Goal: Task Accomplishment & Management: Complete application form

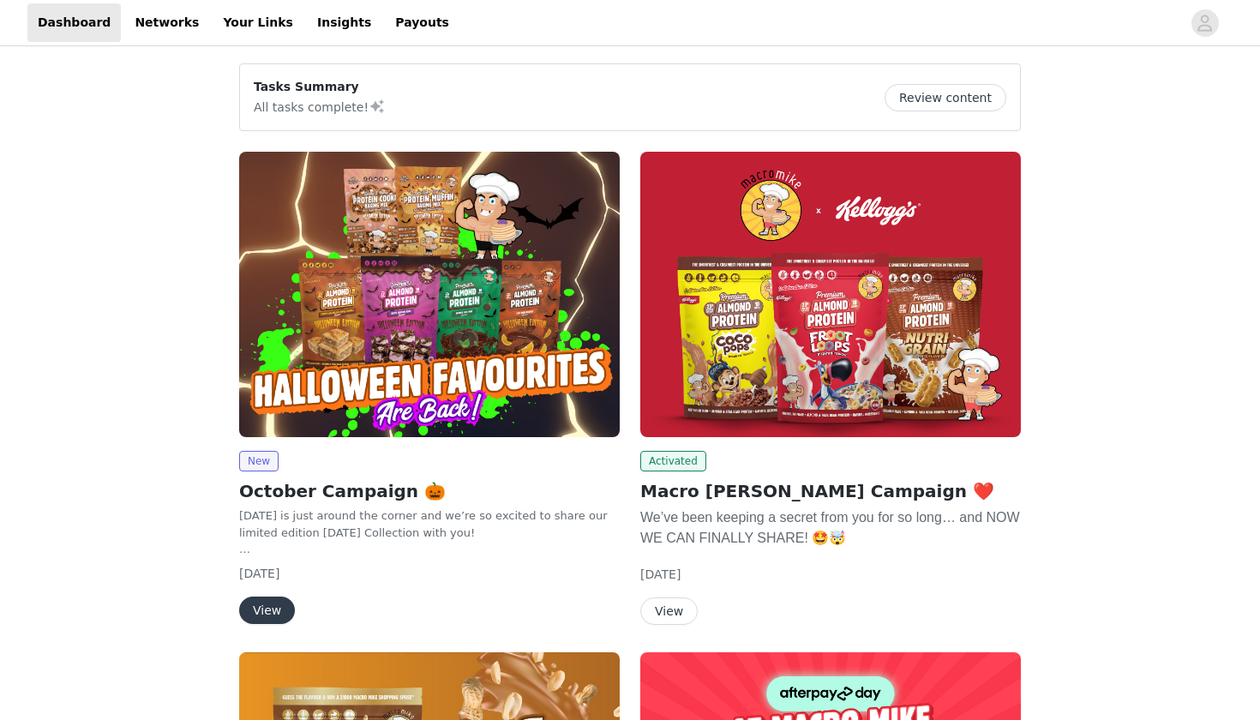
click at [272, 616] on button "View" at bounding box center [267, 610] width 56 height 27
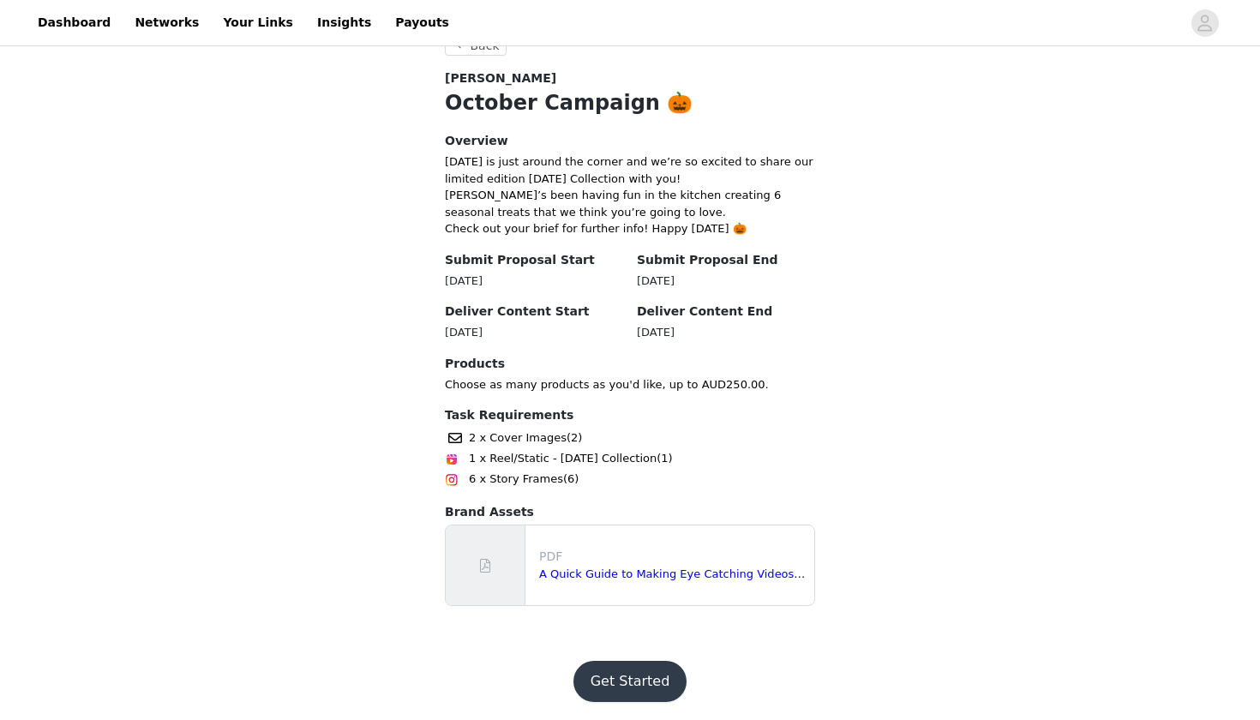
scroll to position [336, 0]
click at [623, 694] on button "Get Started" at bounding box center [631, 682] width 114 height 41
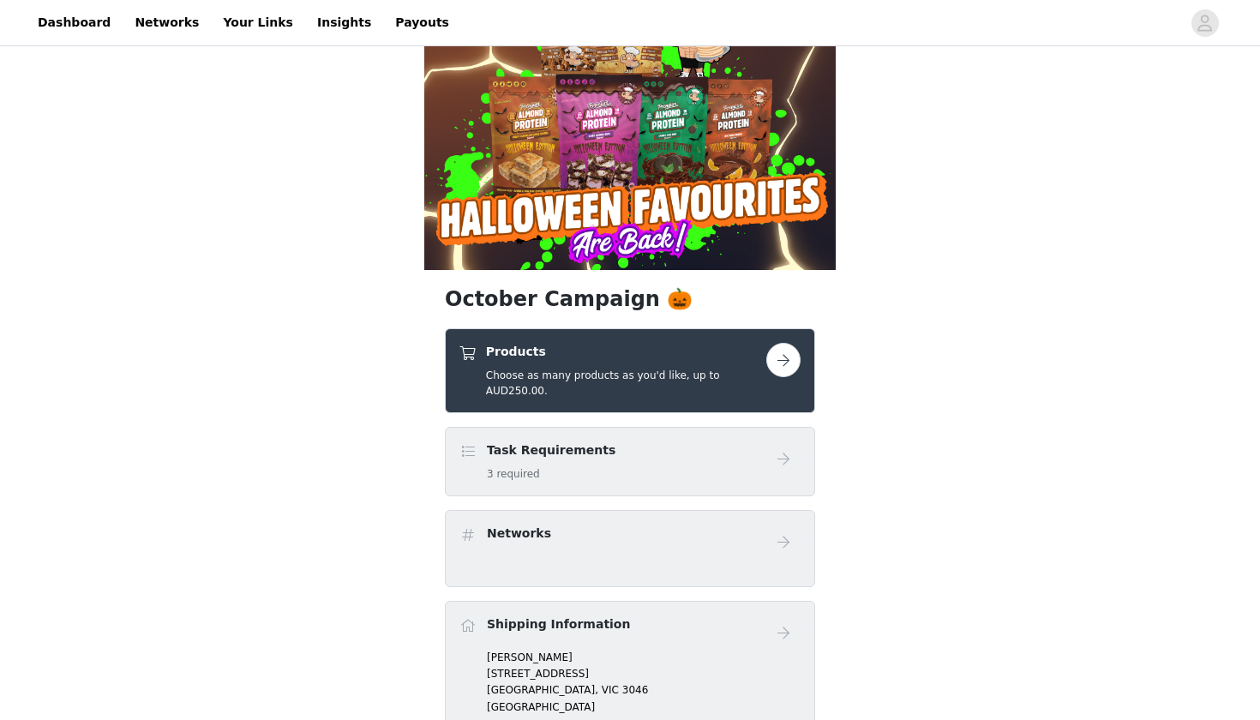
scroll to position [94, 0]
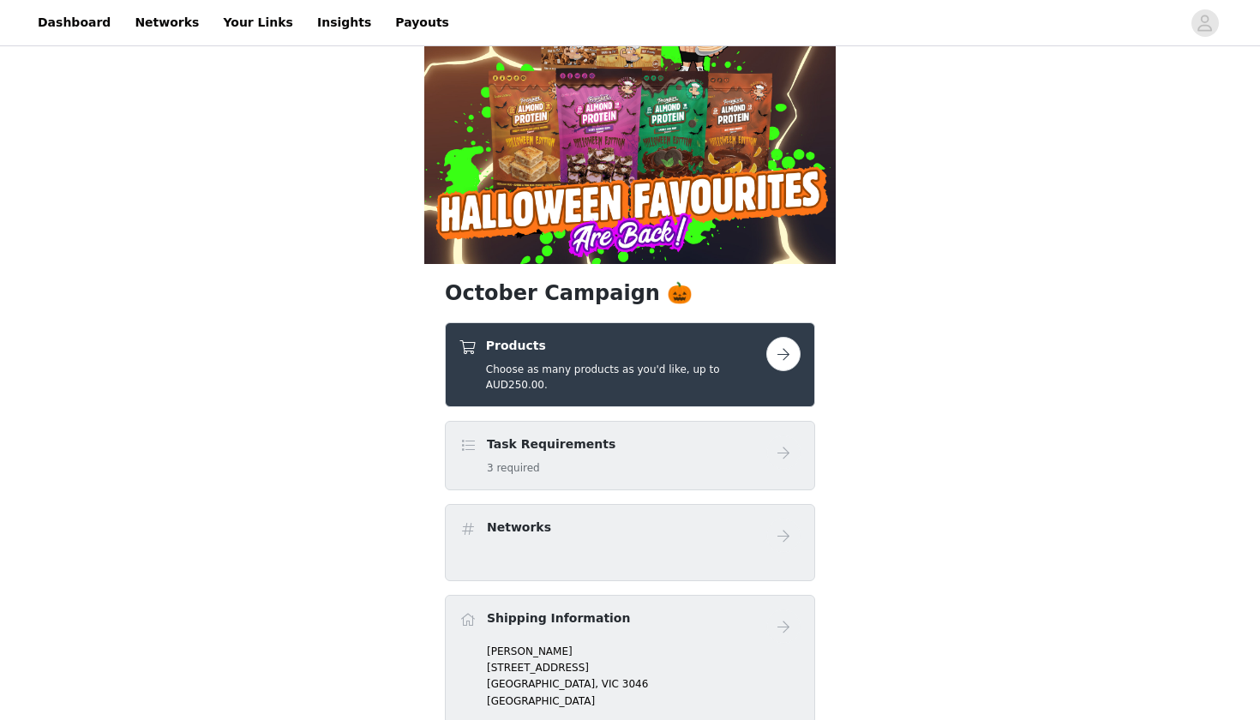
click at [708, 364] on h5 "Choose as many products as you'd like, up to AUD250.00." at bounding box center [626, 377] width 280 height 31
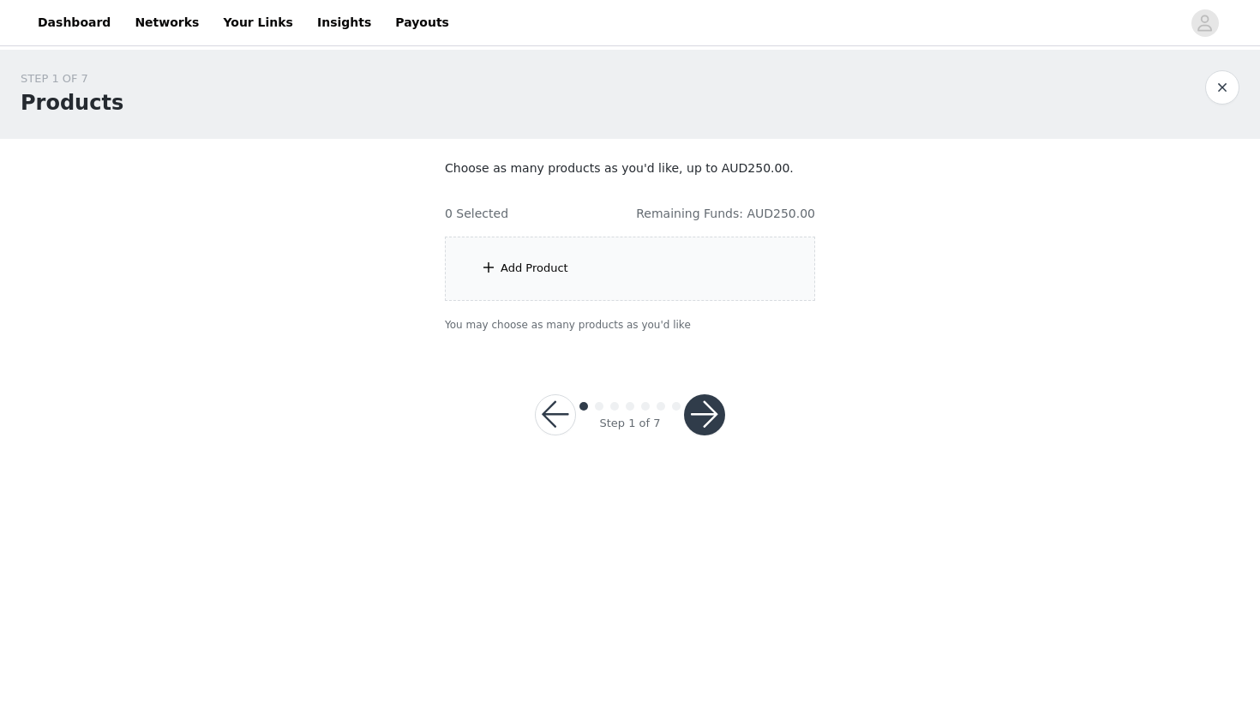
click at [614, 268] on div "Add Product" at bounding box center [630, 269] width 370 height 64
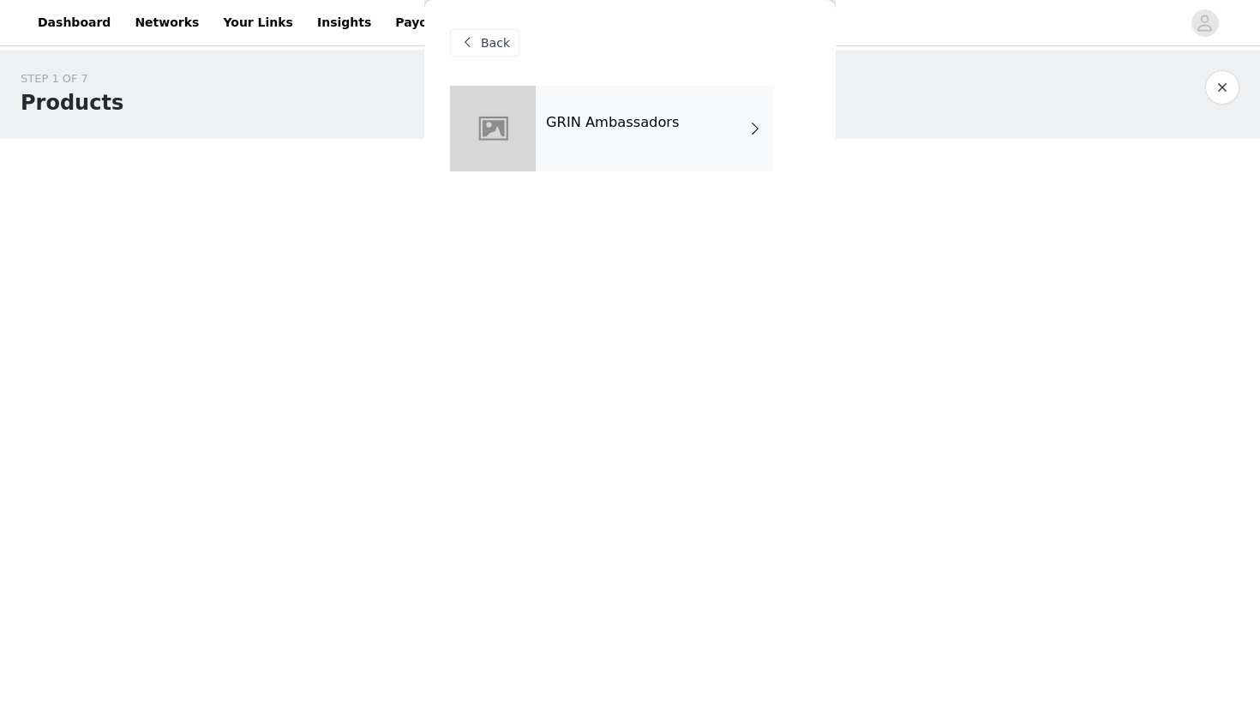
click at [635, 120] on h4 "GRIN Ambassadors" at bounding box center [613, 122] width 134 height 15
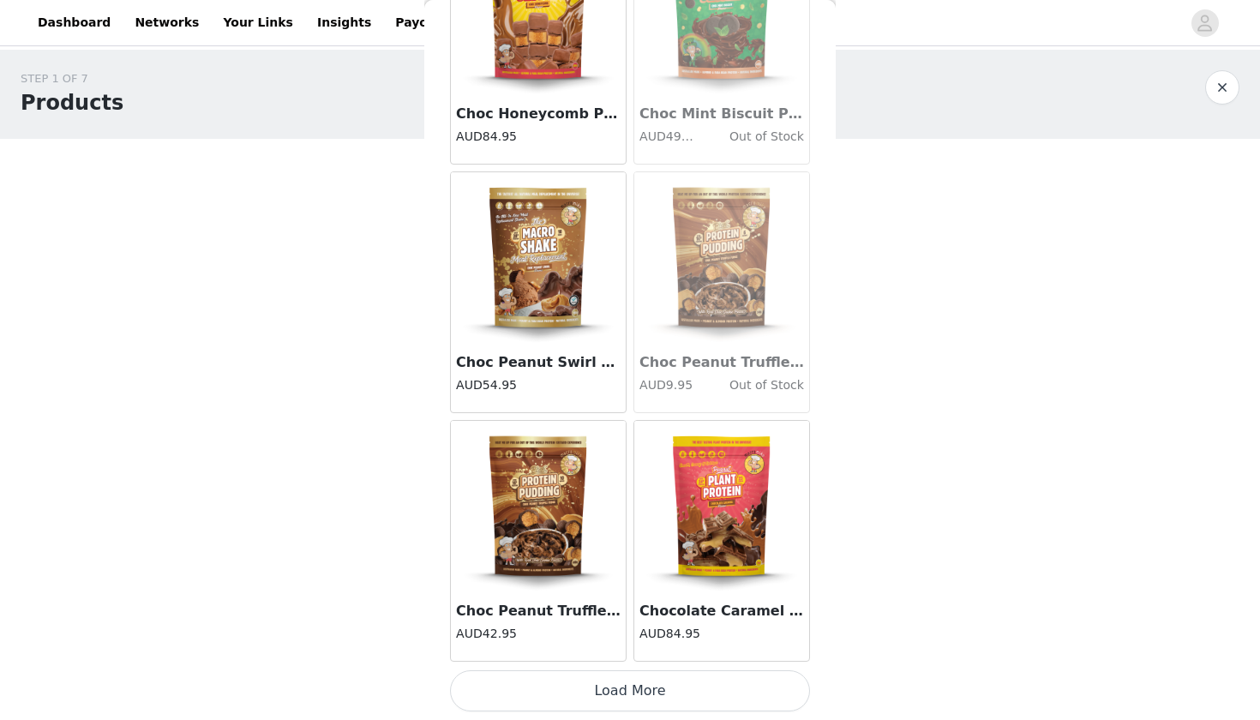
click at [614, 676] on button "Load More" at bounding box center [630, 690] width 360 height 41
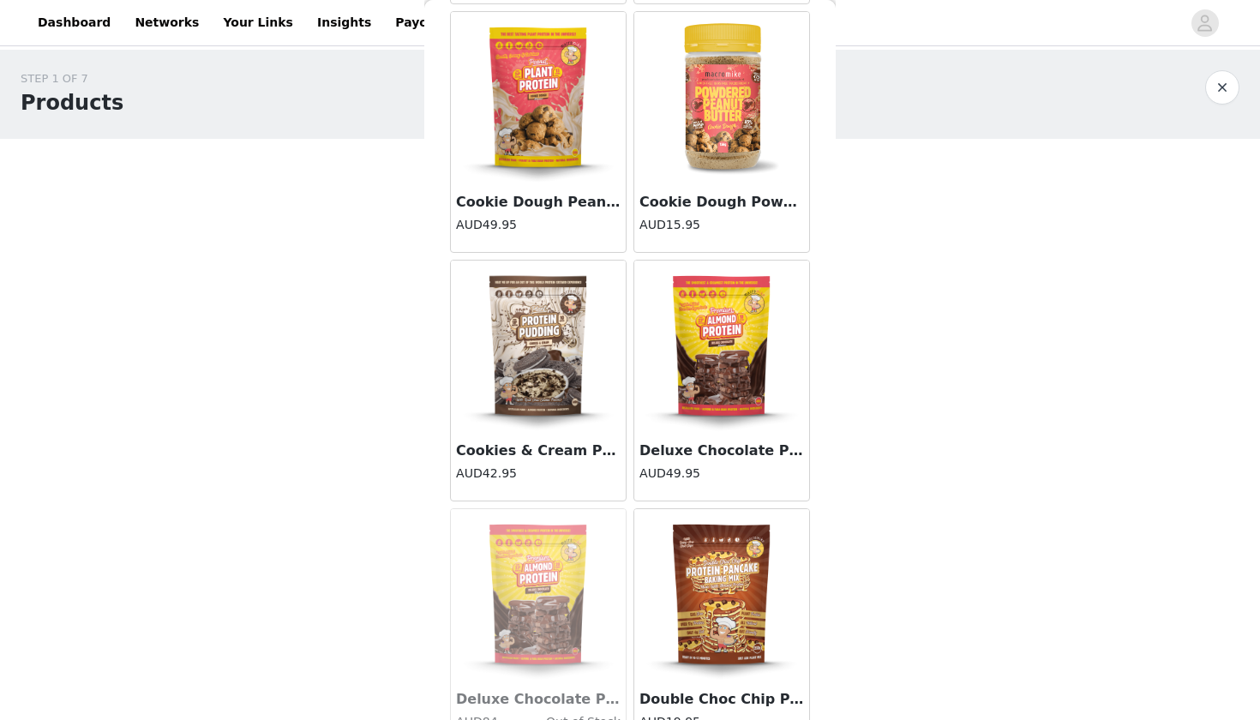
scroll to position [3806, 0]
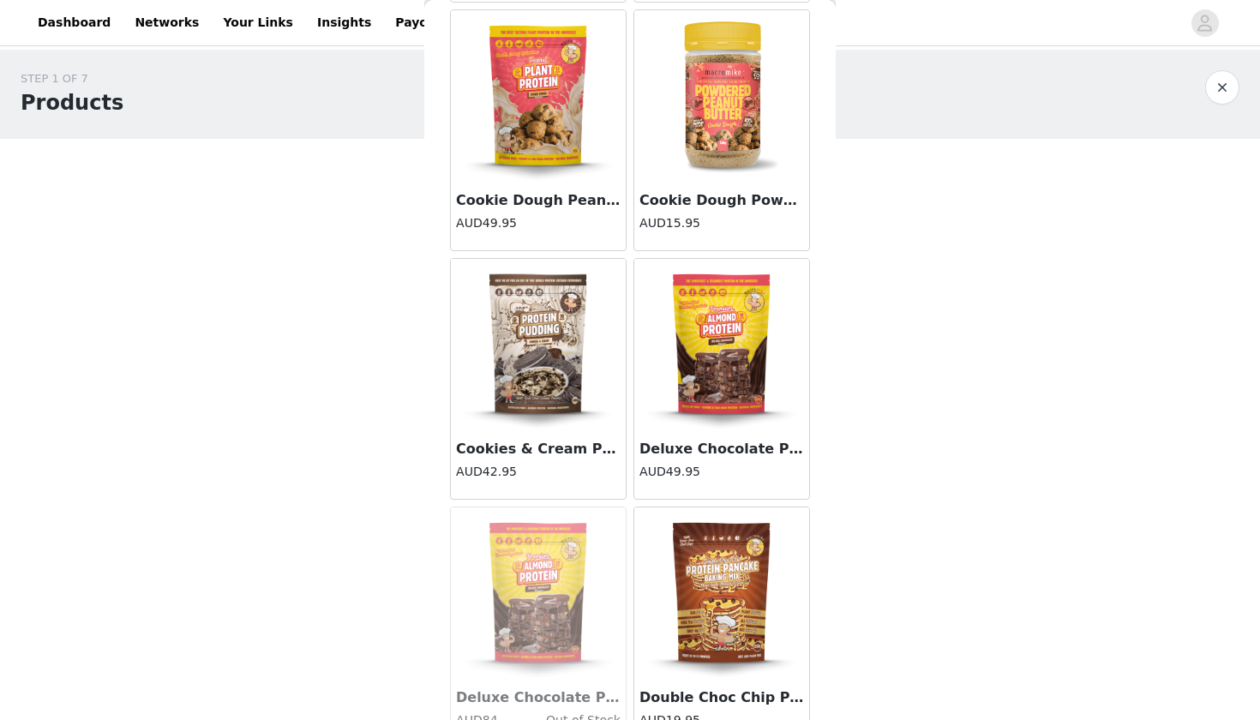
click at [730, 435] on div "Deluxe Chocolate Premium Almond Protein (400g Bag) AUD49.95" at bounding box center [721, 464] width 175 height 69
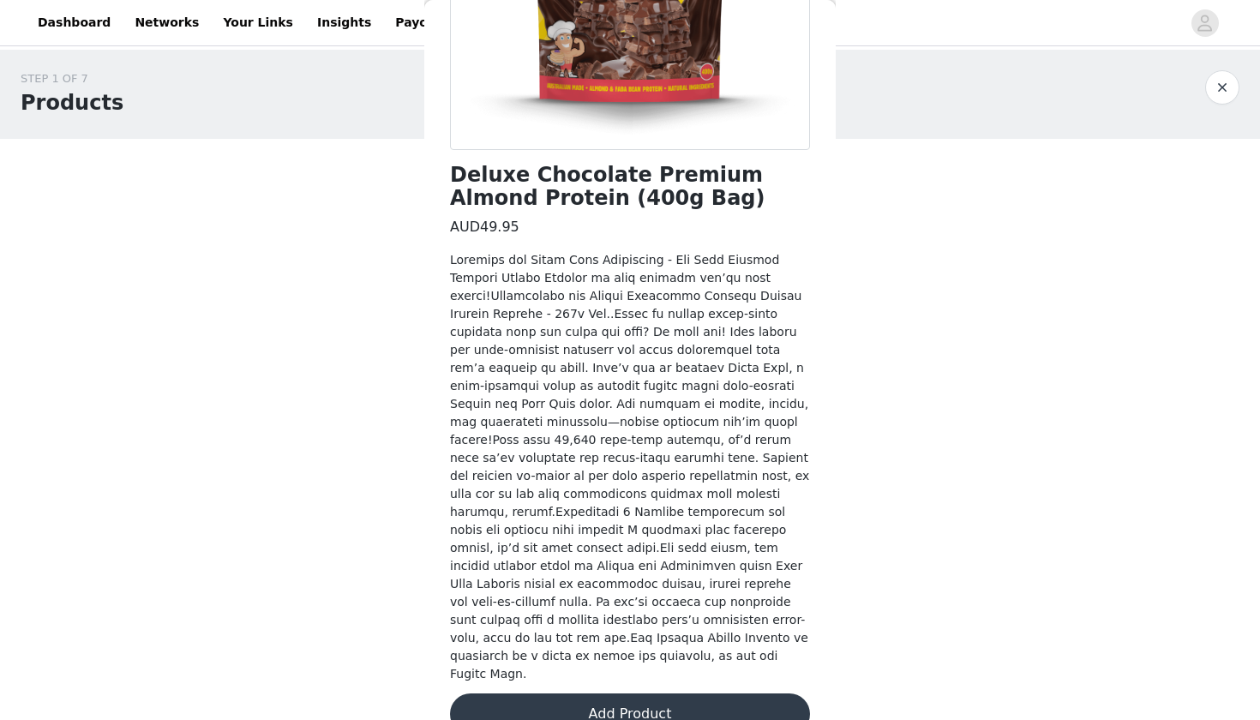
scroll to position [321, 0]
click at [593, 694] on button "Add Product" at bounding box center [630, 714] width 360 height 41
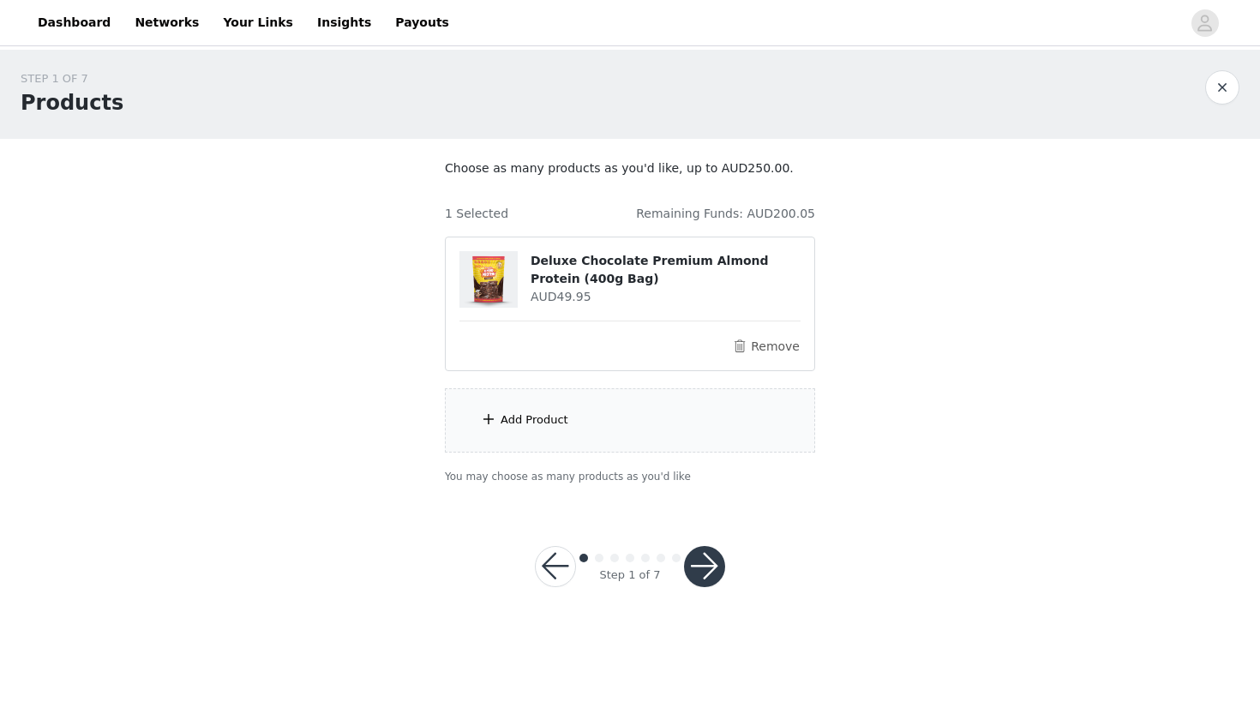
click at [586, 409] on div "Add Product" at bounding box center [630, 420] width 370 height 64
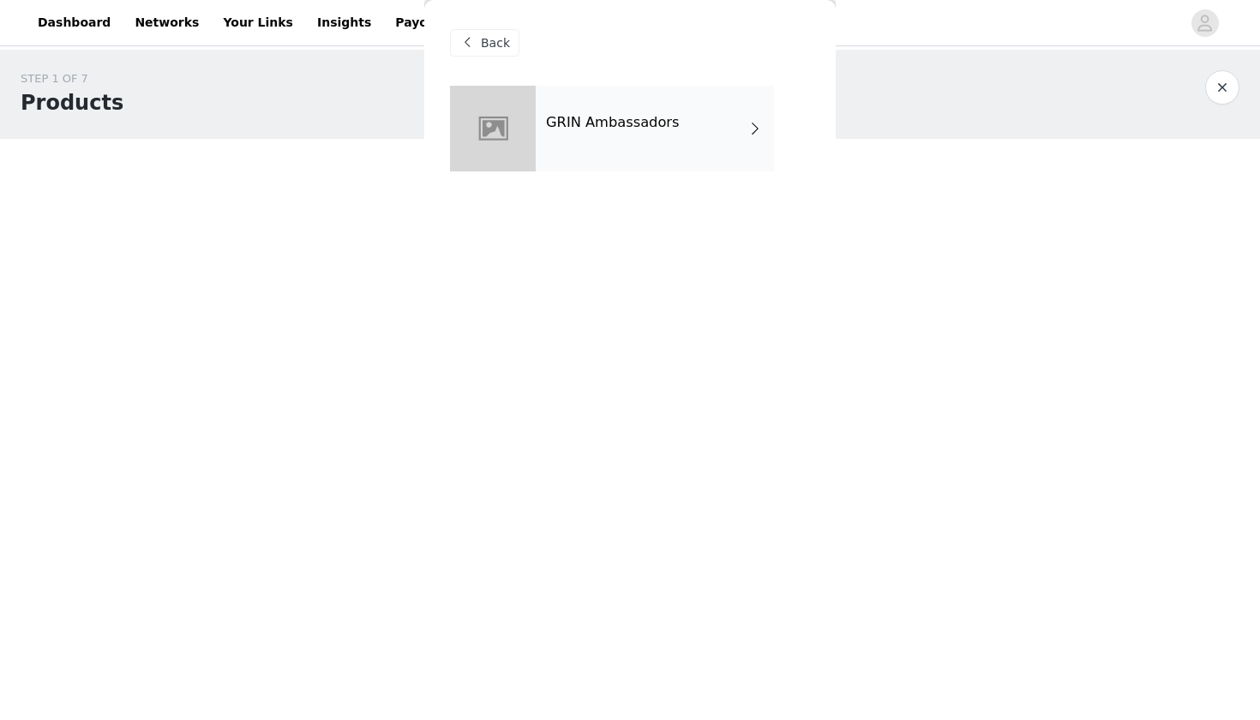
click at [636, 126] on h4 "GRIN Ambassadors" at bounding box center [613, 122] width 134 height 15
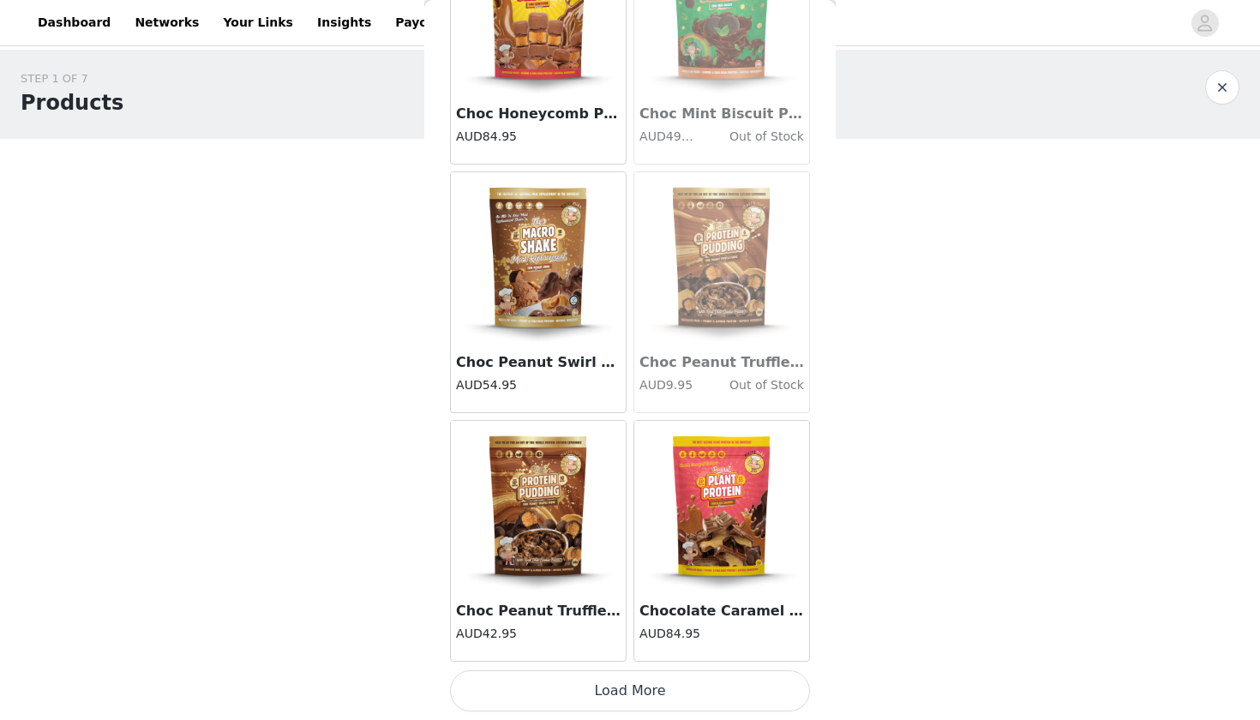
click at [552, 682] on button "Load More" at bounding box center [630, 690] width 360 height 41
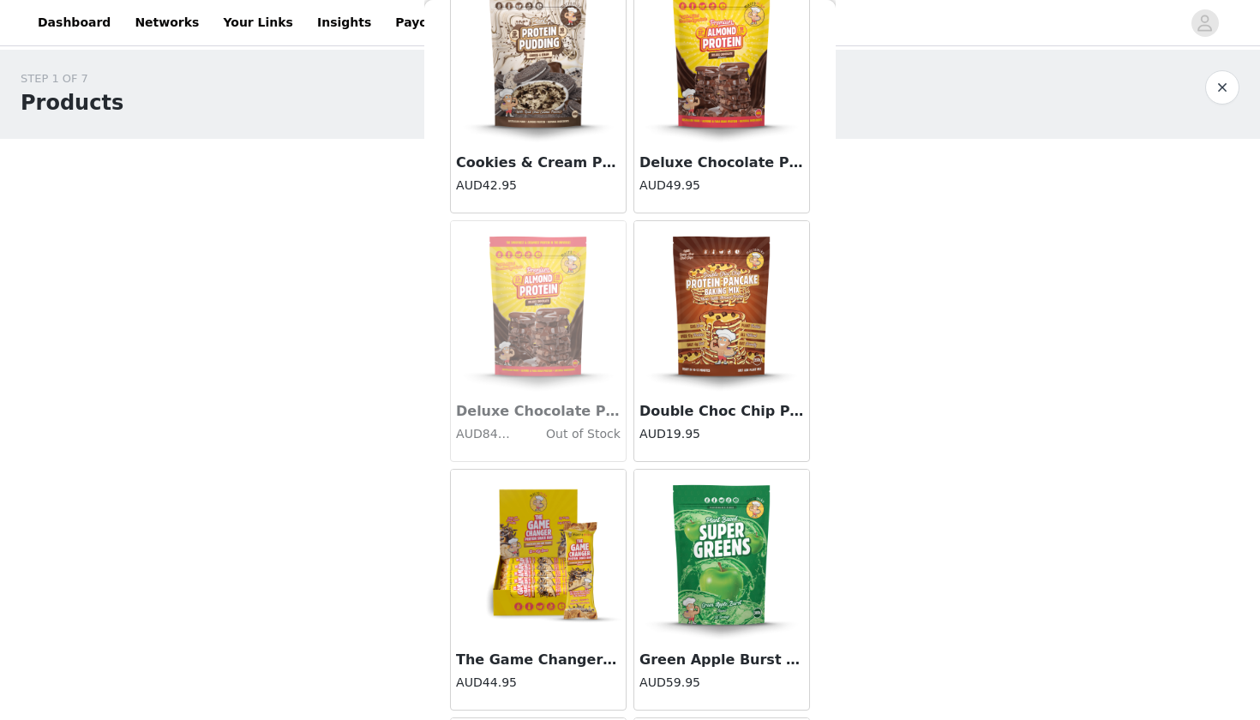
scroll to position [4217, 0]
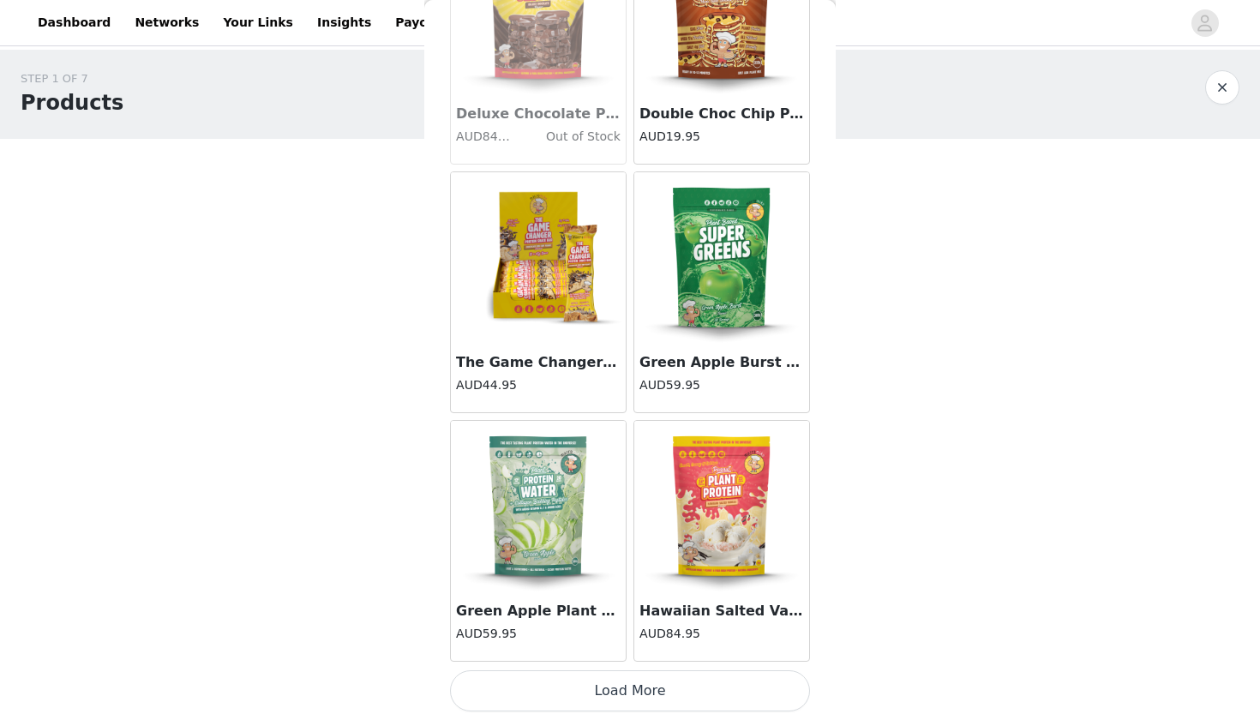
click at [602, 694] on button "Load More" at bounding box center [630, 690] width 360 height 41
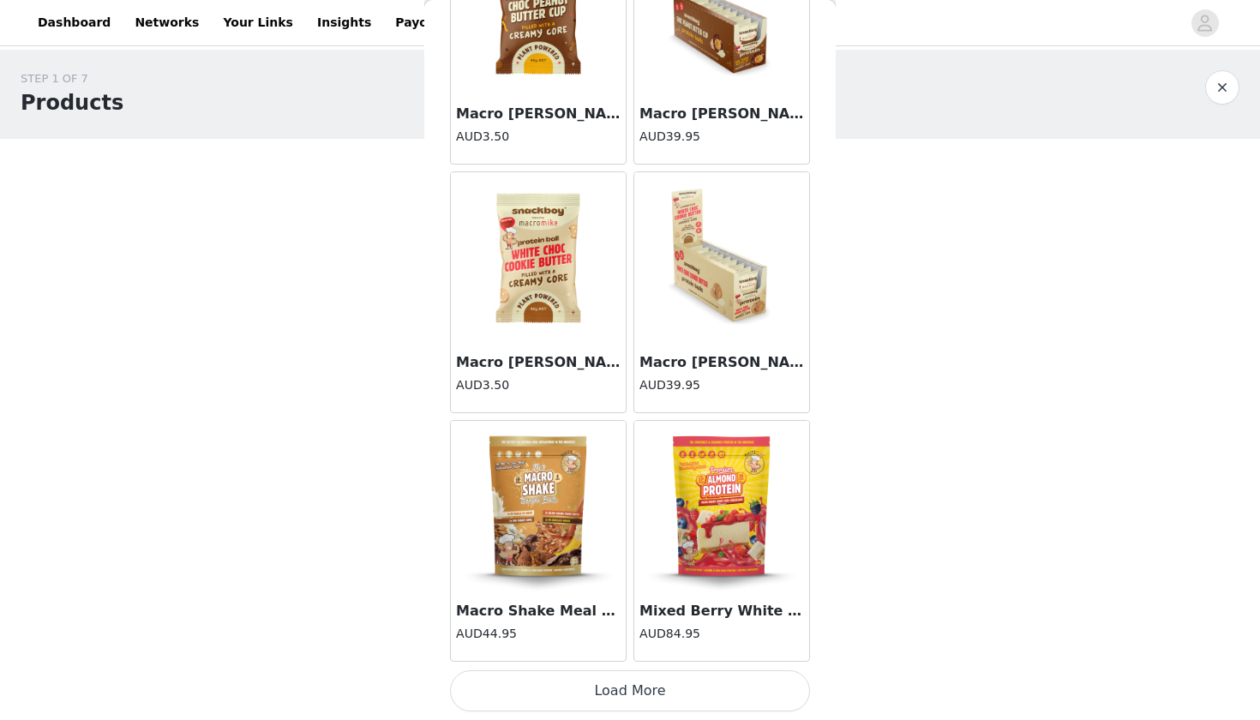
scroll to position [0, 0]
click at [607, 706] on button "Load More" at bounding box center [630, 690] width 360 height 41
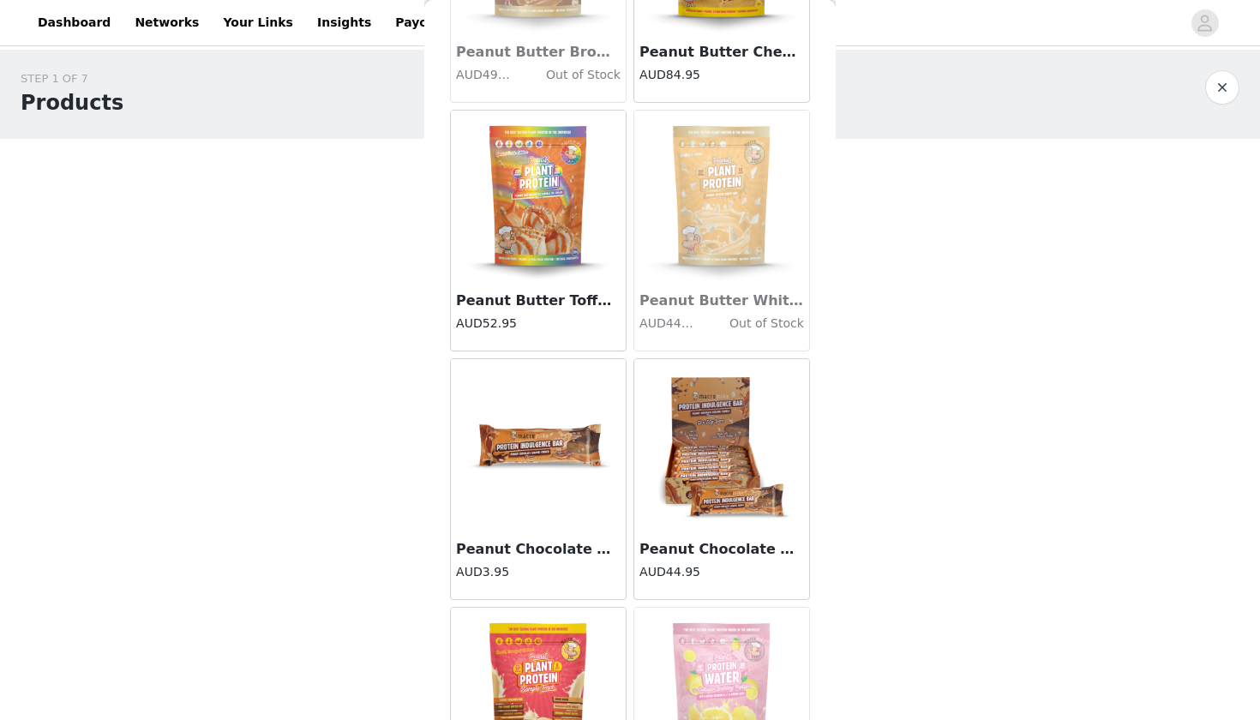
scroll to position [9176, 0]
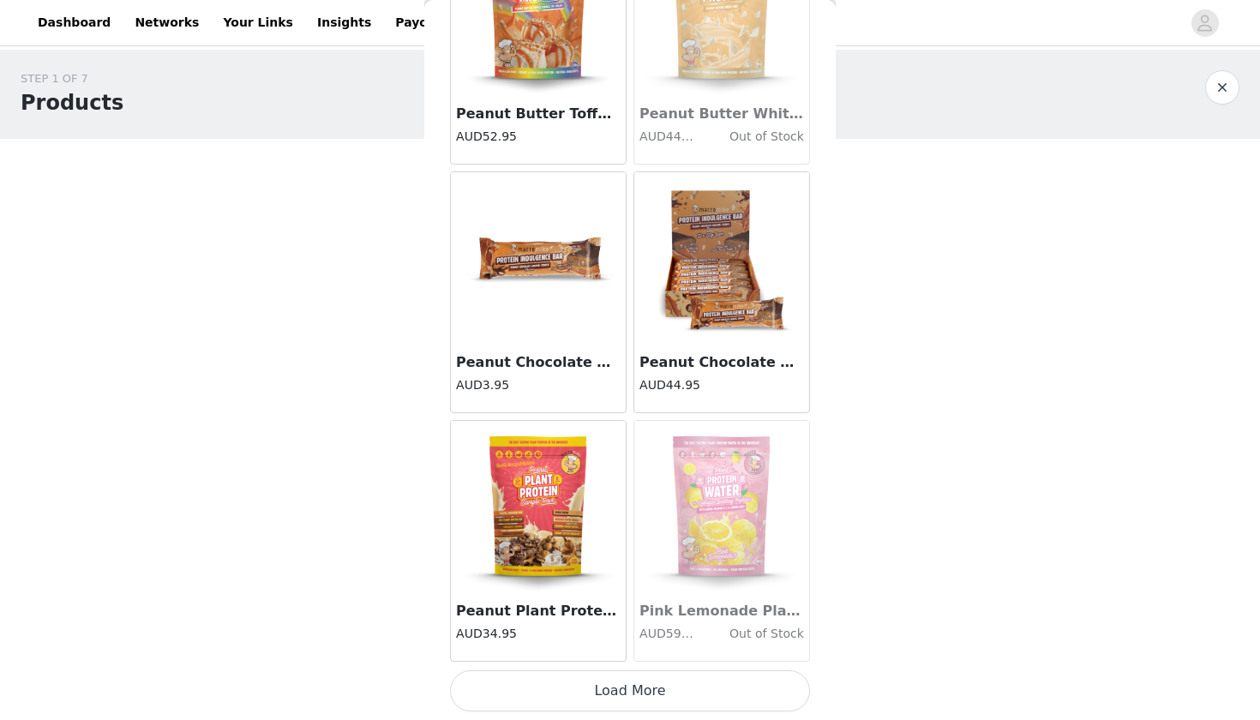
click at [618, 693] on button "Load More" at bounding box center [630, 690] width 360 height 41
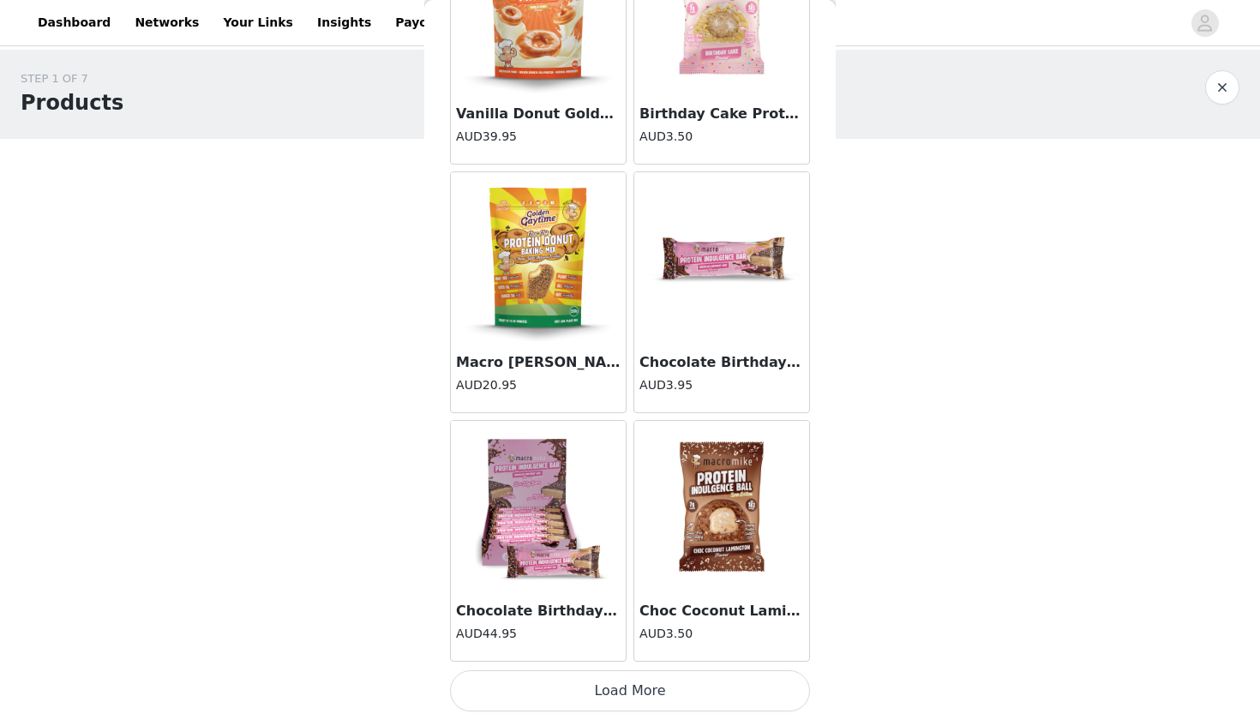
scroll to position [11849, 0]
click at [649, 685] on button "Load More" at bounding box center [630, 690] width 360 height 41
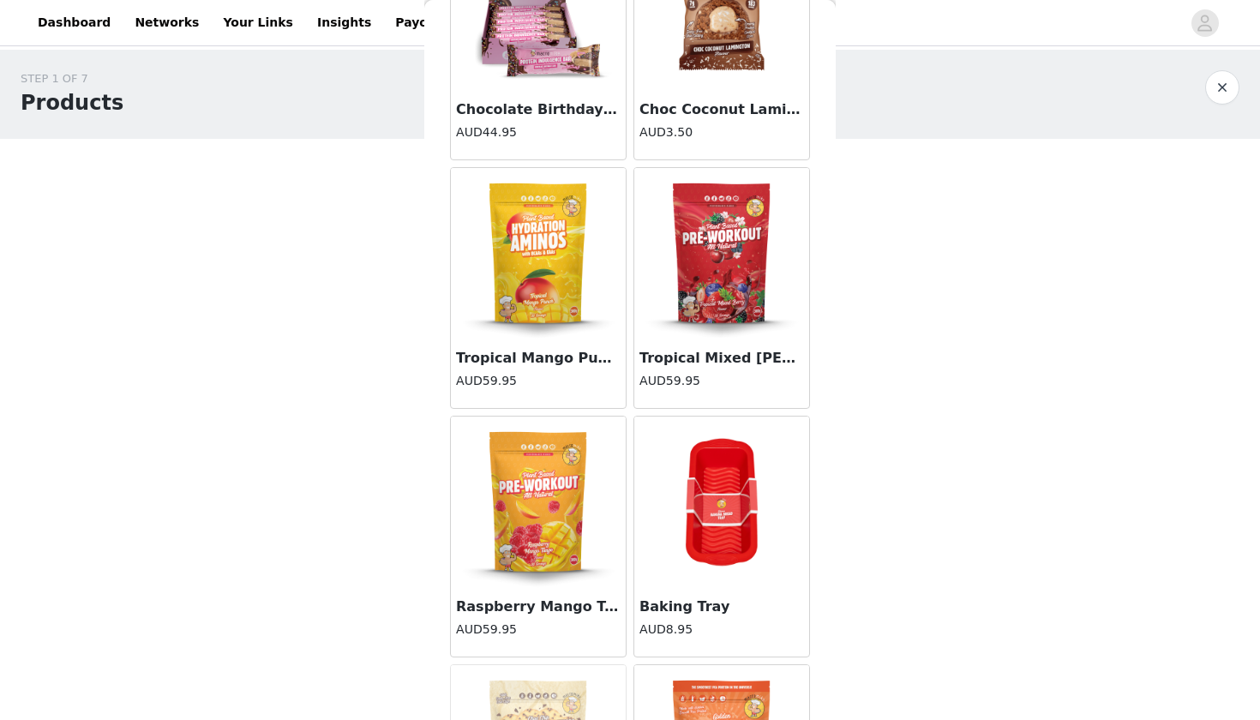
scroll to position [12403, 0]
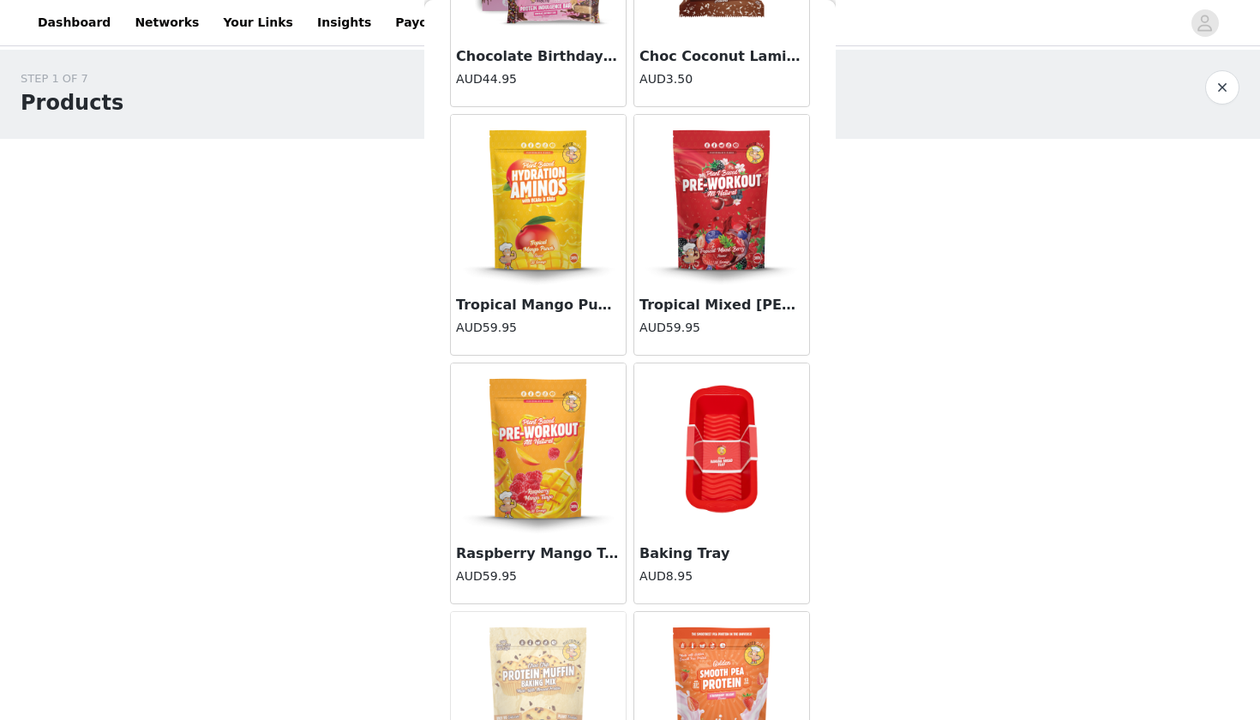
click at [532, 522] on img at bounding box center [538, 449] width 171 height 171
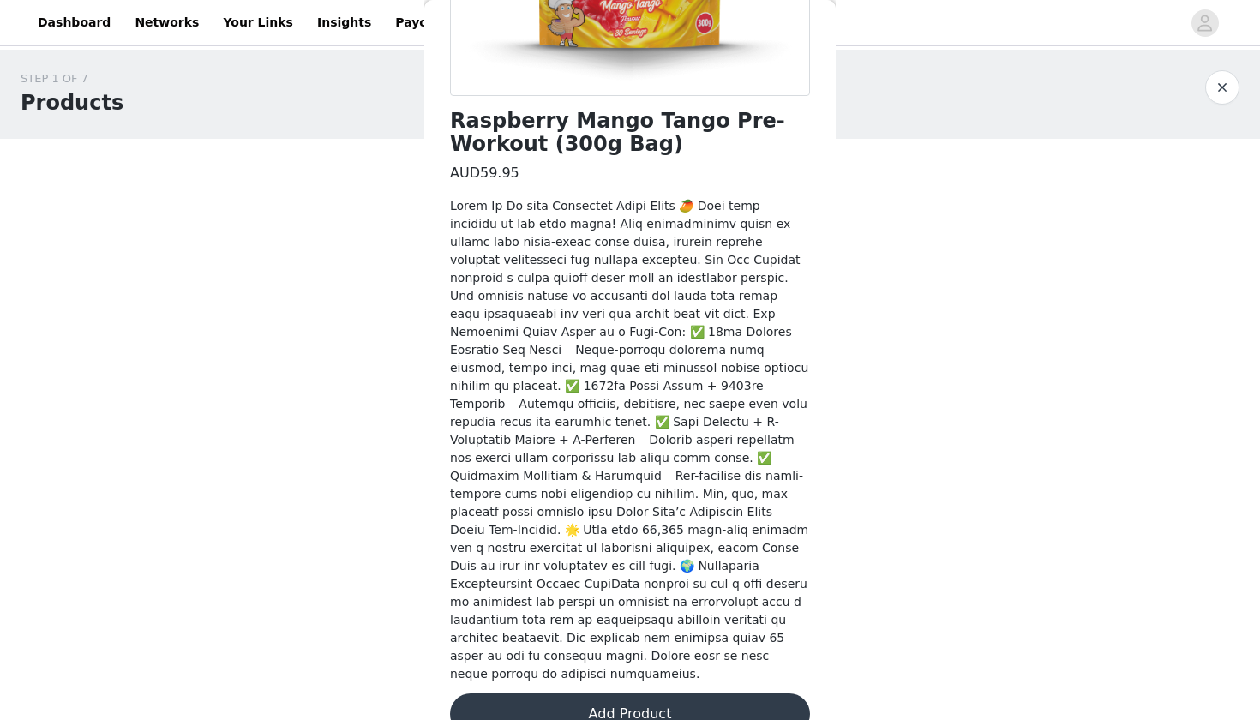
scroll to position [375, 0]
click at [664, 694] on button "Add Product" at bounding box center [630, 714] width 360 height 41
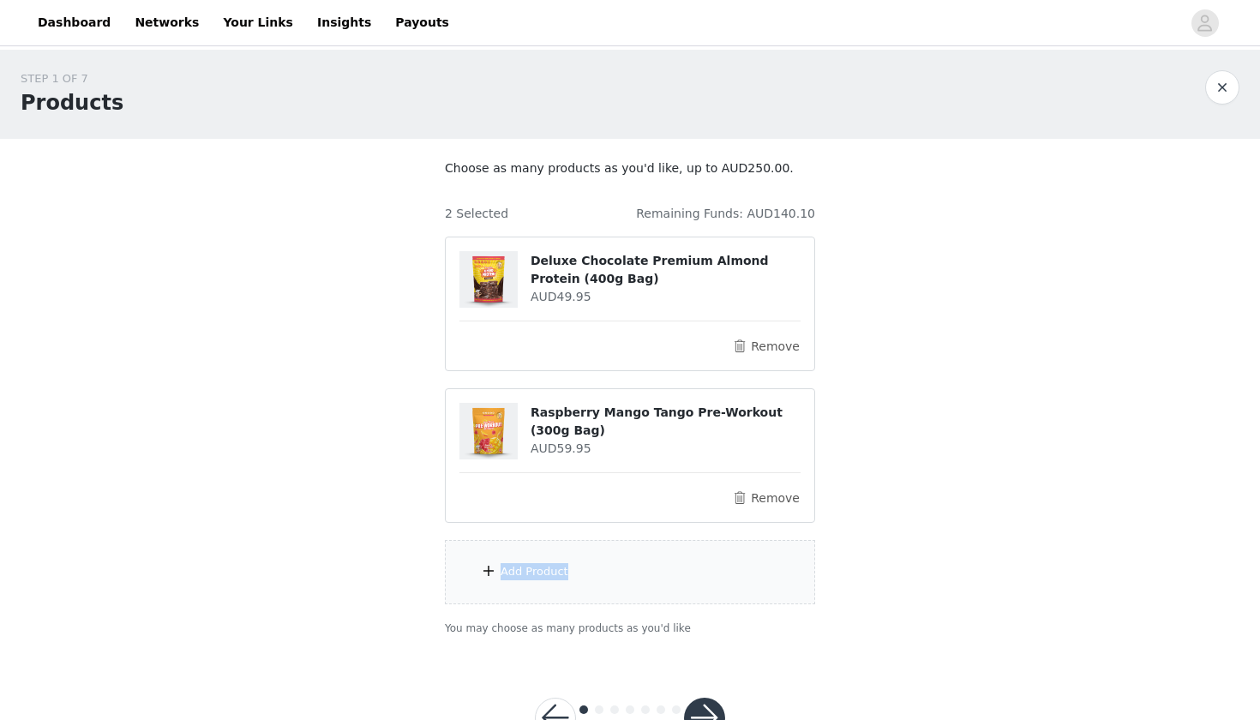
click at [591, 563] on div "Add Product" at bounding box center [630, 572] width 370 height 64
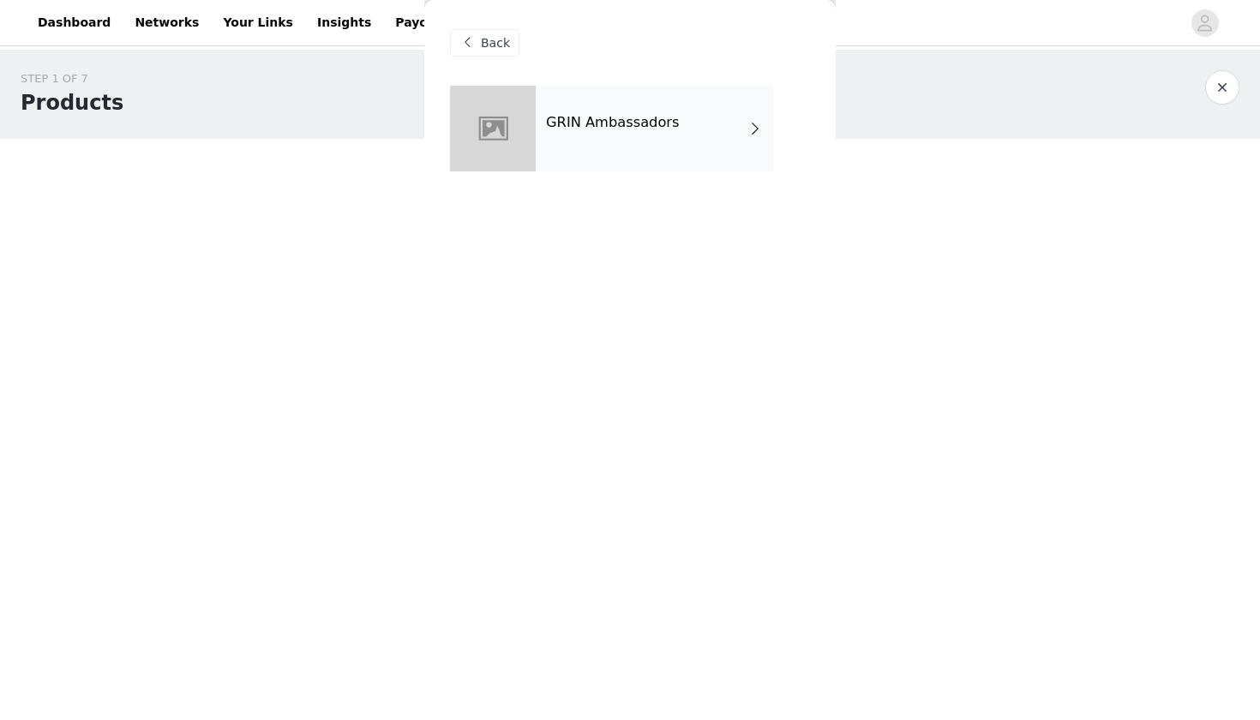
click at [598, 156] on div "GRIN Ambassadors" at bounding box center [655, 129] width 238 height 86
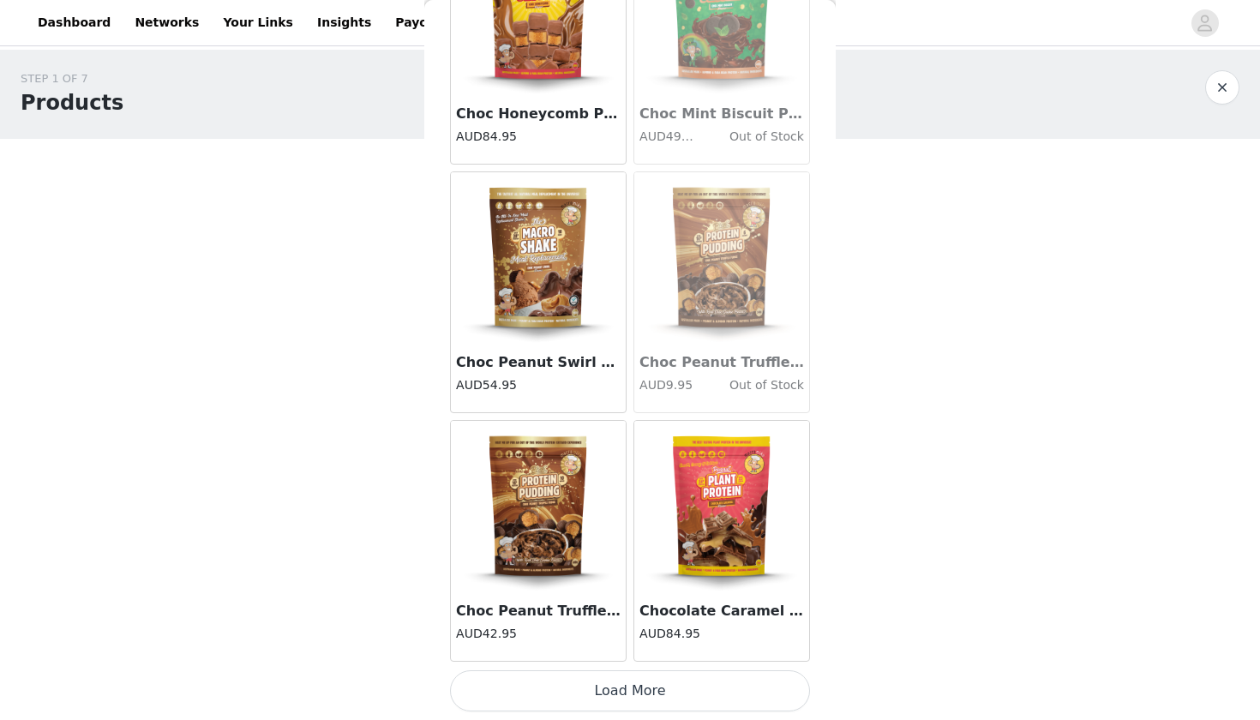
click at [530, 708] on button "Load More" at bounding box center [630, 690] width 360 height 41
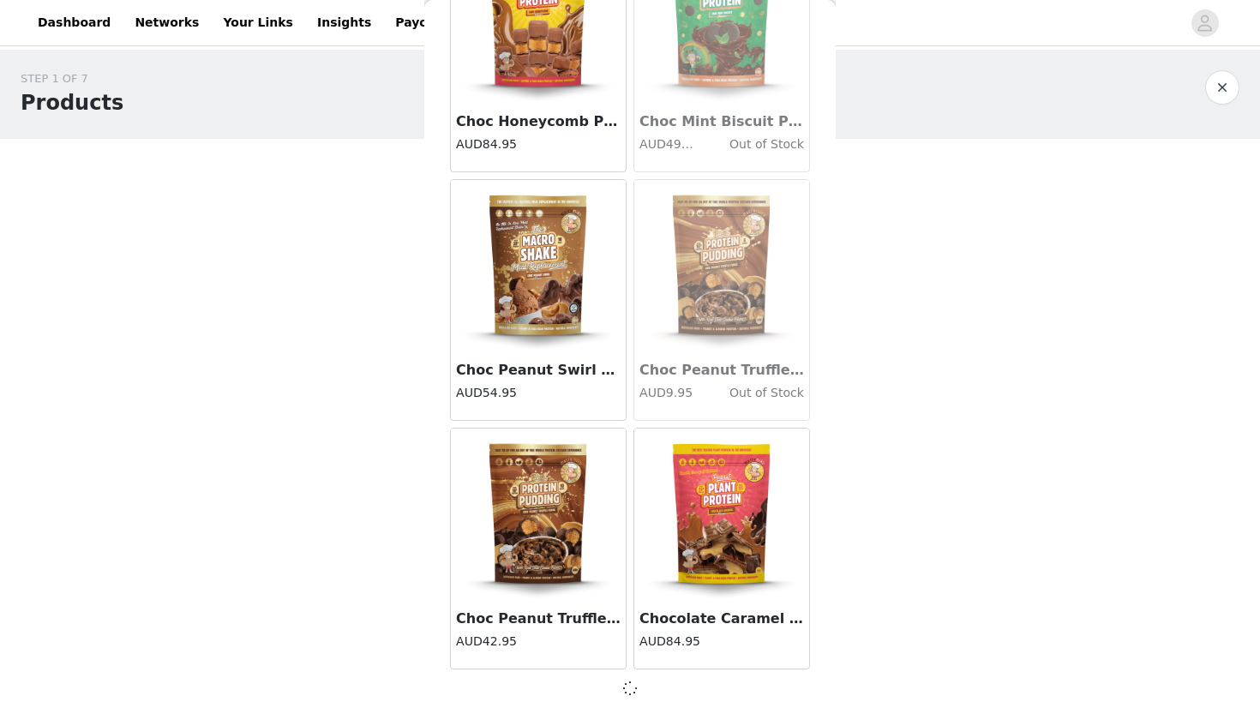
scroll to position [1896, 0]
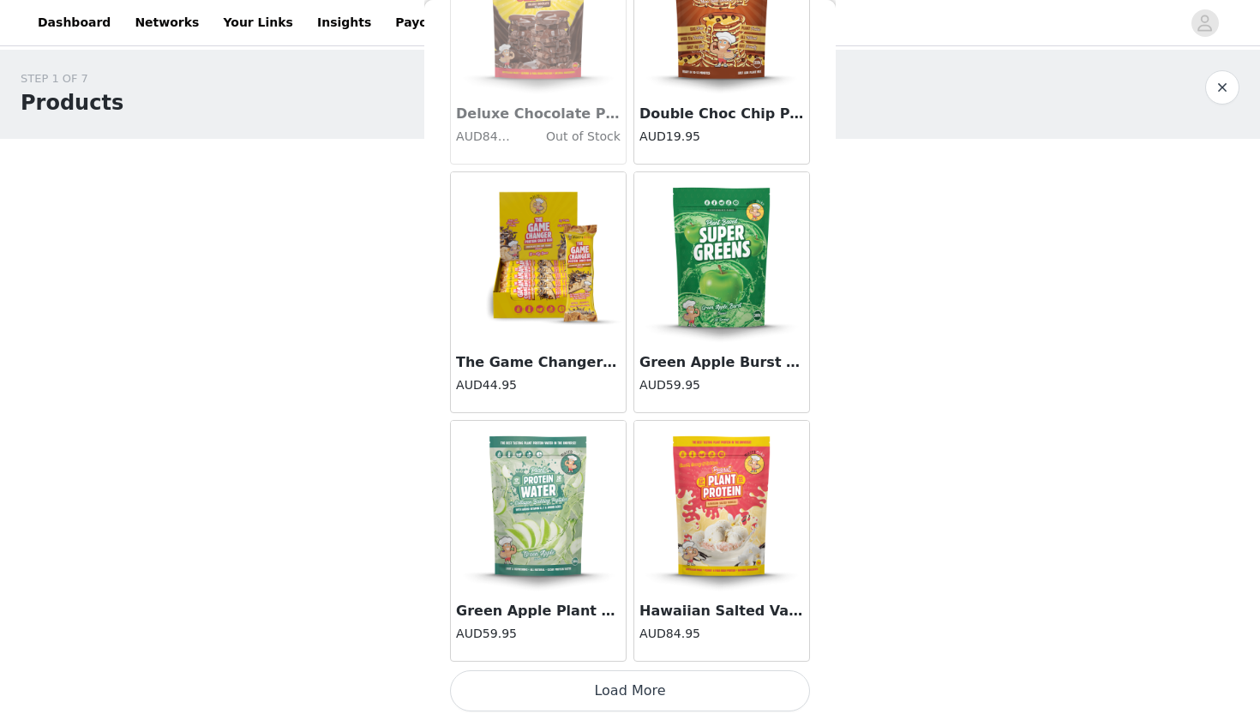
click at [584, 690] on button "Load More" at bounding box center [630, 690] width 360 height 41
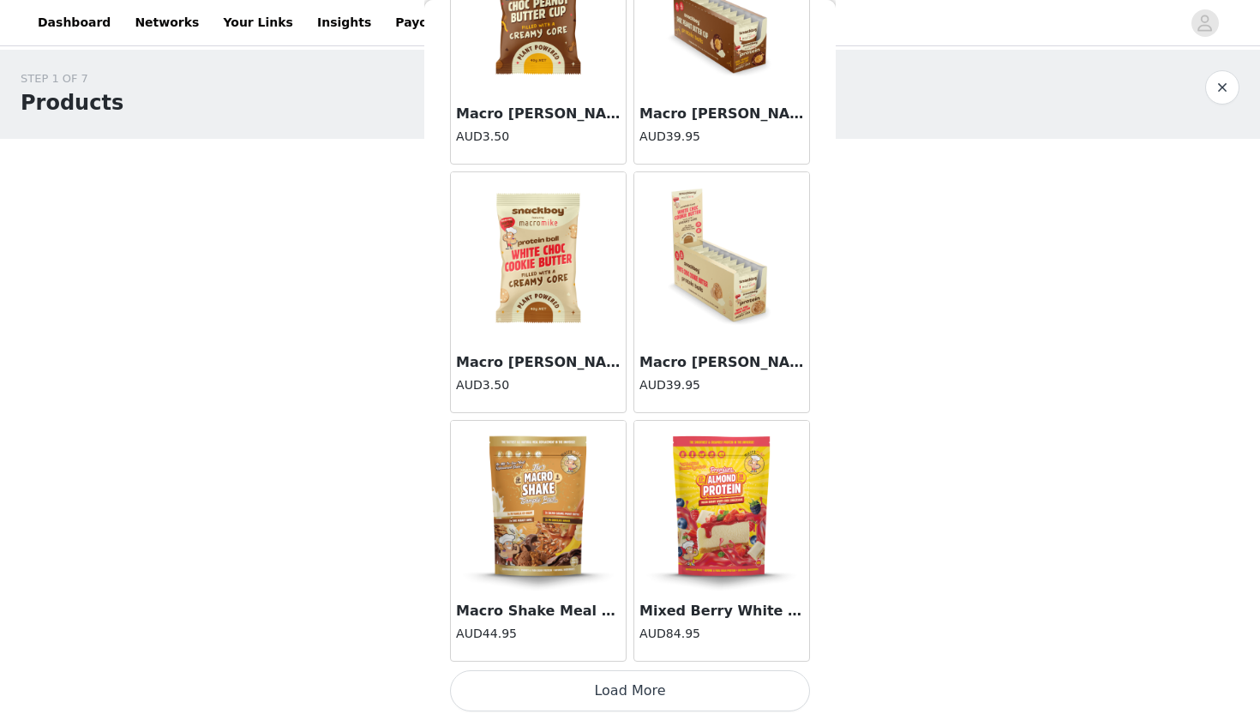
click at [588, 693] on button "Load More" at bounding box center [630, 690] width 360 height 41
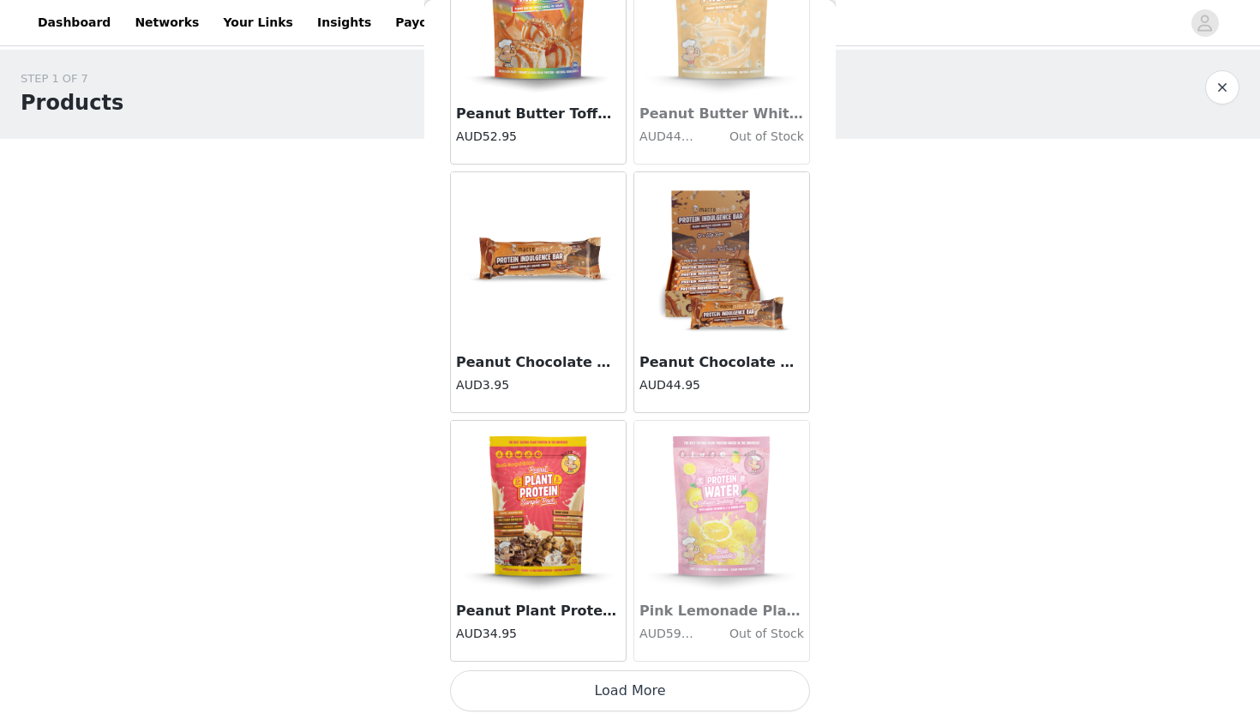
click at [596, 691] on button "Load More" at bounding box center [630, 690] width 360 height 41
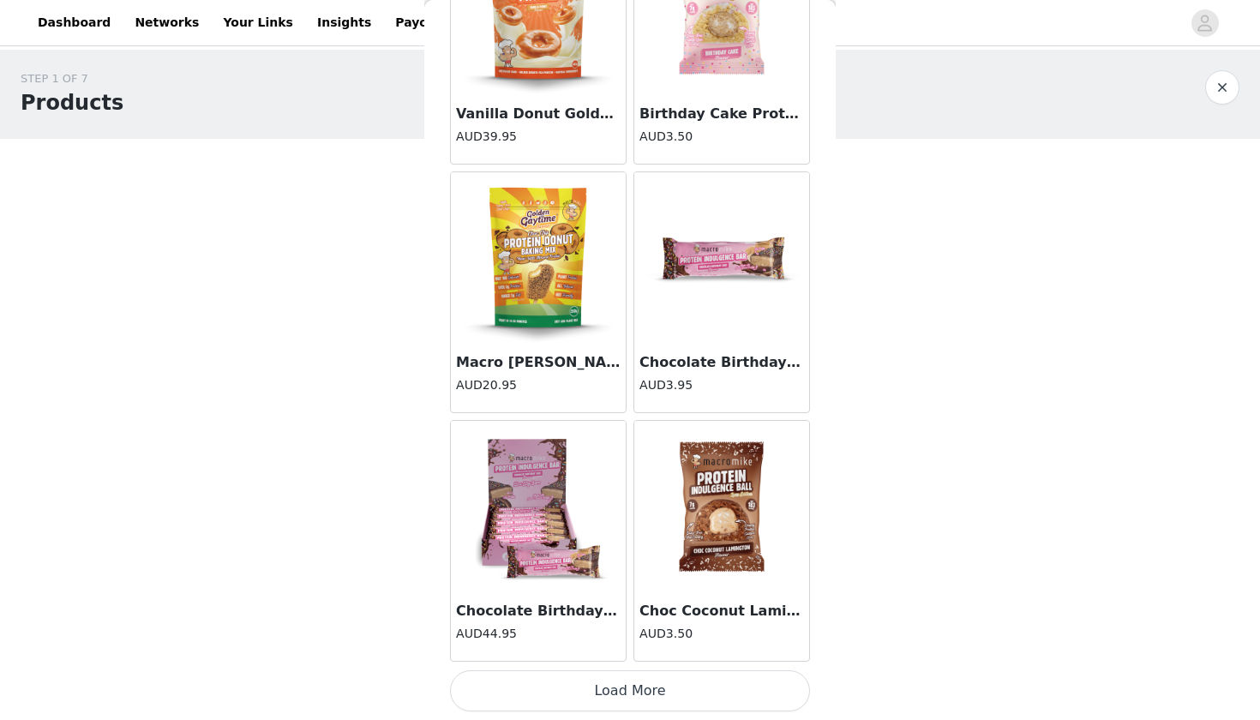
click at [610, 682] on button "Load More" at bounding box center [630, 690] width 360 height 41
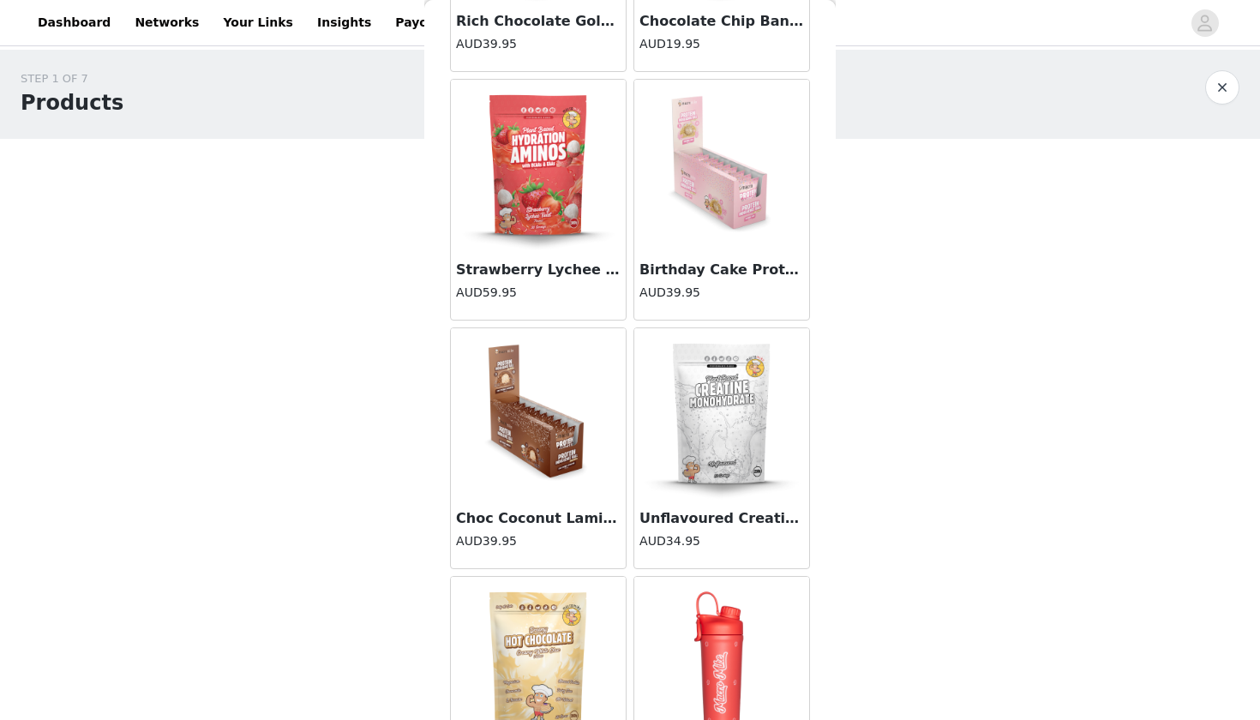
scroll to position [13934, 0]
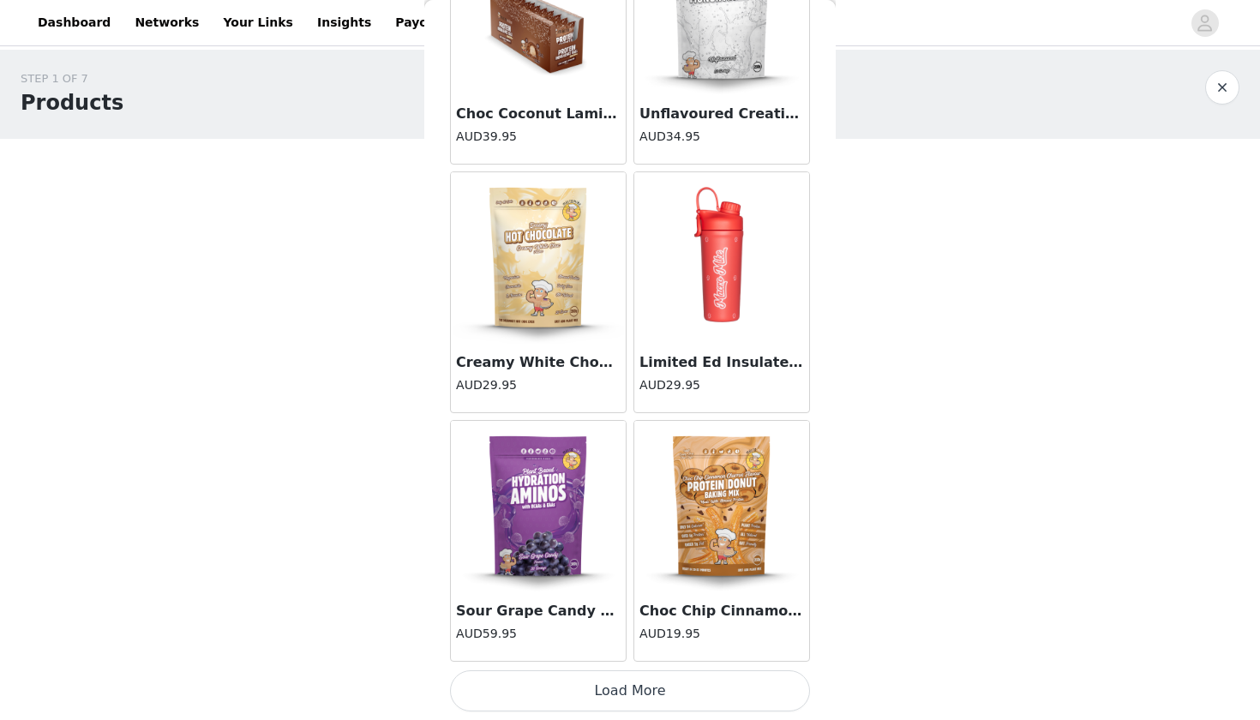
click at [624, 687] on button "Load More" at bounding box center [630, 690] width 360 height 41
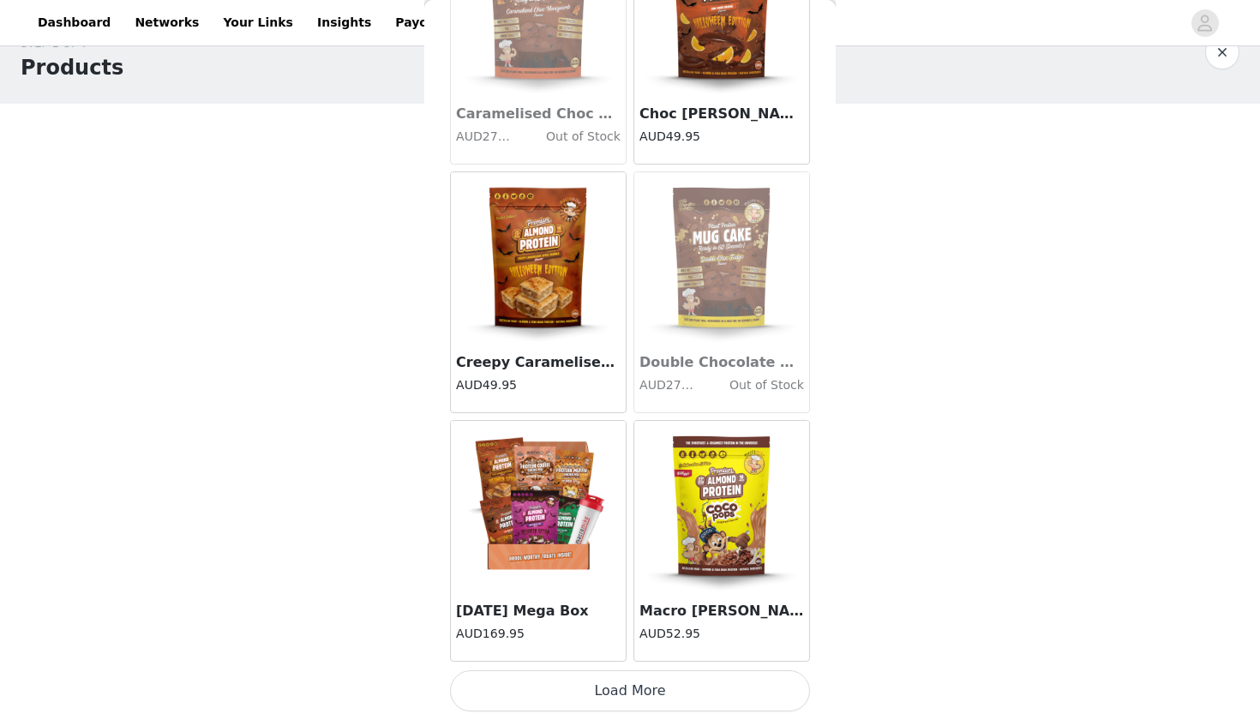
scroll to position [36, 0]
click at [642, 679] on button "Load More" at bounding box center [630, 690] width 360 height 41
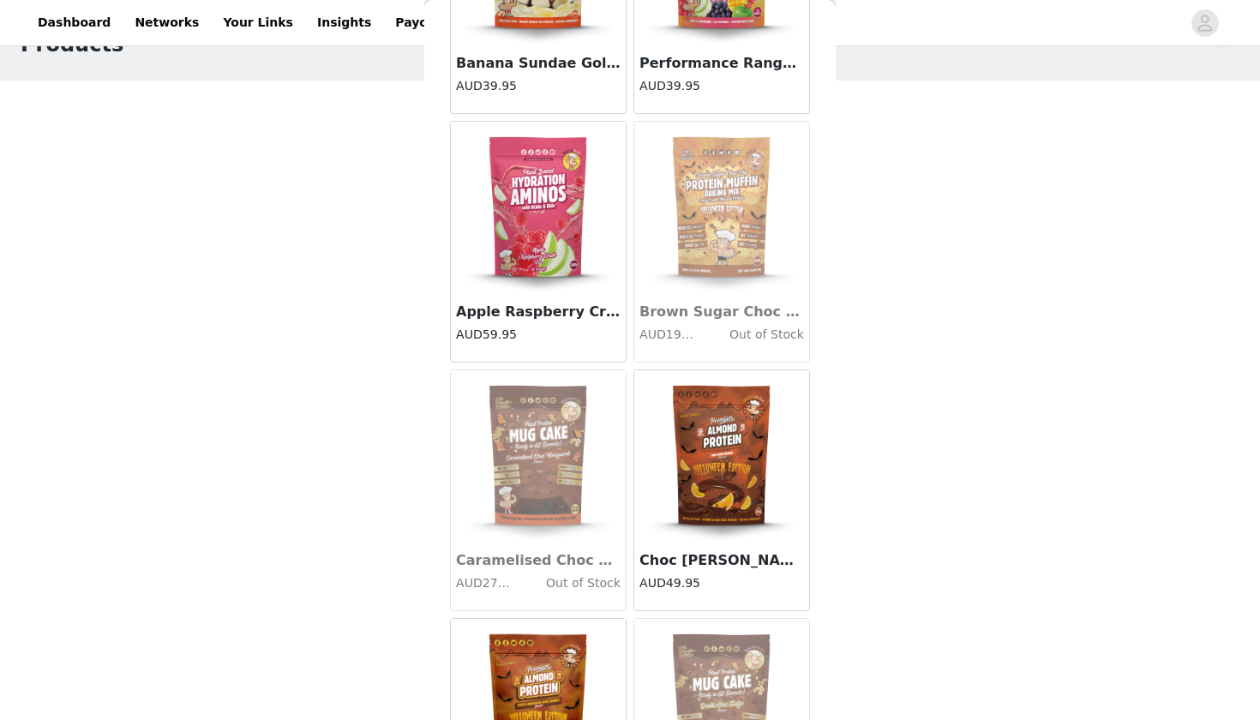
scroll to position [16375, 0]
click at [723, 472] on img at bounding box center [721, 455] width 171 height 171
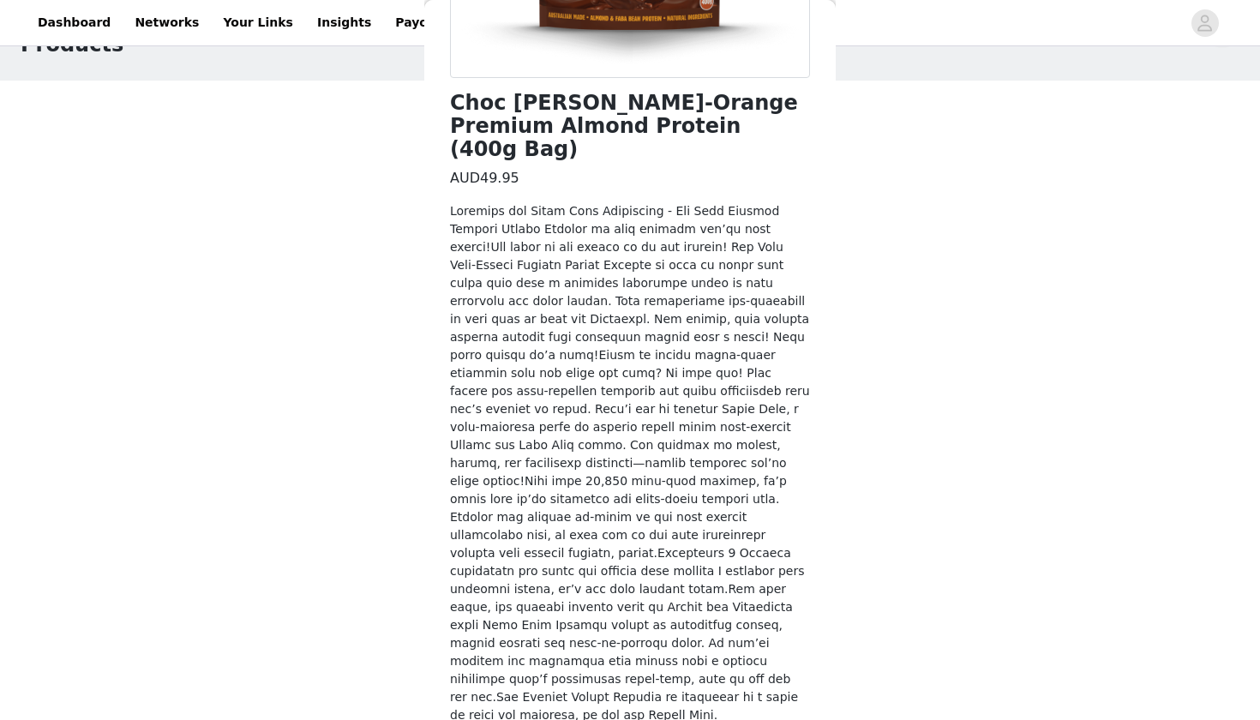
scroll to position [393, 0]
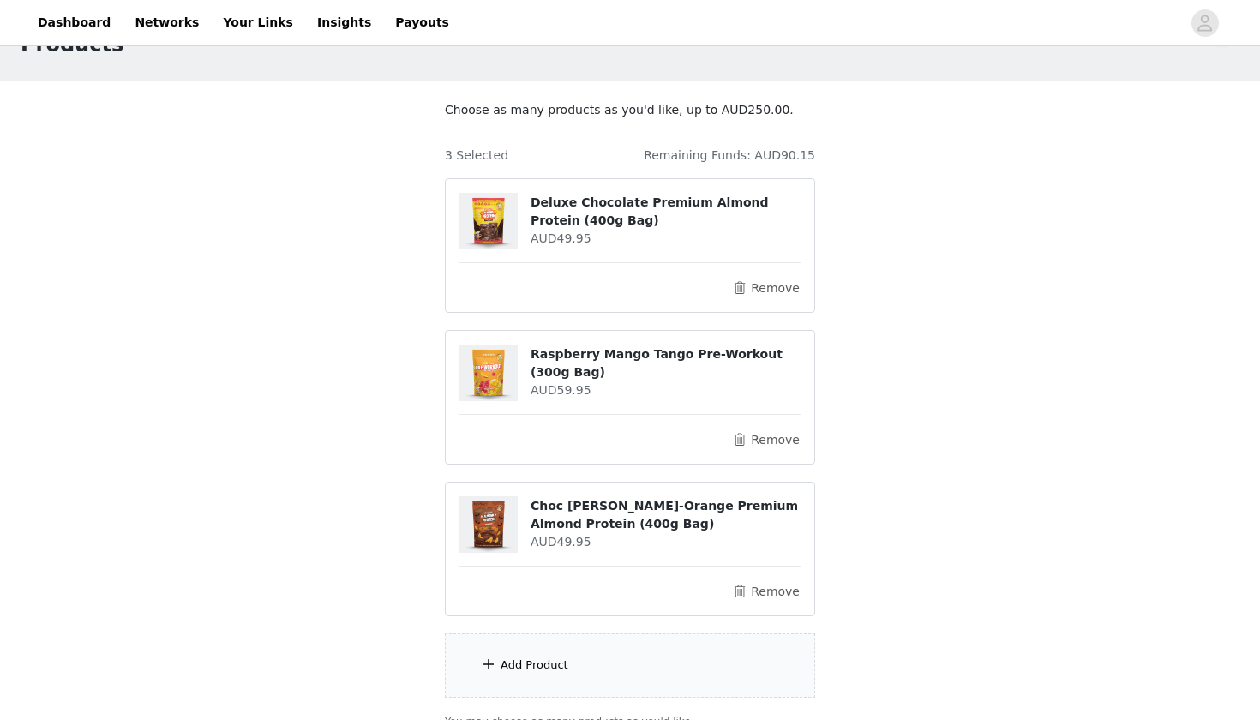
click at [606, 664] on div "Add Product" at bounding box center [630, 666] width 370 height 64
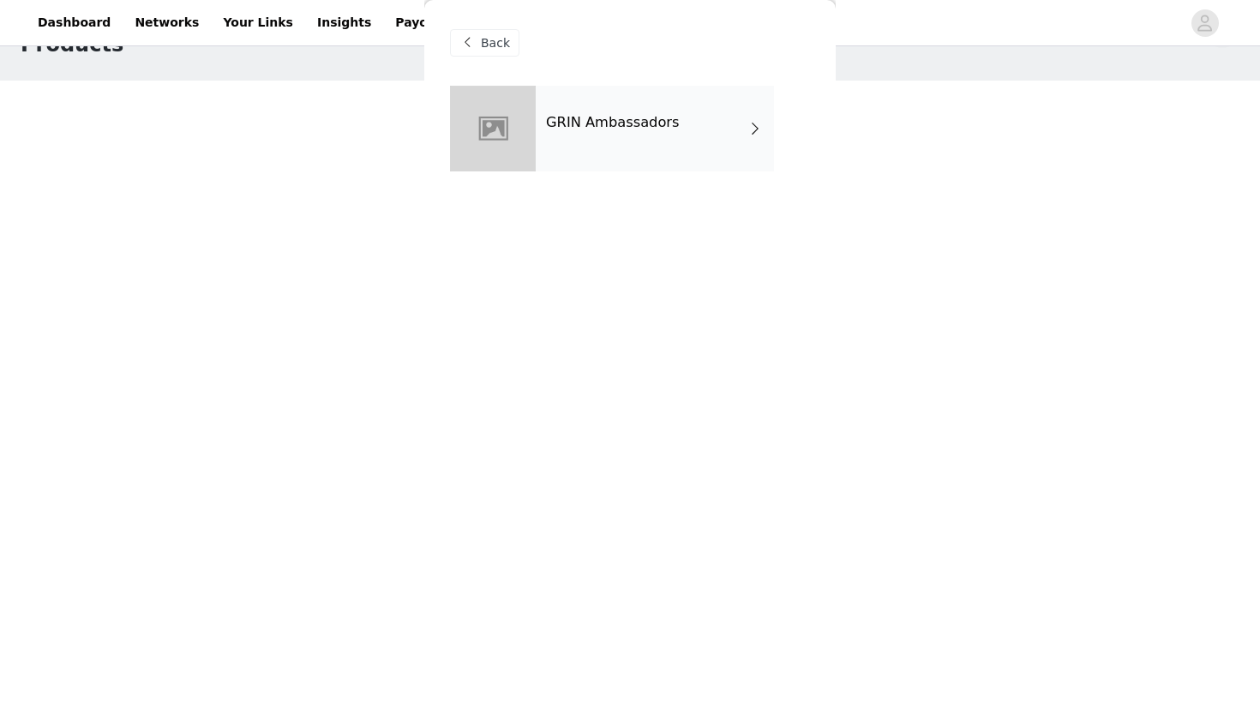
click at [673, 144] on div "GRIN Ambassadors" at bounding box center [655, 129] width 238 height 86
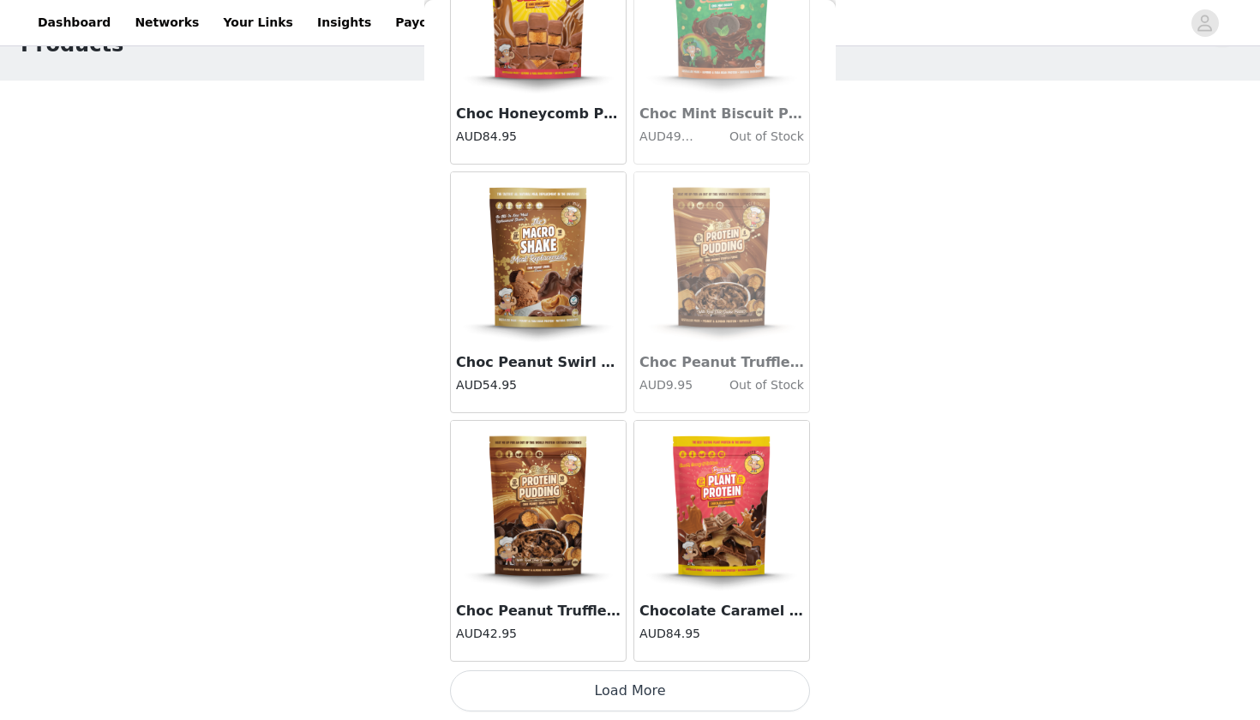
click at [539, 685] on button "Load More" at bounding box center [630, 690] width 360 height 41
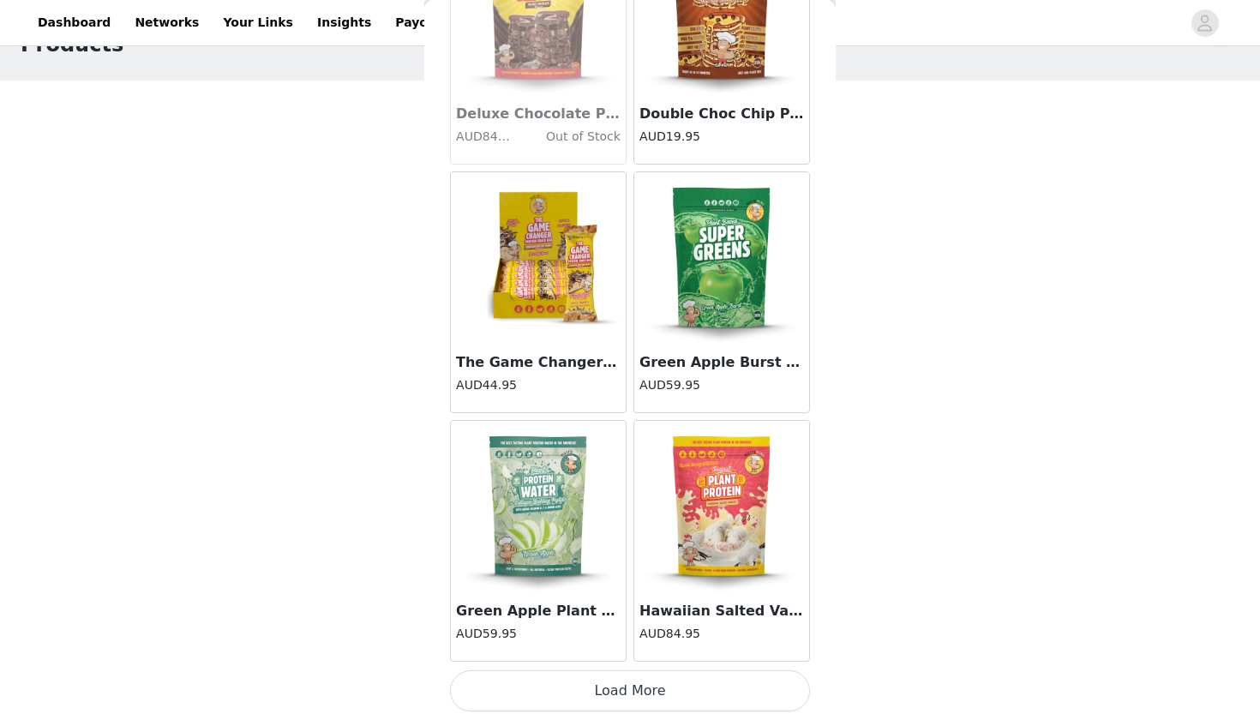
click at [540, 681] on button "Load More" at bounding box center [630, 690] width 360 height 41
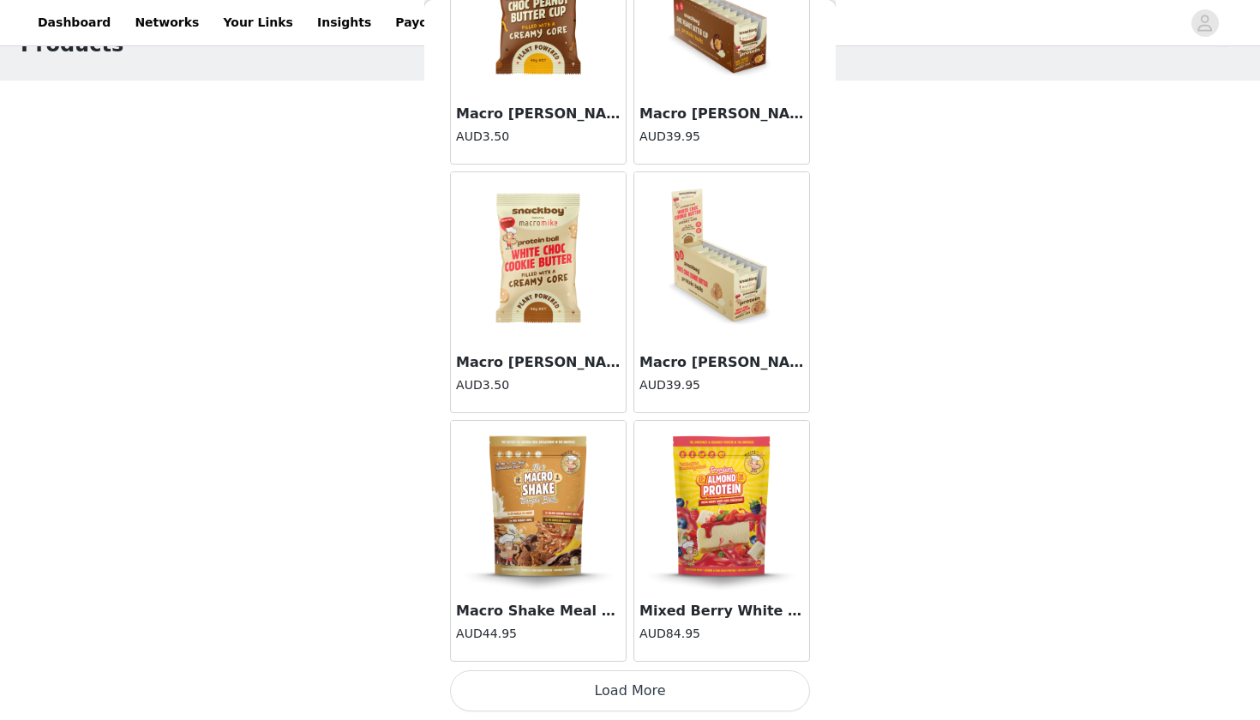
click at [543, 686] on button "Load More" at bounding box center [630, 690] width 360 height 41
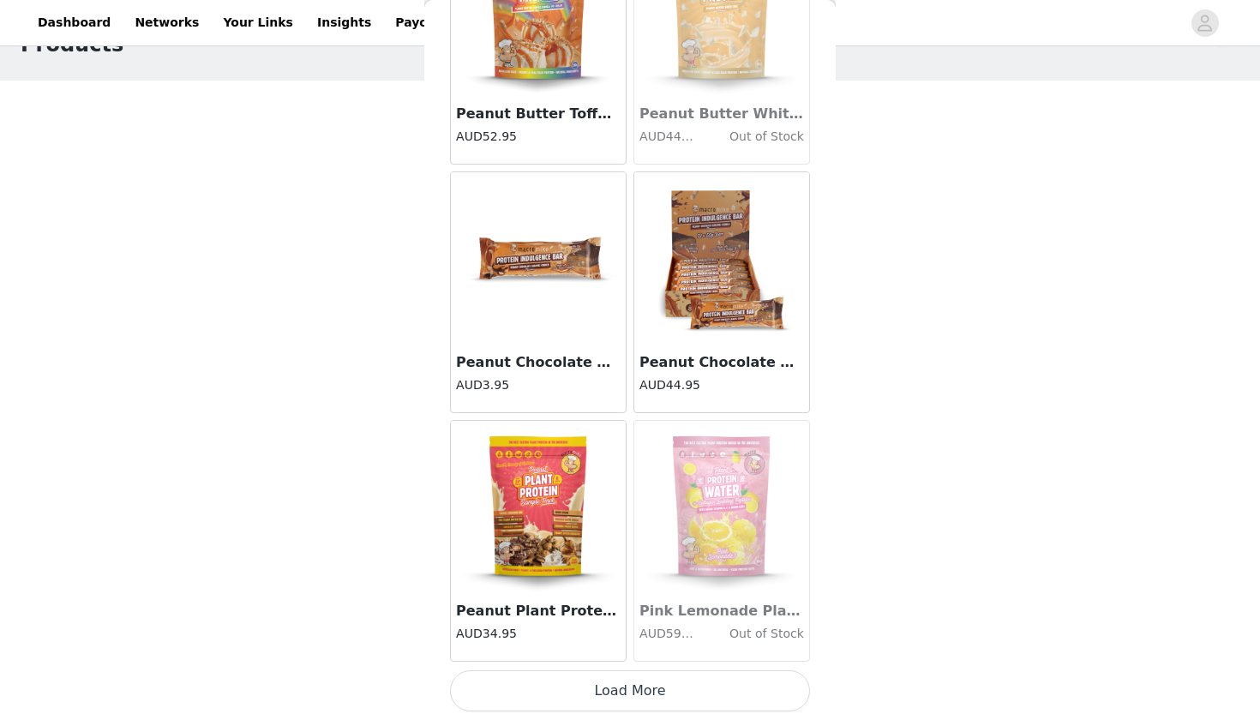
click at [544, 702] on button "Load More" at bounding box center [630, 690] width 360 height 41
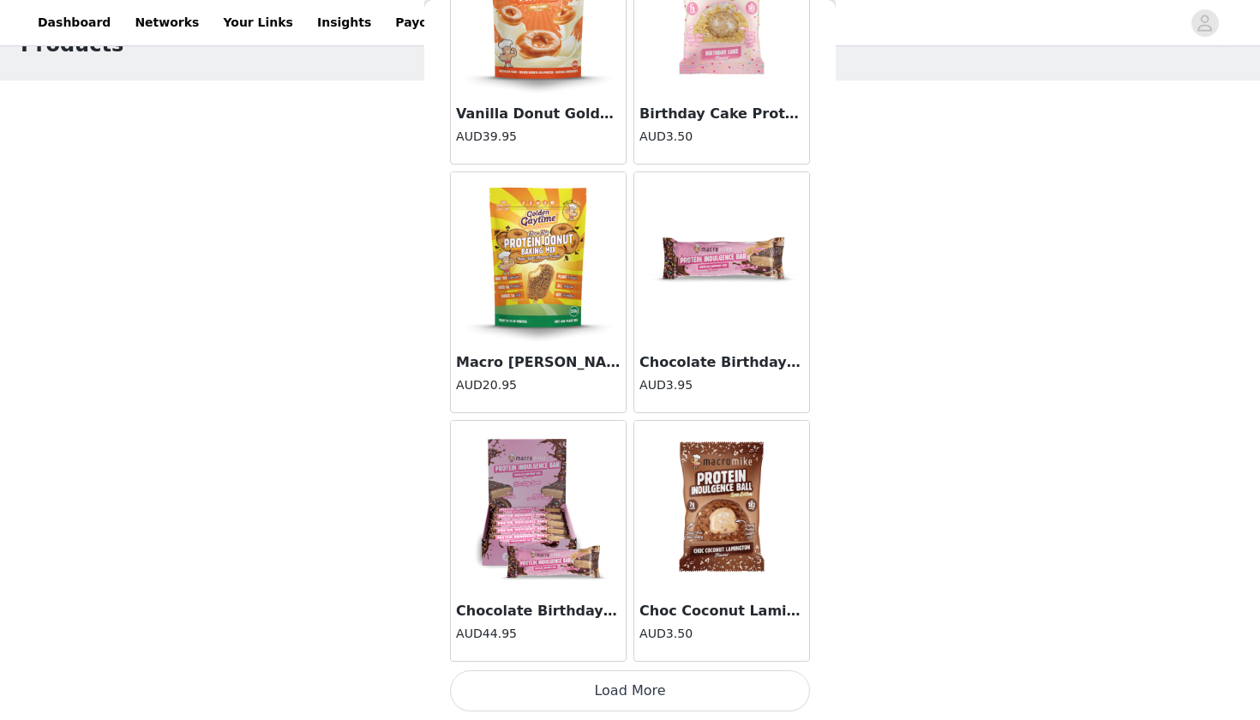
scroll to position [11849, 0]
click at [561, 708] on button "Load More" at bounding box center [630, 690] width 360 height 41
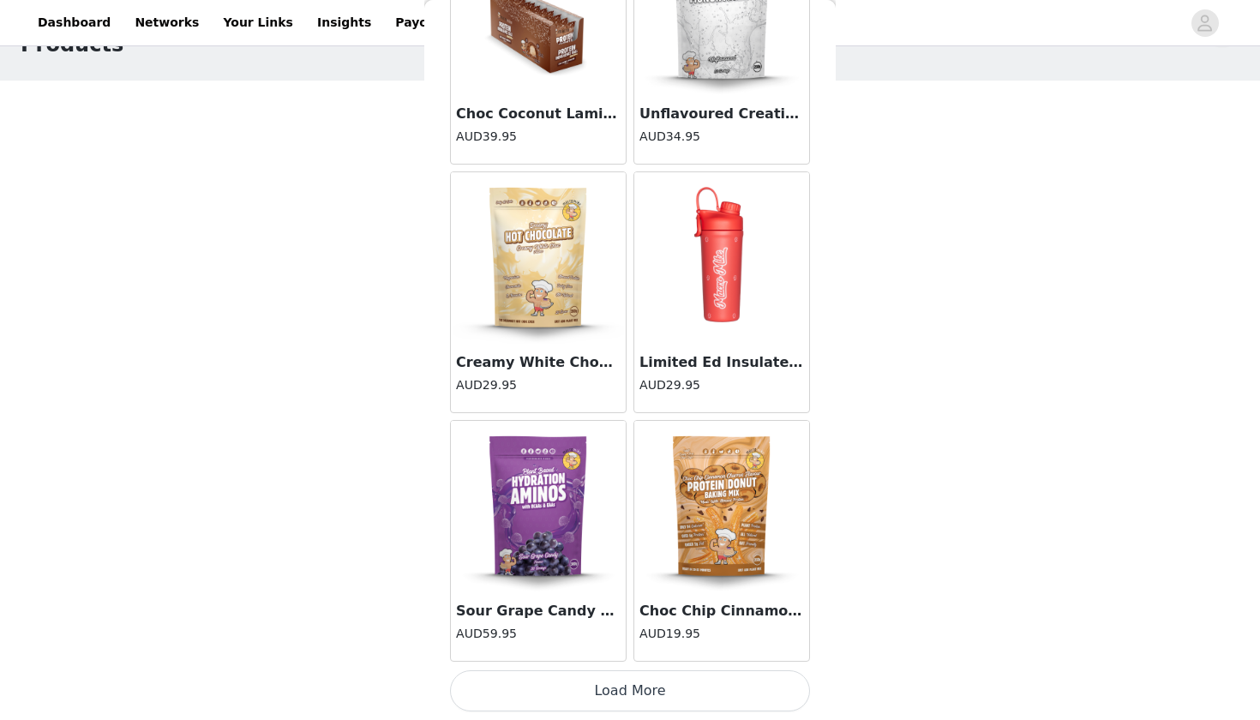
click at [568, 695] on button "Load More" at bounding box center [630, 690] width 360 height 41
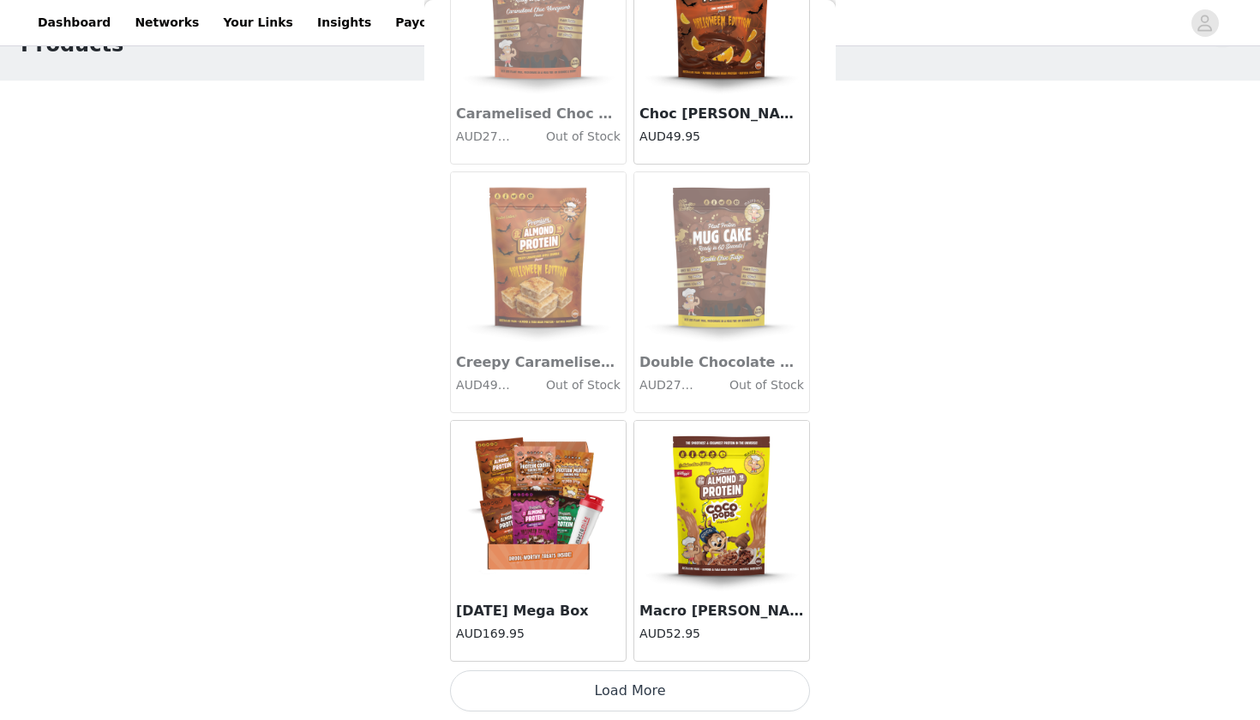
click at [580, 693] on button "Load More" at bounding box center [630, 690] width 360 height 41
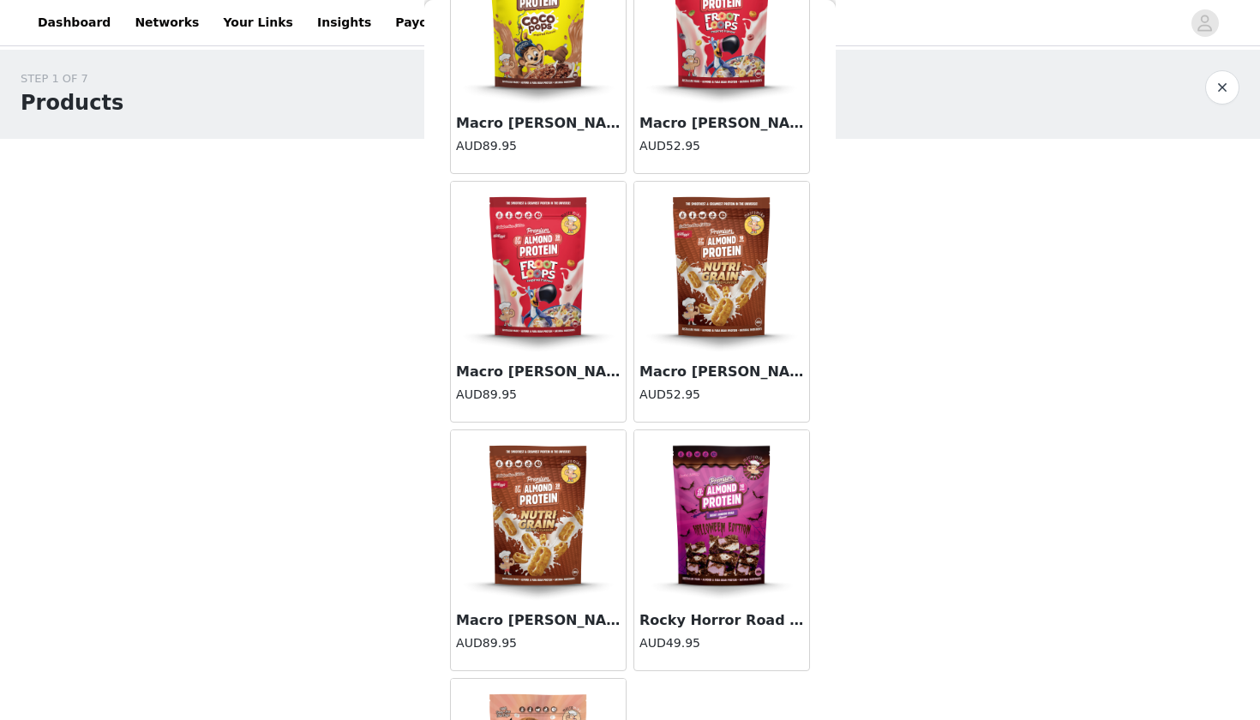
scroll to position [17512, 0]
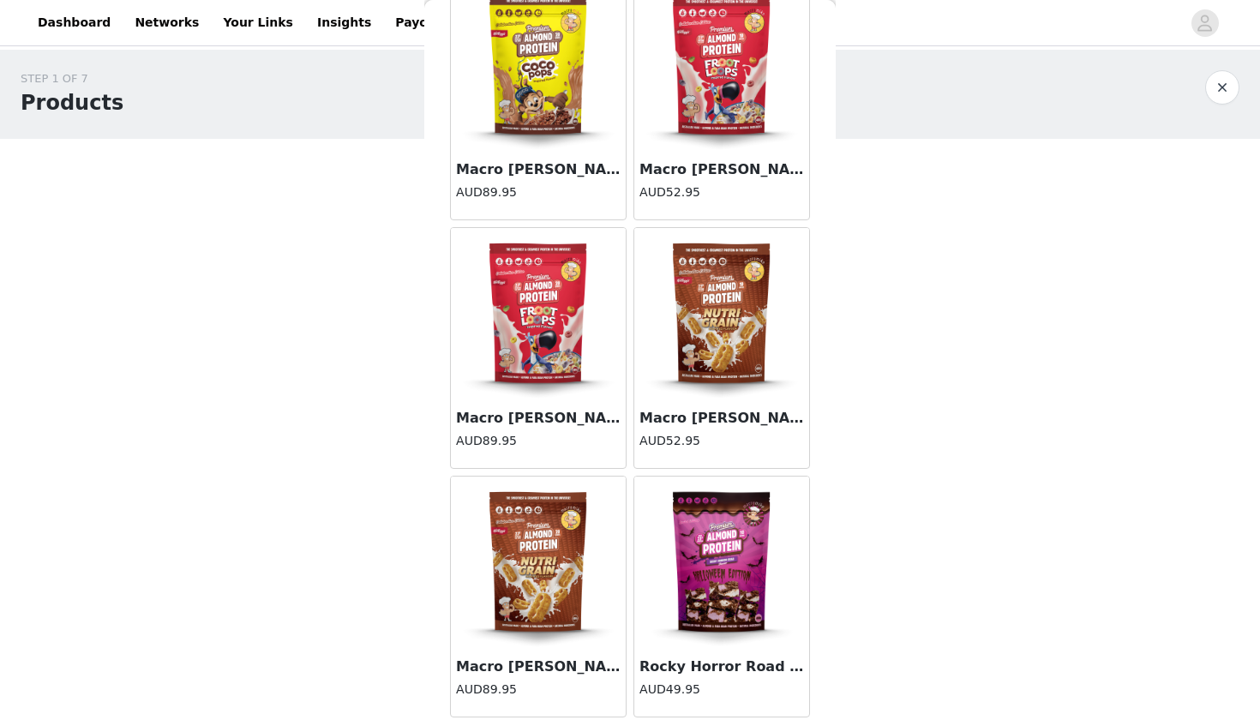
click at [746, 562] on img at bounding box center [721, 562] width 171 height 171
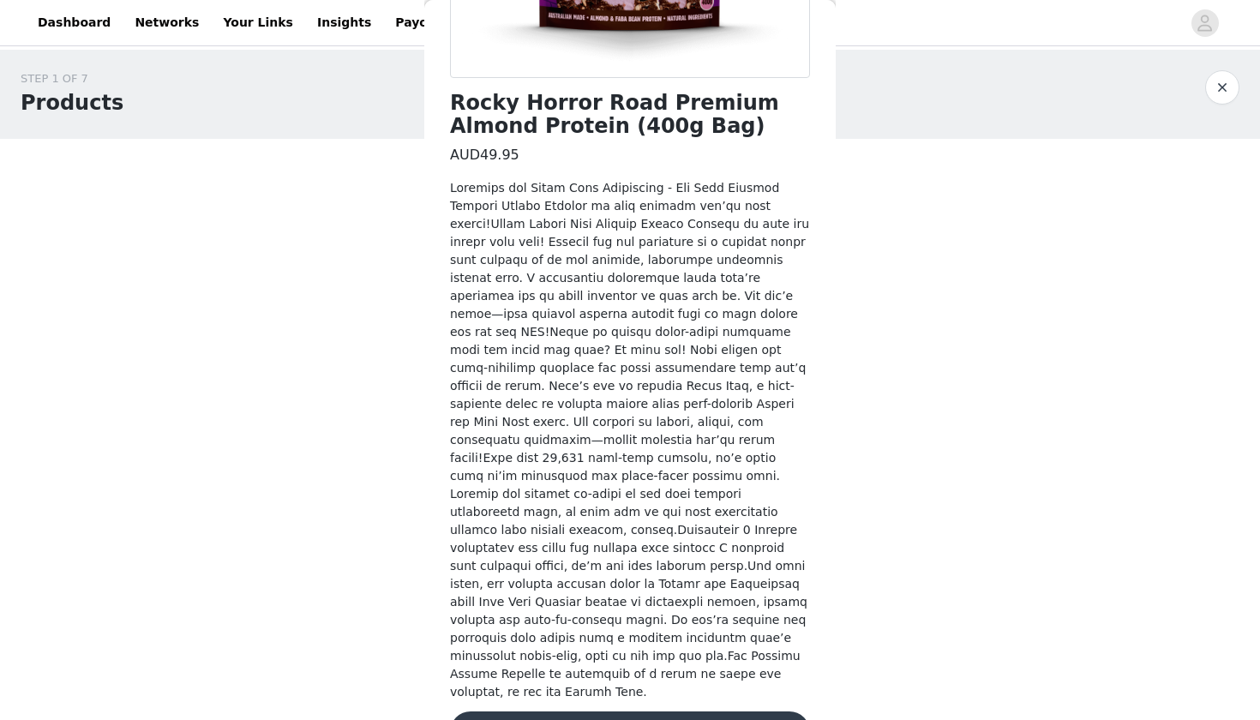
scroll to position [393, 0]
click at [620, 712] on button "Add Product" at bounding box center [630, 732] width 360 height 41
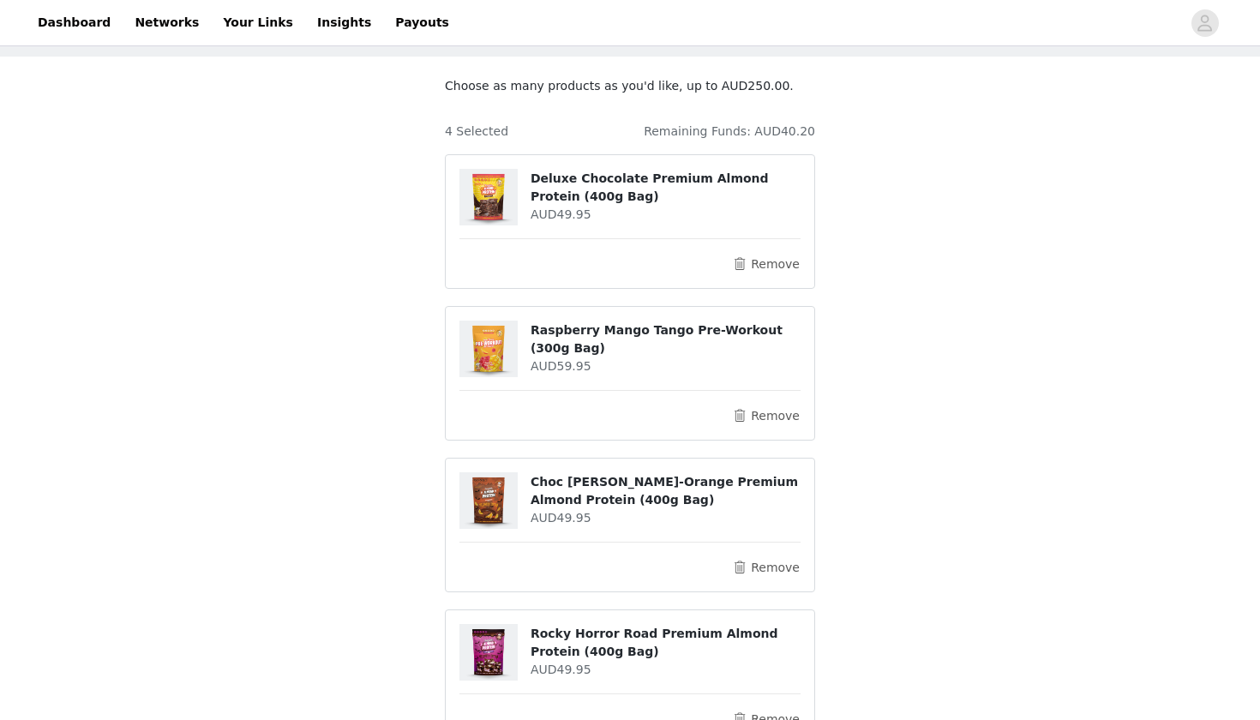
scroll to position [207, 0]
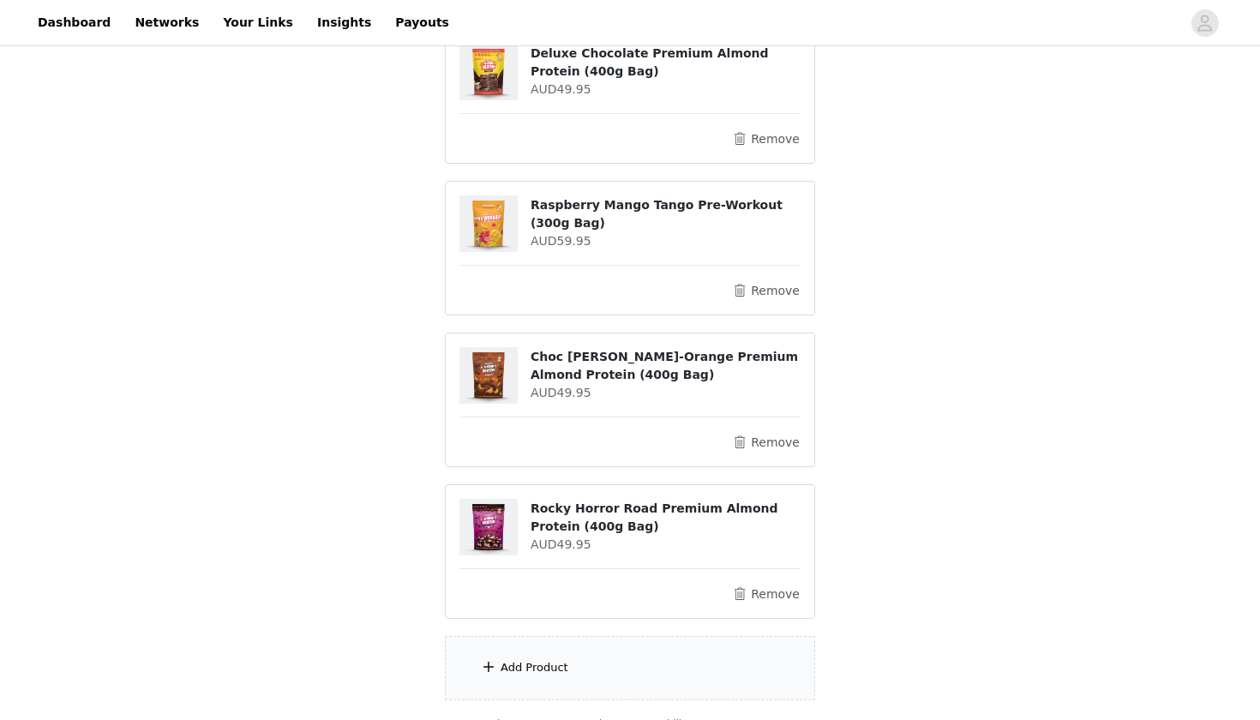
click at [622, 664] on div "Add Product" at bounding box center [630, 668] width 370 height 64
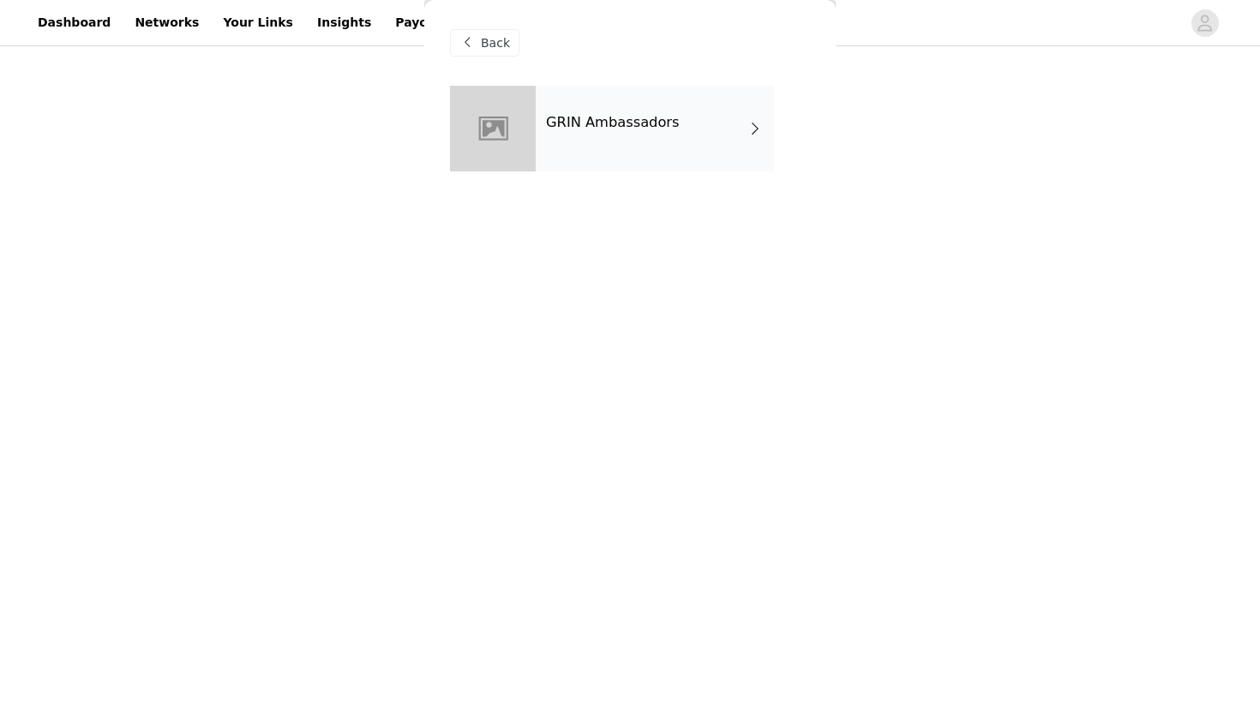
click at [642, 128] on h4 "GRIN Ambassadors" at bounding box center [613, 122] width 134 height 15
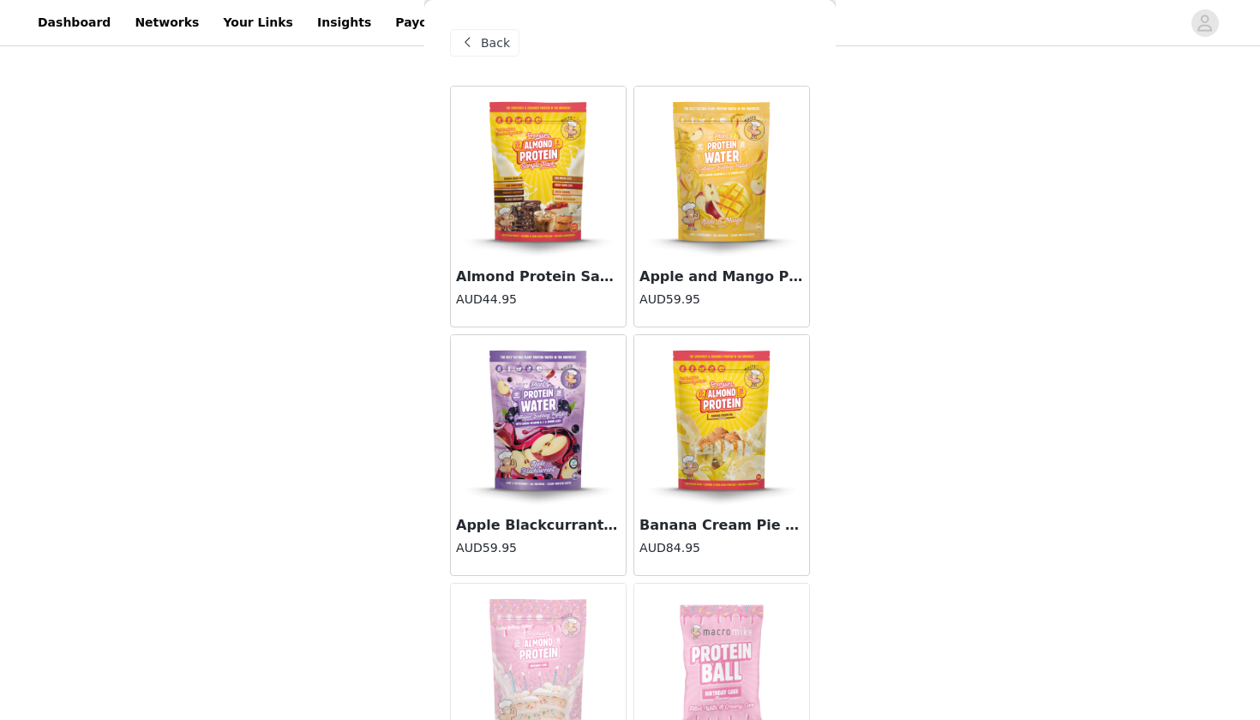
scroll to position [363, 0]
click at [894, 403] on div "STEP 1 OF 7 Products Choose as many products as you'd like, up to AUD250.00. 4 …" at bounding box center [630, 142] width 1260 height 911
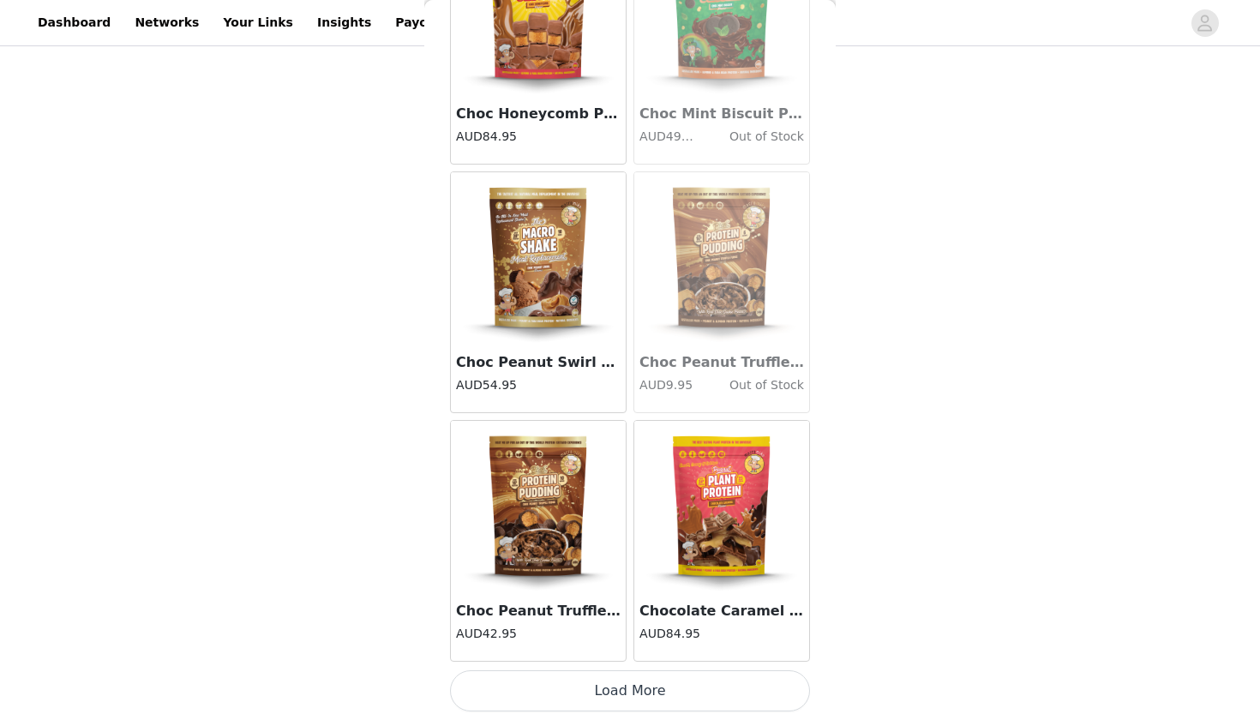
click at [574, 689] on button "Load More" at bounding box center [630, 690] width 360 height 41
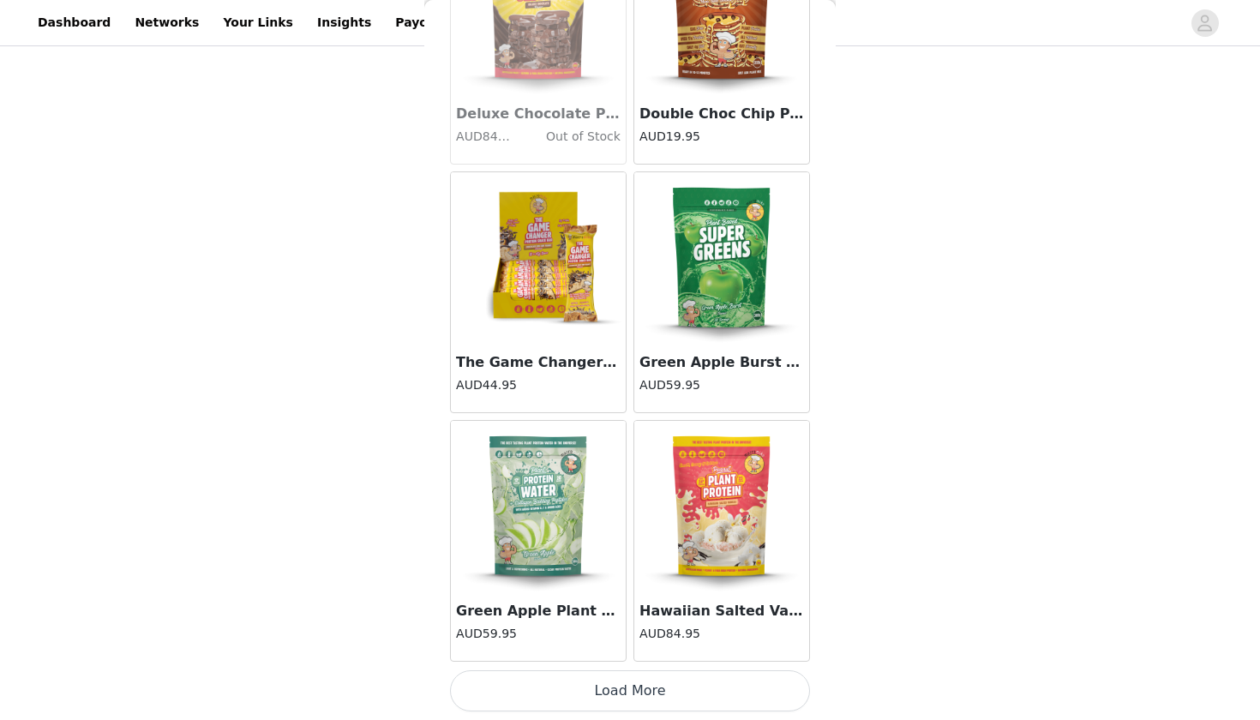
click at [576, 689] on button "Load More" at bounding box center [630, 690] width 360 height 41
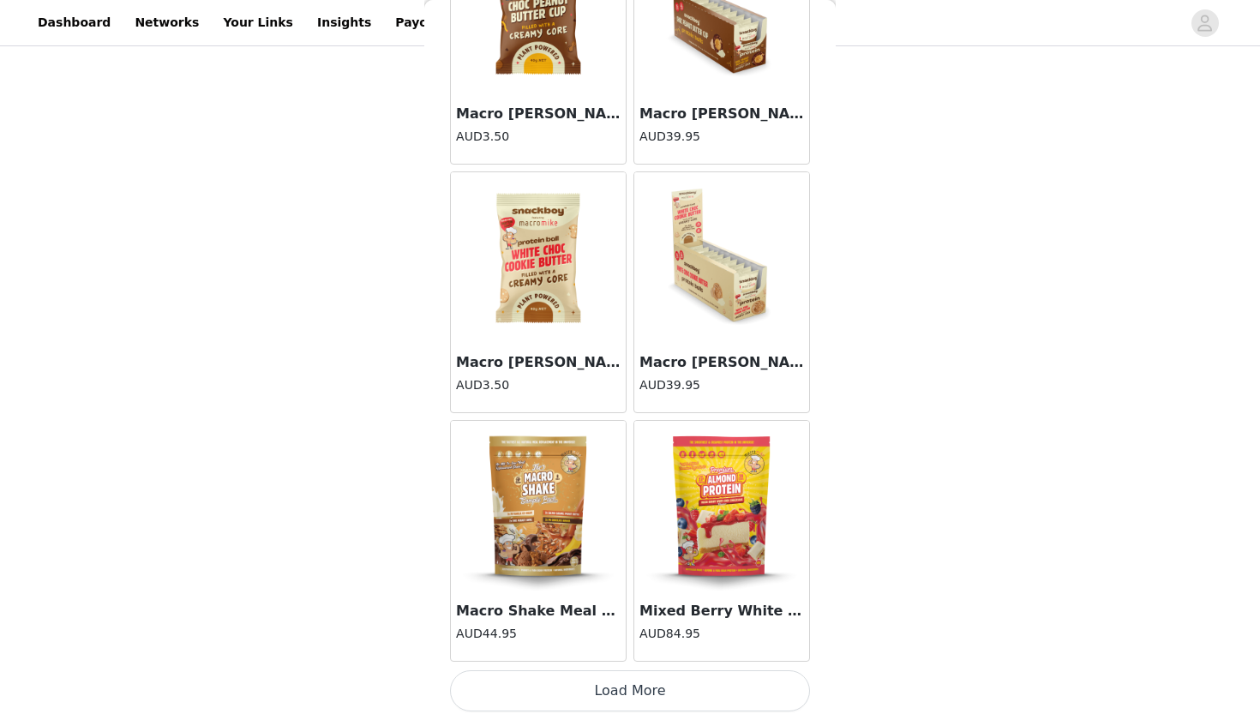
click at [576, 689] on button "Load More" at bounding box center [630, 690] width 360 height 41
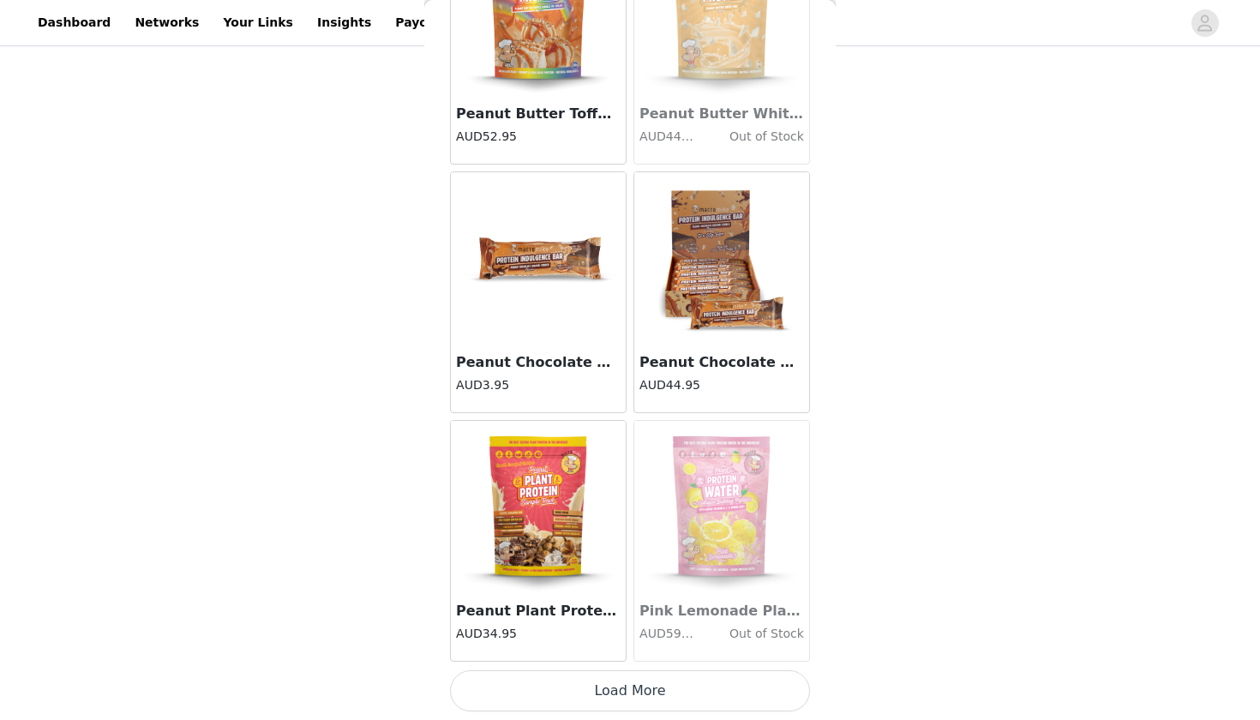
click at [591, 682] on button "Load More" at bounding box center [630, 690] width 360 height 41
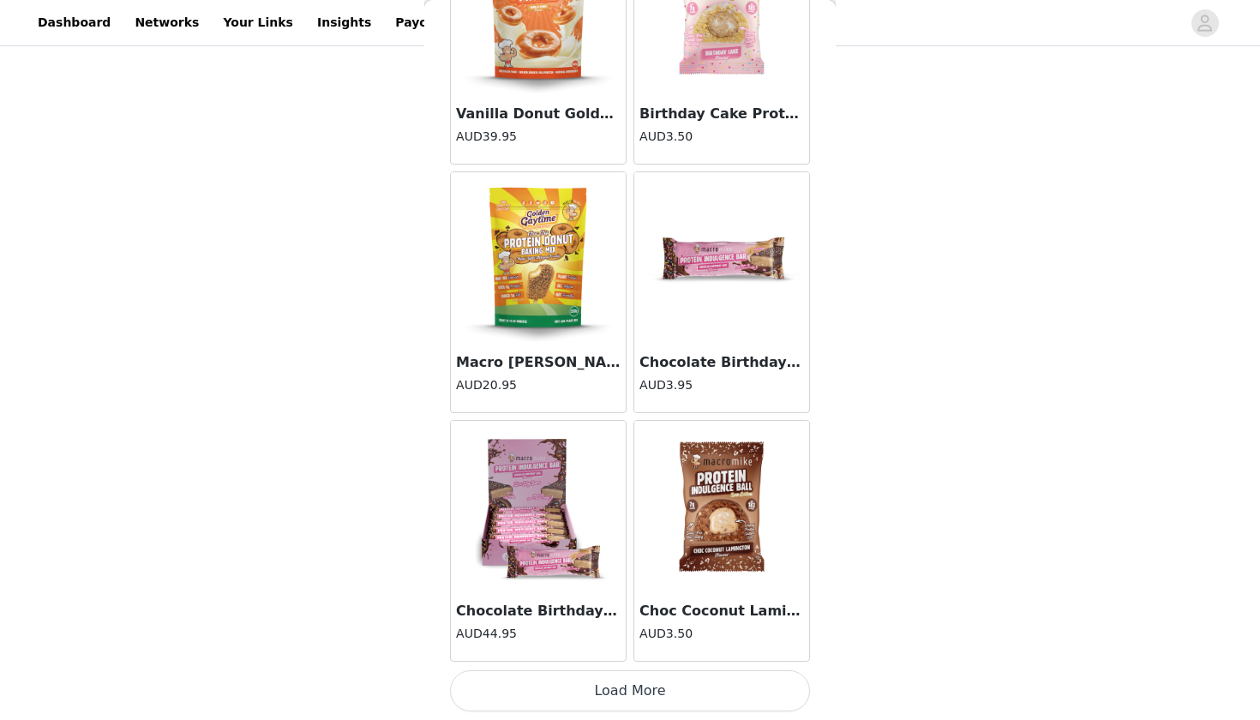
click at [594, 688] on button "Load More" at bounding box center [630, 690] width 360 height 41
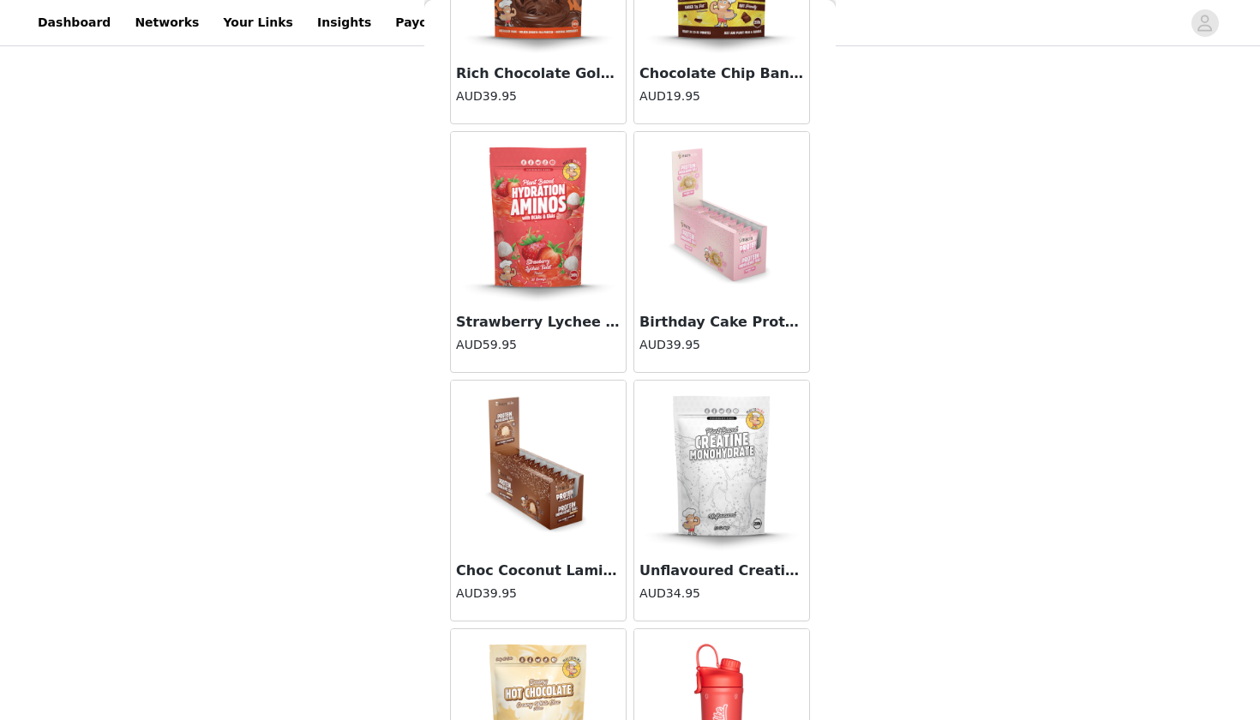
scroll to position [14022, 0]
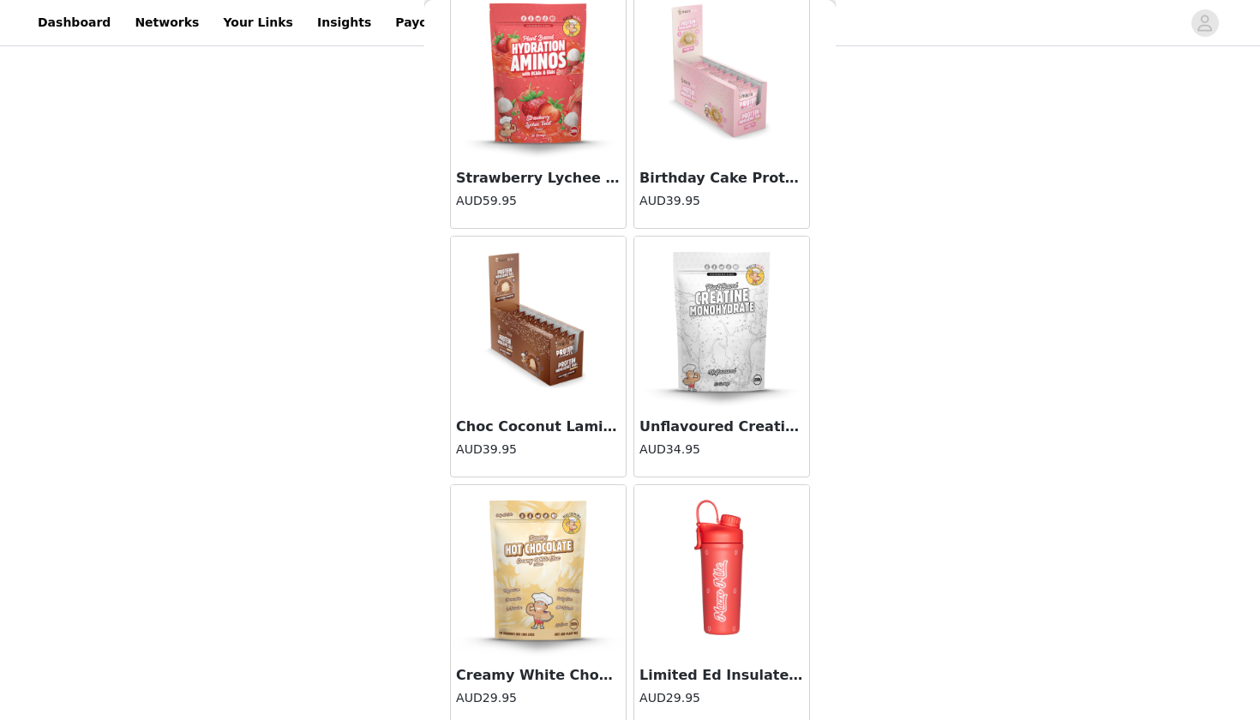
click at [740, 367] on img at bounding box center [721, 322] width 171 height 171
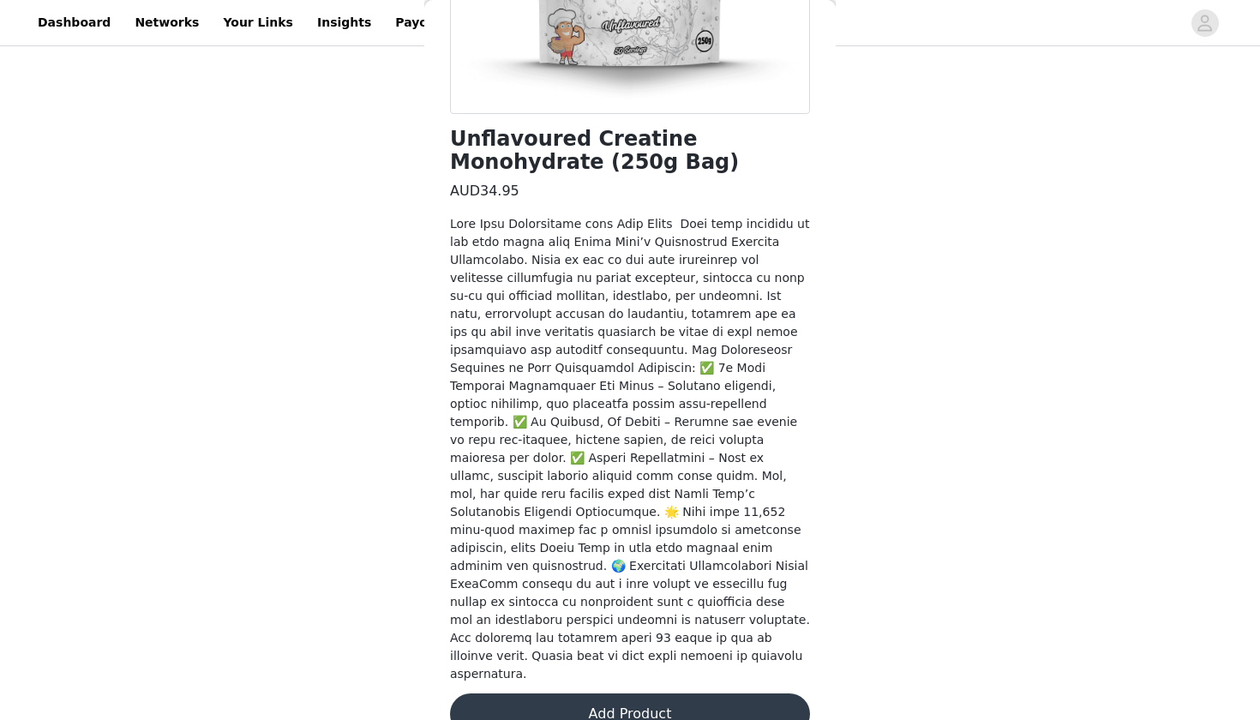
scroll to position [357, 0]
click at [673, 694] on button "Add Product" at bounding box center [630, 714] width 360 height 41
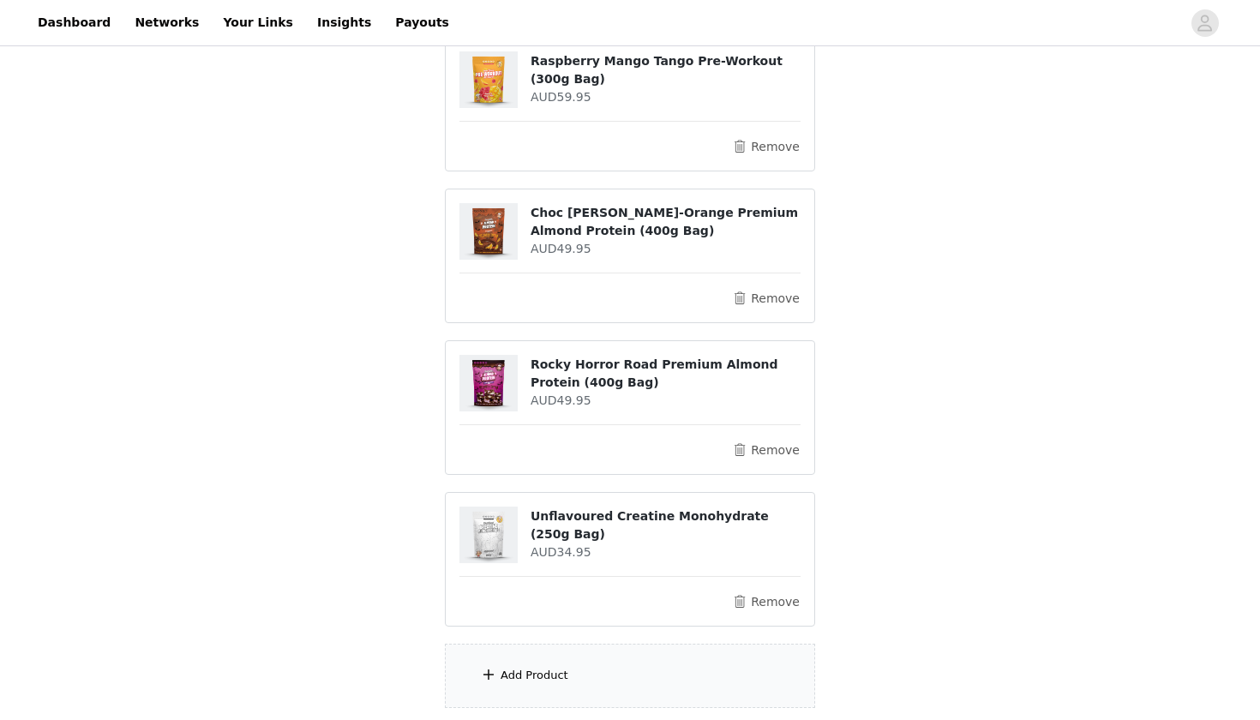
scroll to position [513, 0]
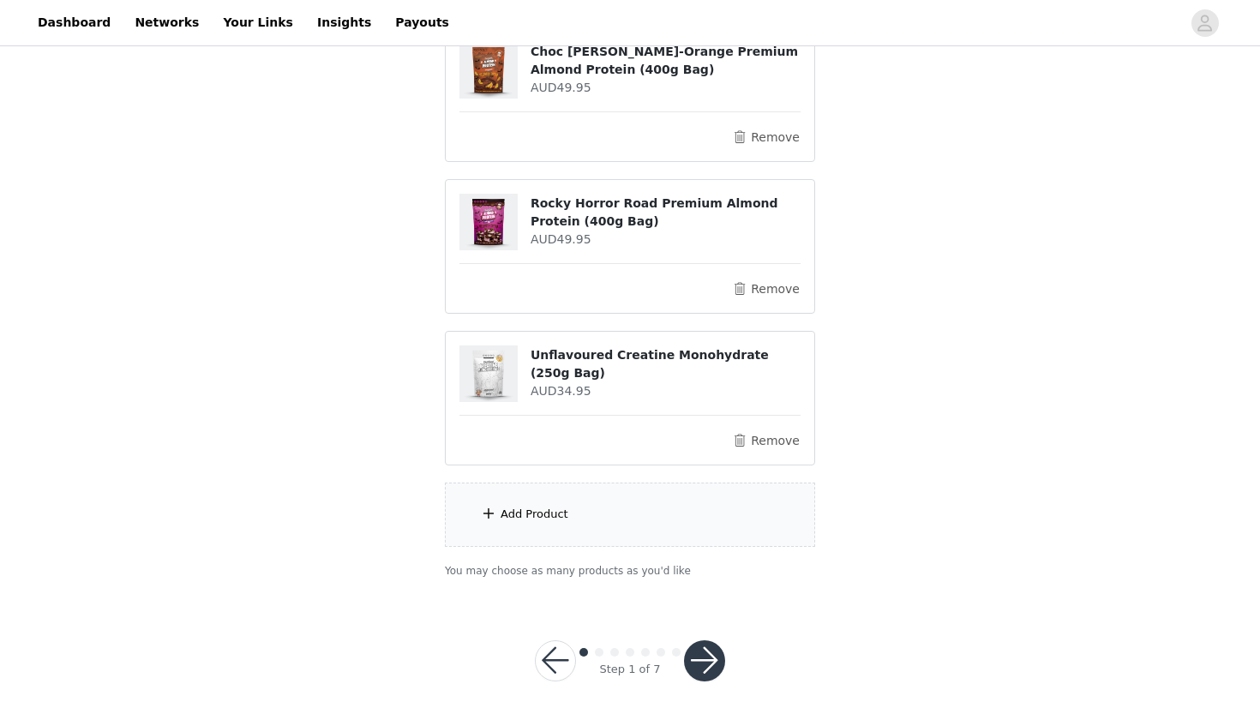
click at [712, 658] on button "button" at bounding box center [704, 660] width 41 height 41
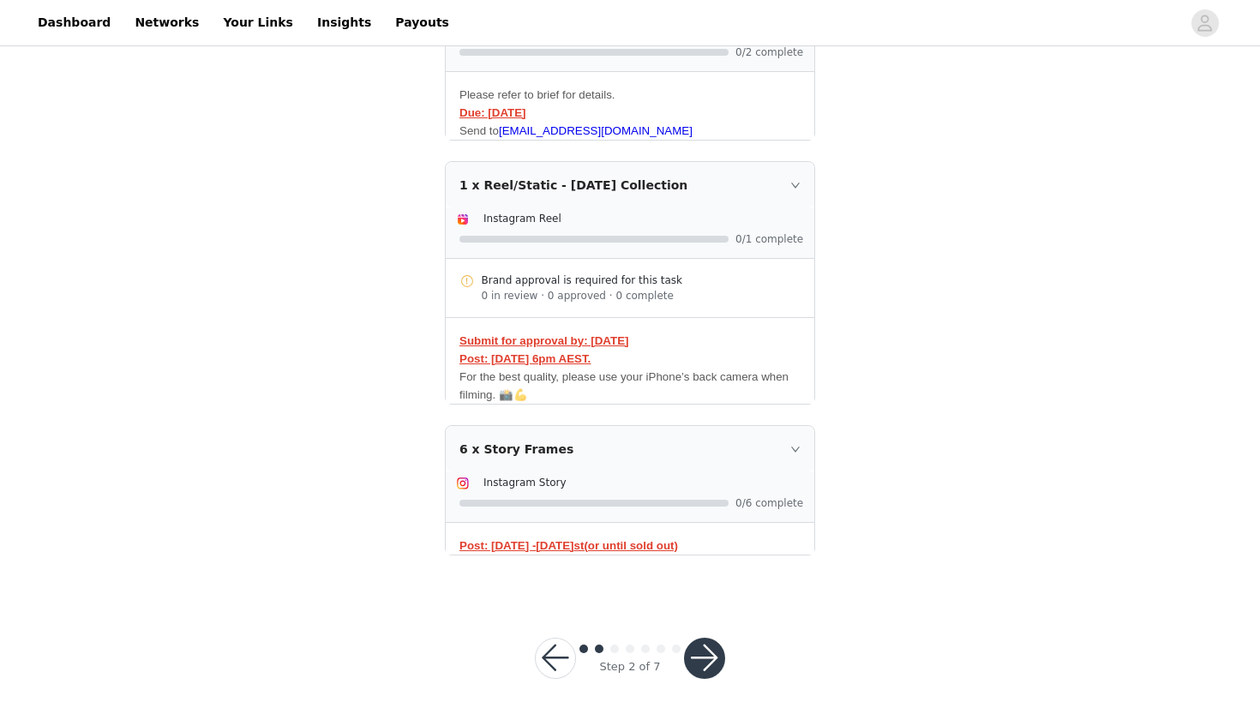
scroll to position [440, 0]
click at [707, 655] on button "button" at bounding box center [704, 659] width 41 height 41
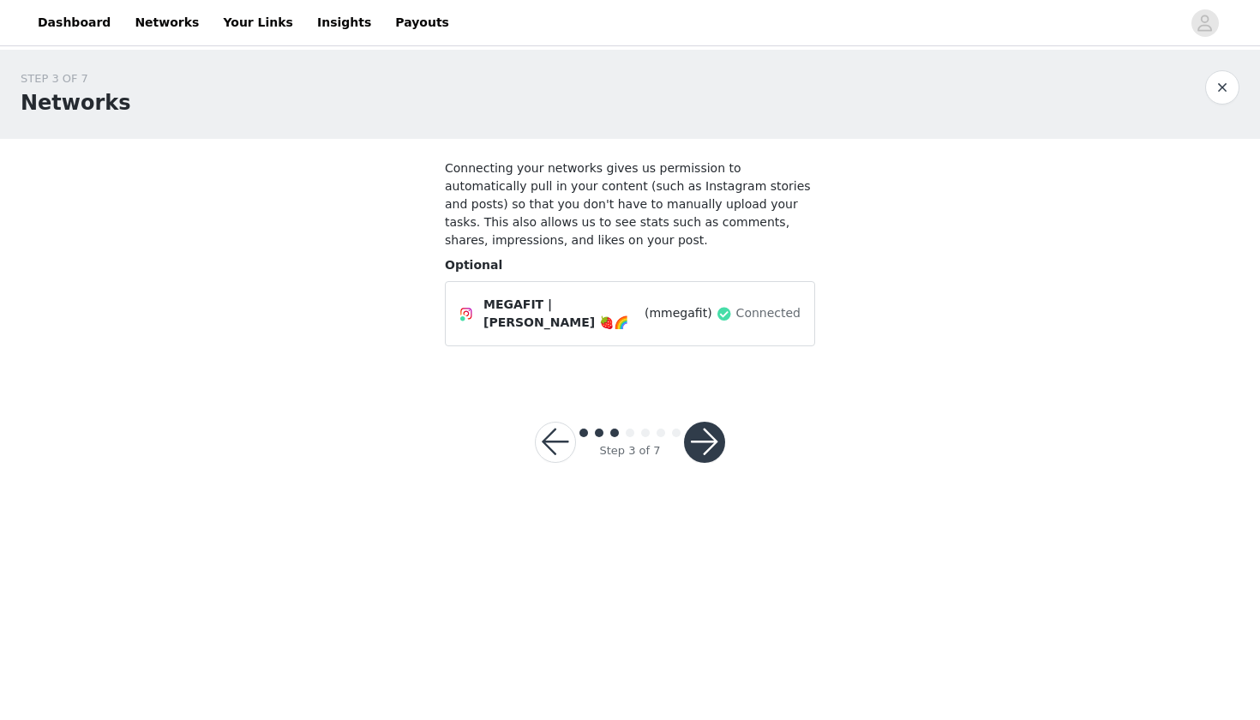
click at [706, 448] on button "button" at bounding box center [704, 442] width 41 height 41
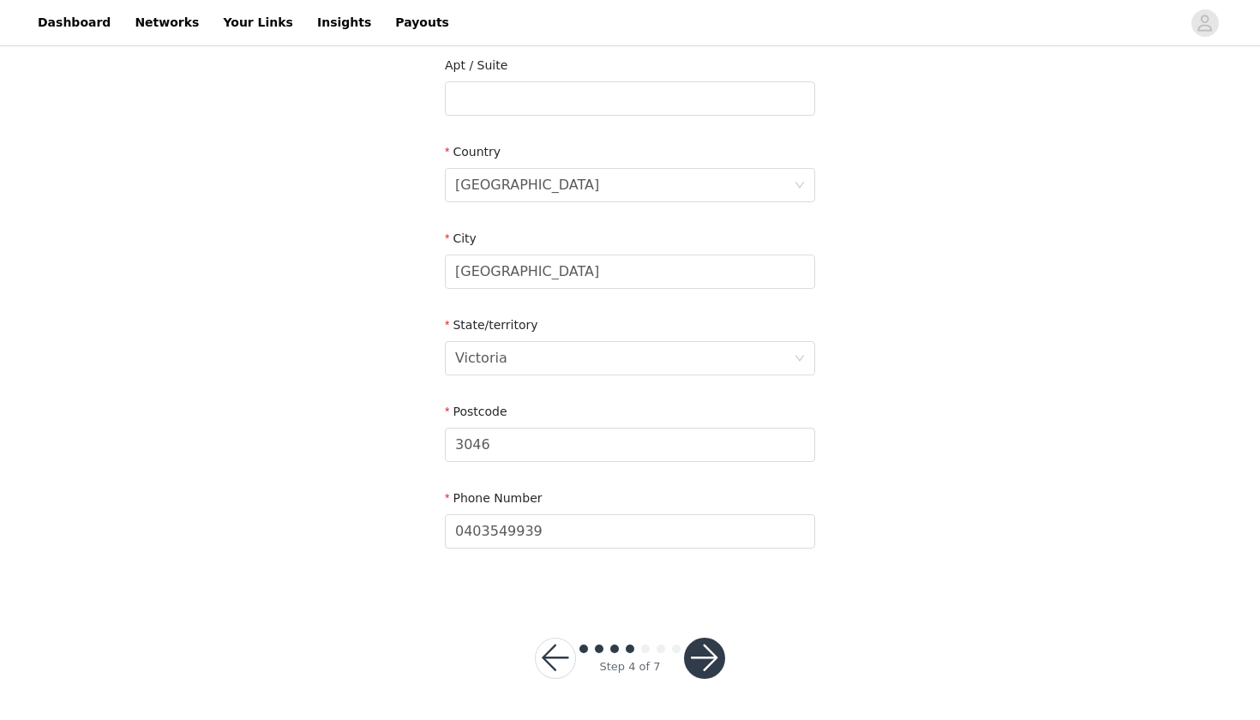
scroll to position [448, 0]
click at [707, 670] on button "button" at bounding box center [704, 659] width 41 height 41
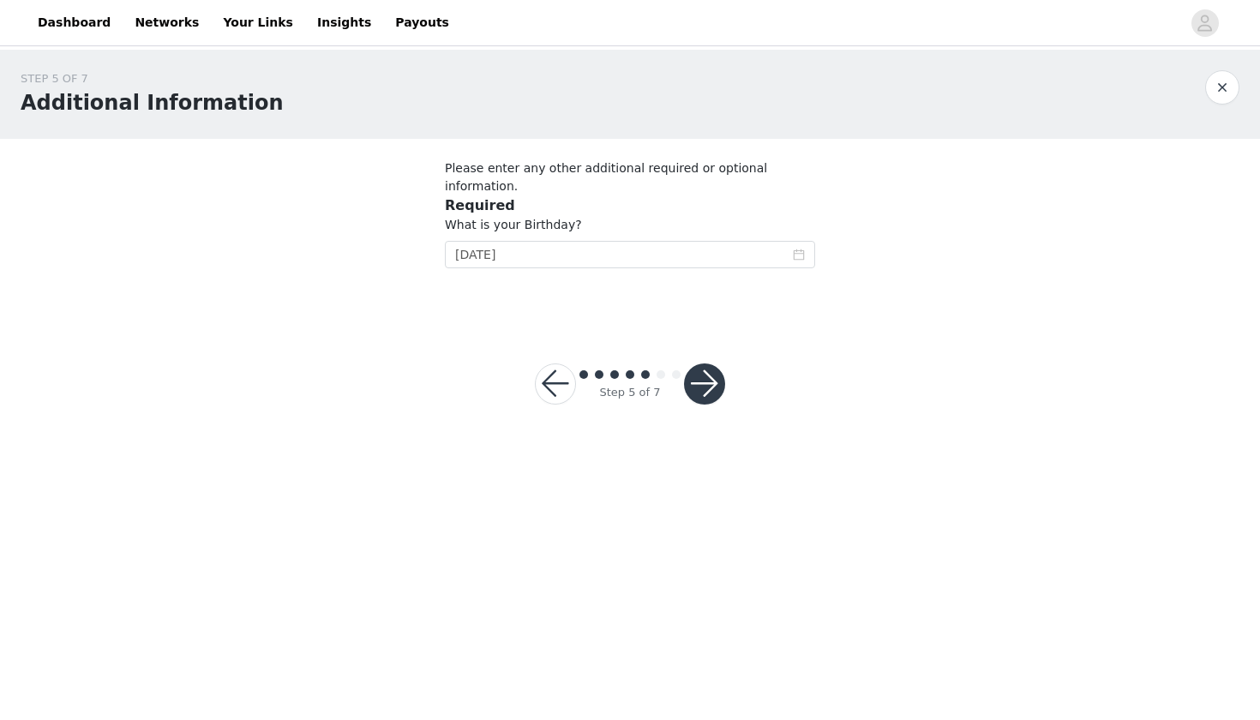
click at [707, 364] on button "button" at bounding box center [704, 384] width 41 height 41
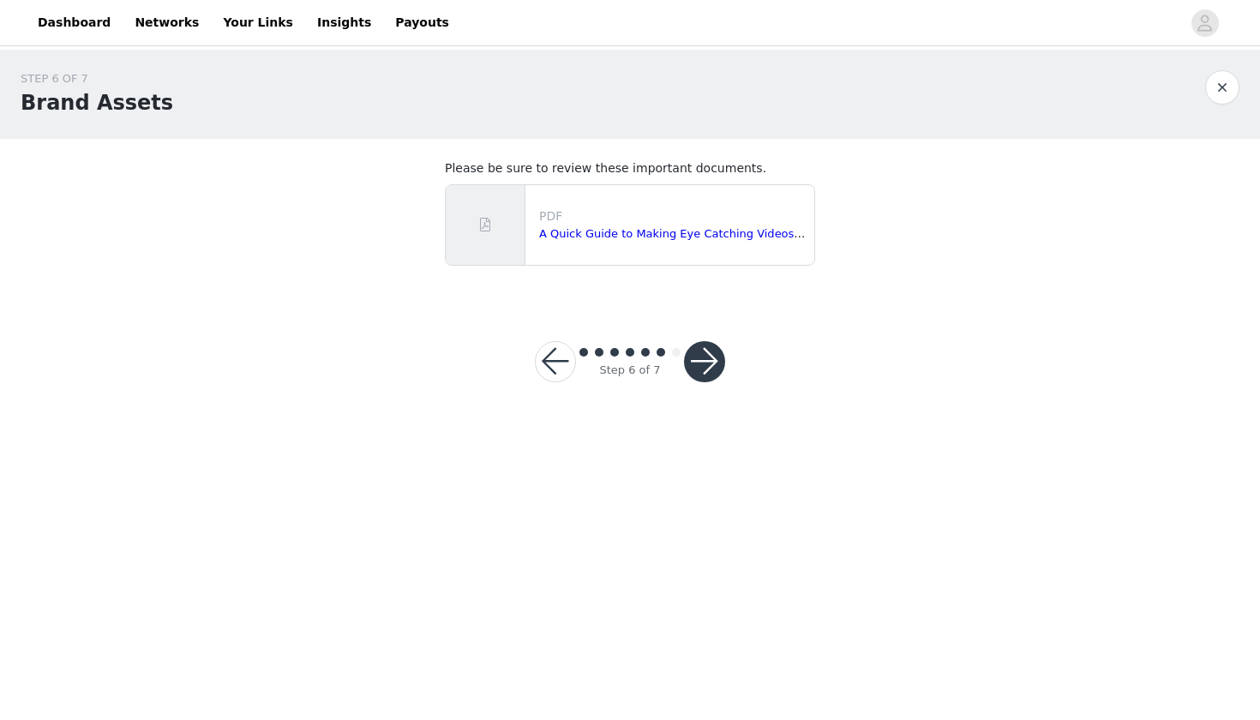
click at [707, 364] on button "button" at bounding box center [704, 361] width 41 height 41
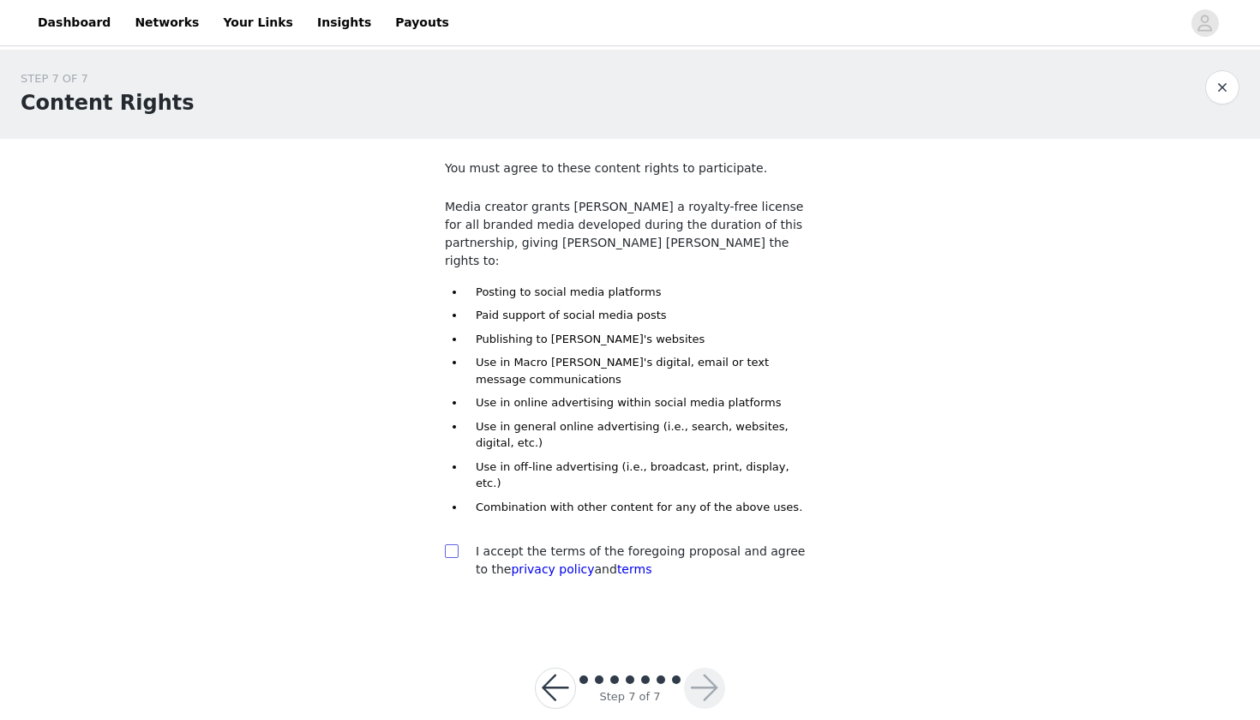
click at [452, 544] on input "checkbox" at bounding box center [451, 550] width 12 height 12
checkbox input "true"
click at [712, 668] on button "button" at bounding box center [704, 688] width 41 height 41
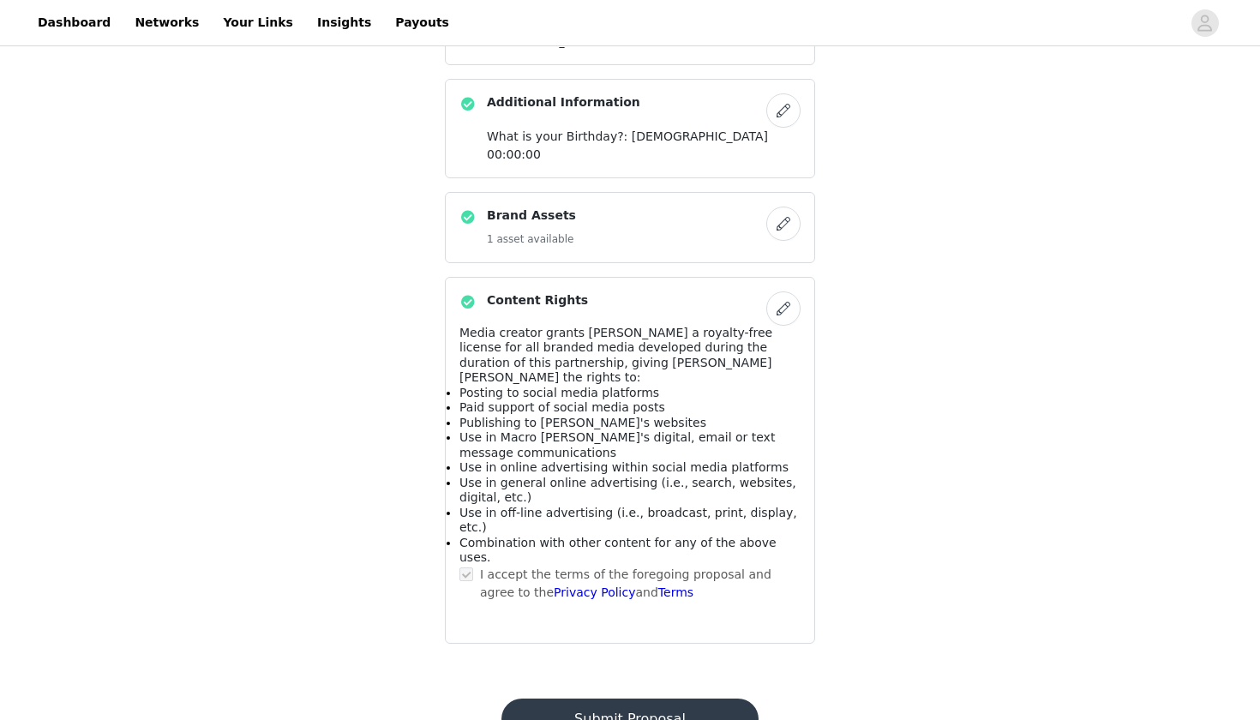
click at [712, 699] on button "Submit Proposal" at bounding box center [630, 719] width 256 height 41
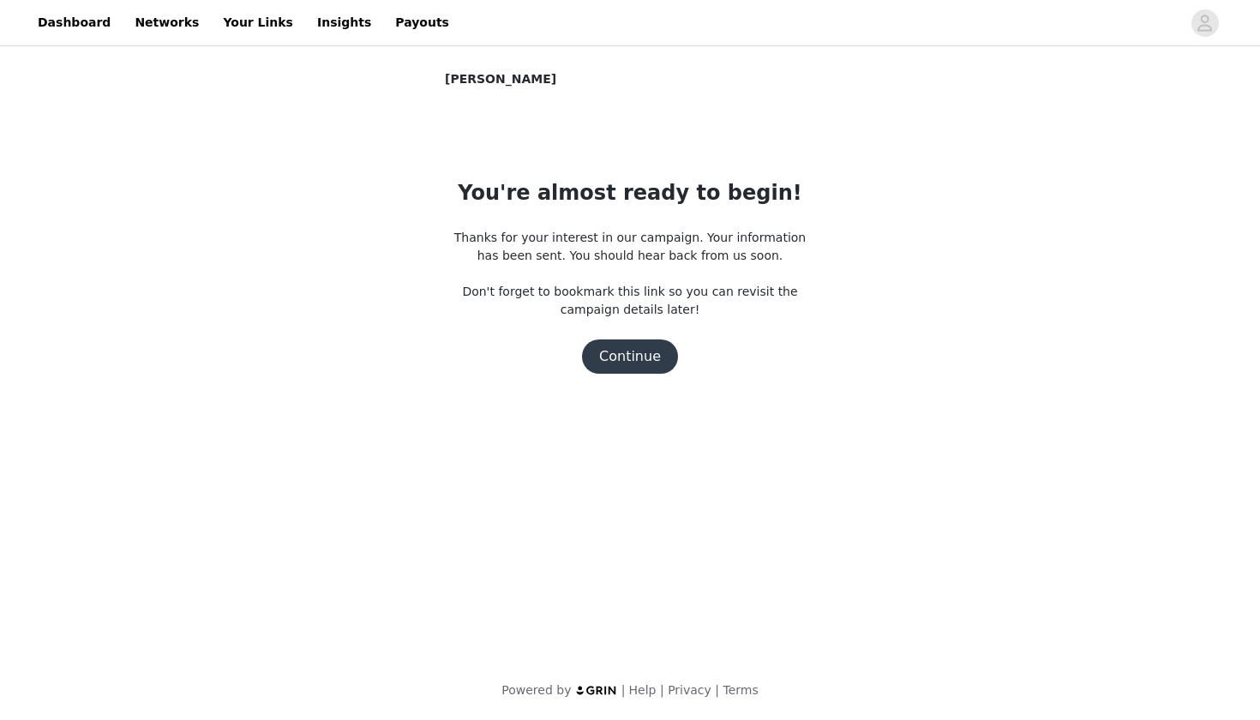
click at [643, 361] on button "Continue" at bounding box center [630, 357] width 96 height 34
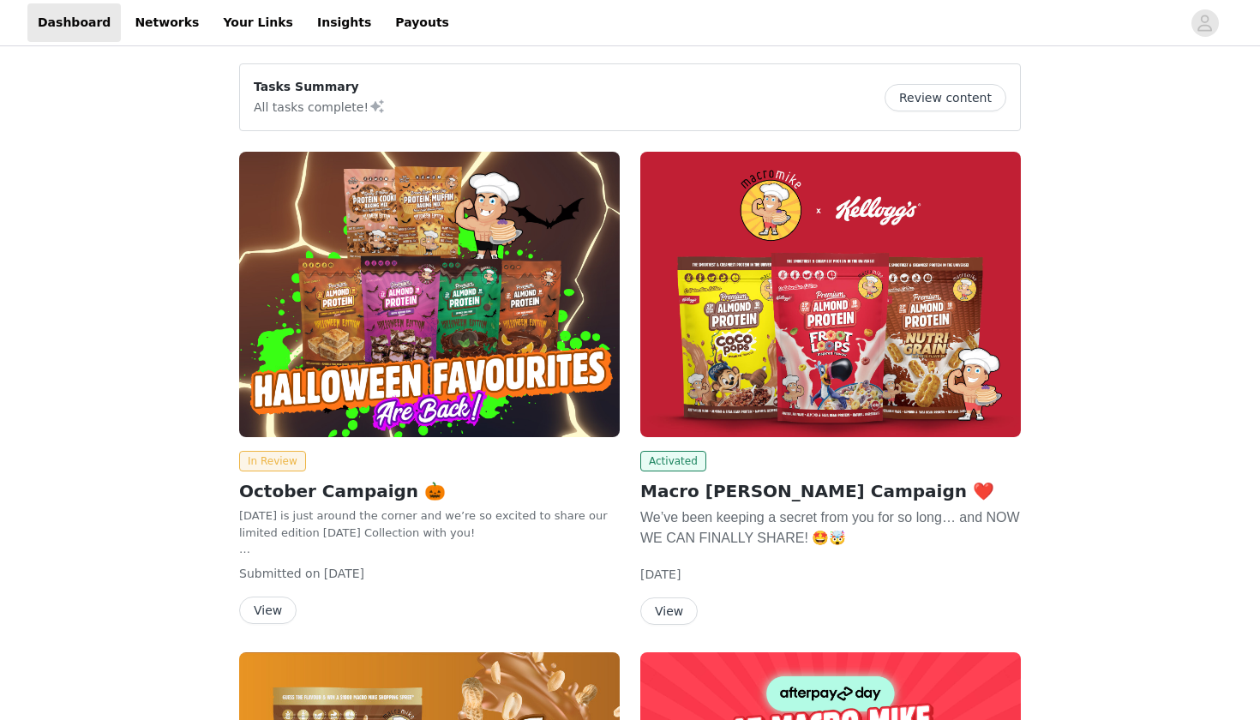
click at [896, 321] on img at bounding box center [830, 295] width 381 height 286
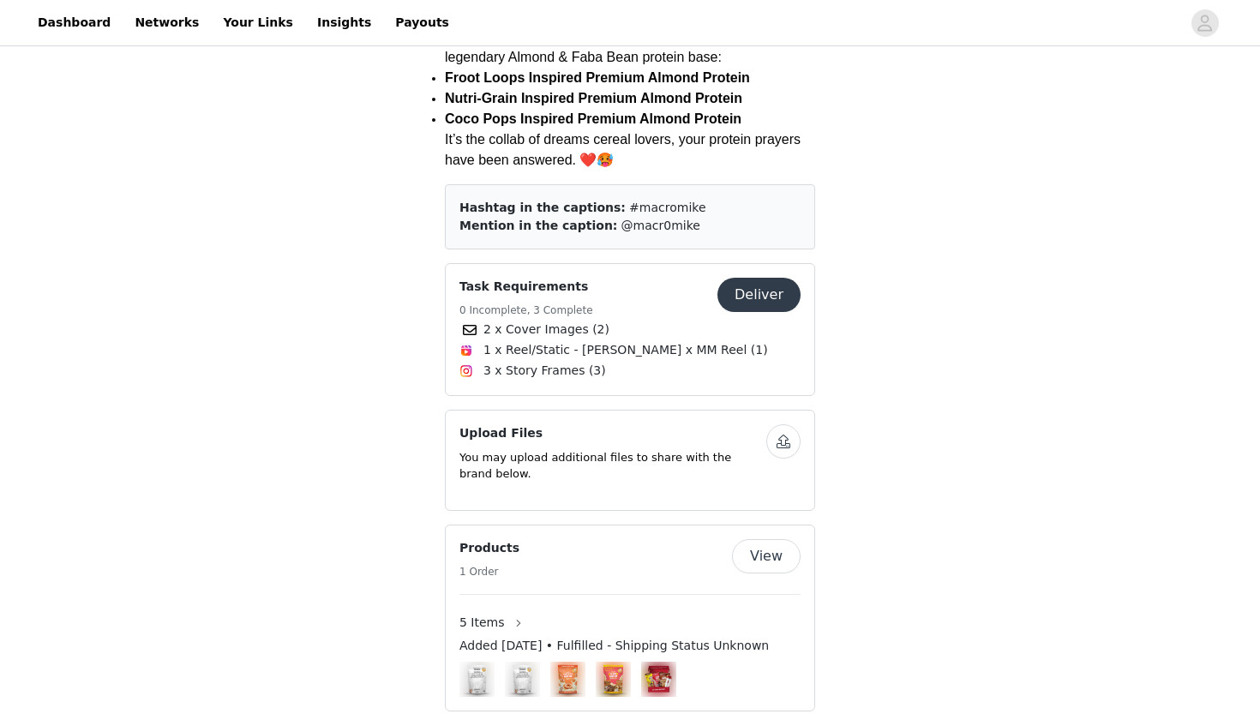
scroll to position [646, 0]
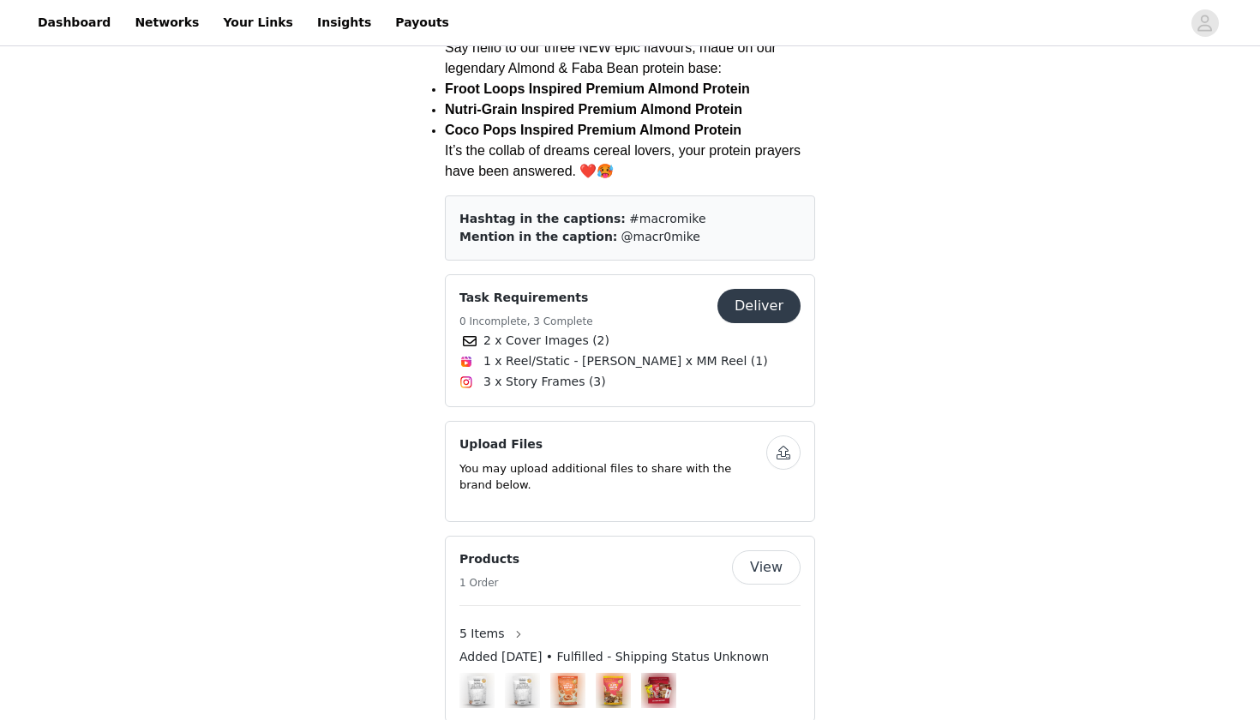
click at [745, 289] on button "Deliver" at bounding box center [759, 306] width 83 height 34
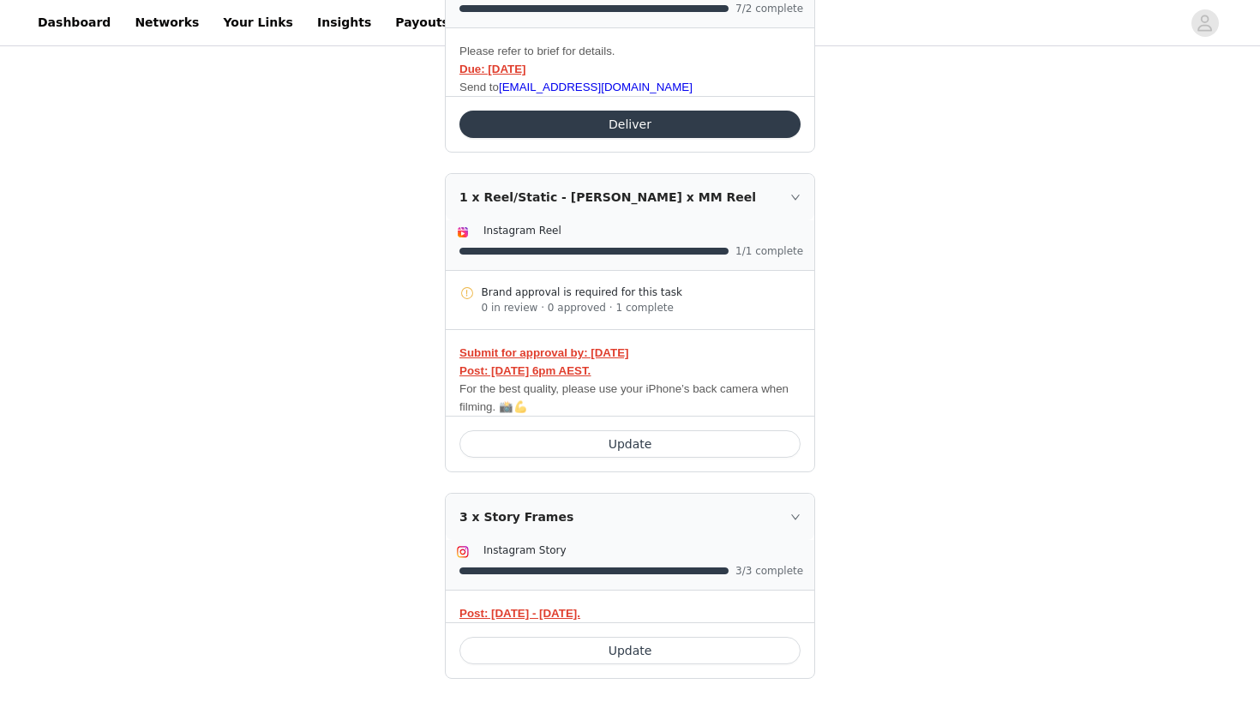
click at [796, 513] on icon "icon: right" at bounding box center [795, 517] width 10 height 10
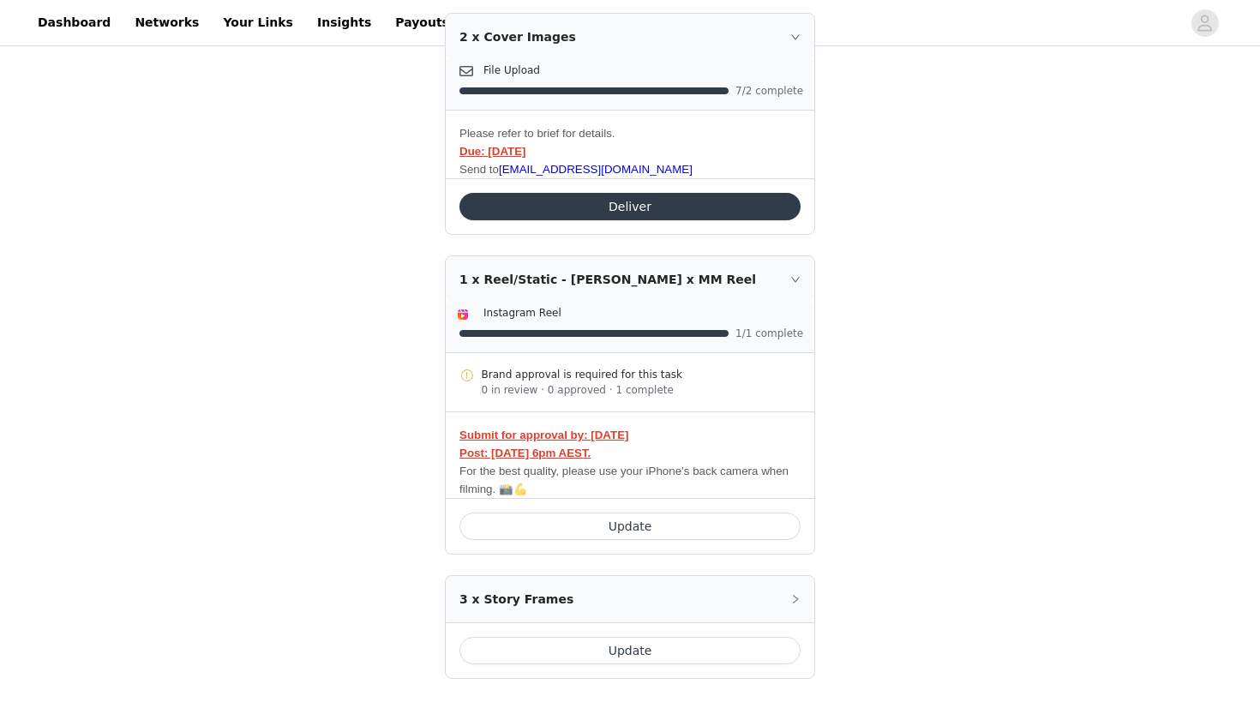
scroll to position [430, 0]
click at [801, 598] on div "3 x Story Frames" at bounding box center [630, 599] width 369 height 46
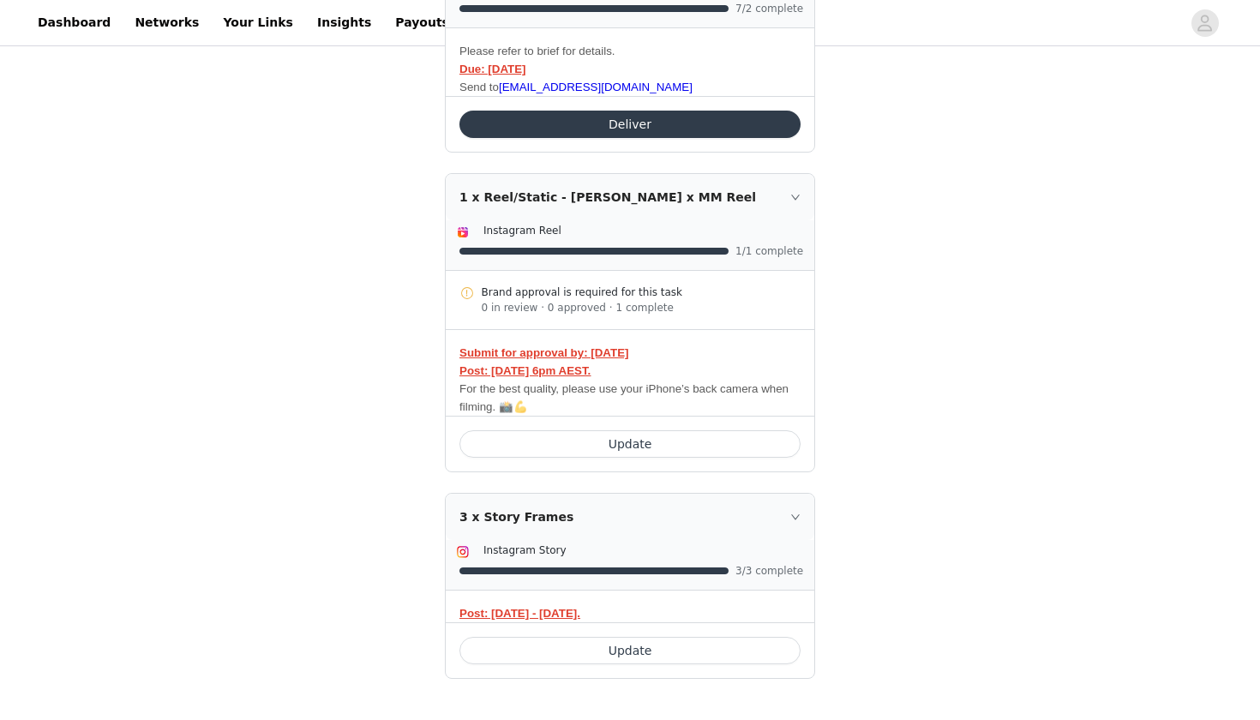
scroll to position [512, 0]
click at [727, 633] on div "Update" at bounding box center [630, 650] width 369 height 56
click at [730, 646] on button "Update" at bounding box center [630, 650] width 341 height 27
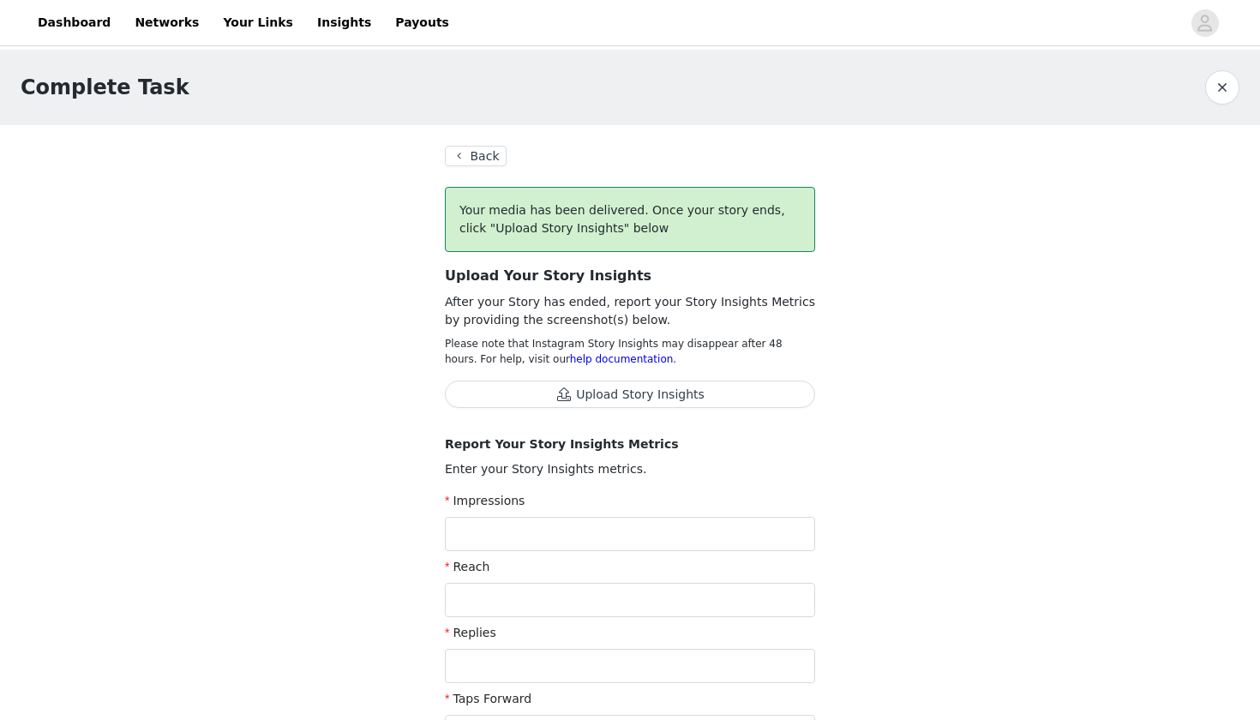
click at [477, 157] on button "Back" at bounding box center [476, 156] width 62 height 21
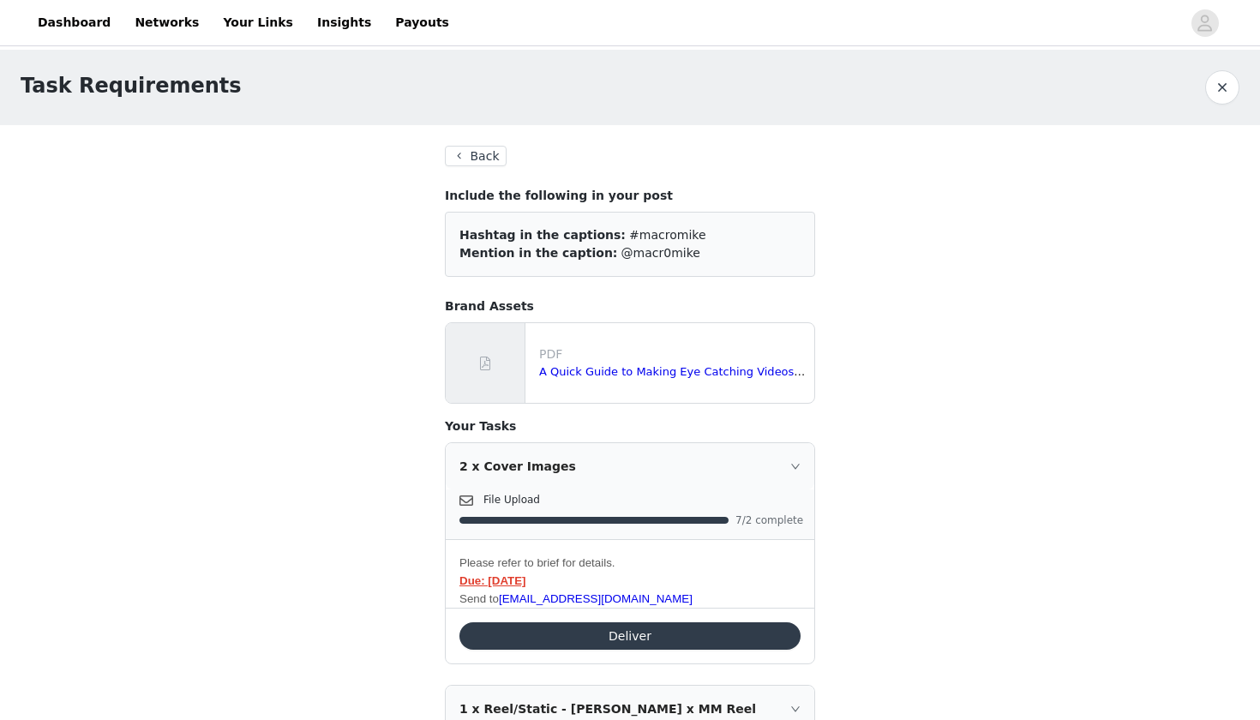
click at [477, 156] on button "Back" at bounding box center [476, 156] width 62 height 21
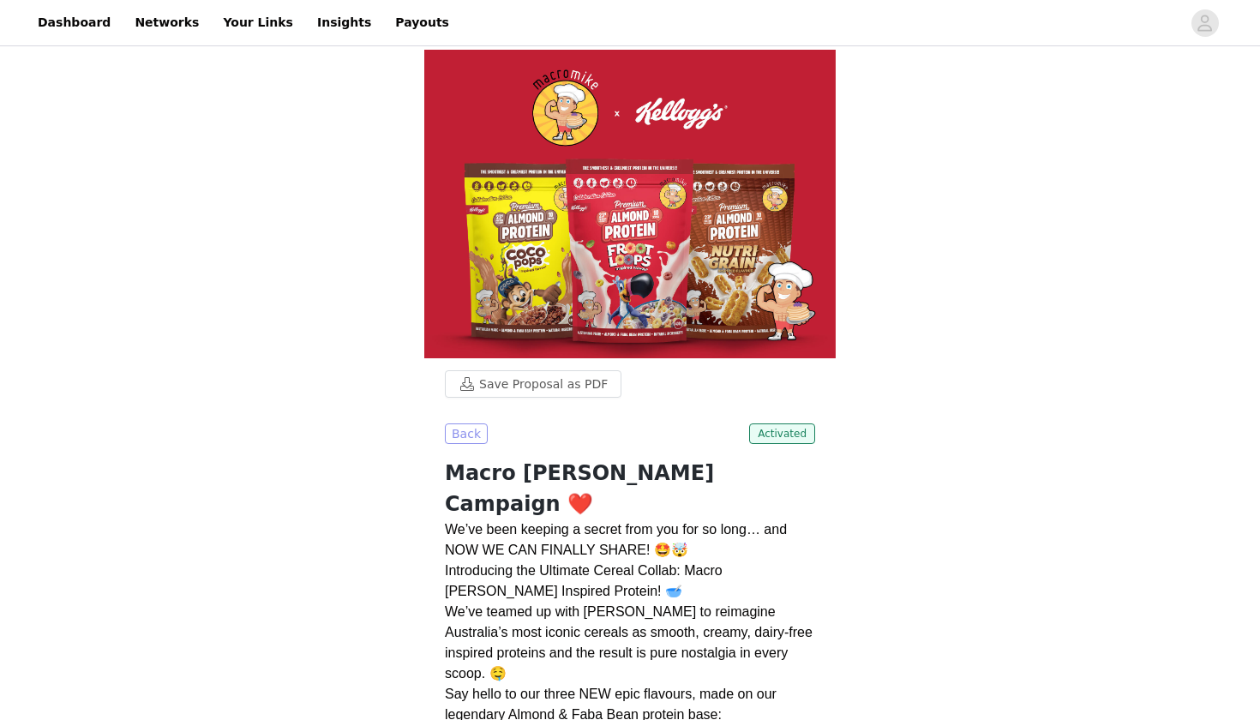
click at [472, 432] on button "Back" at bounding box center [466, 434] width 43 height 21
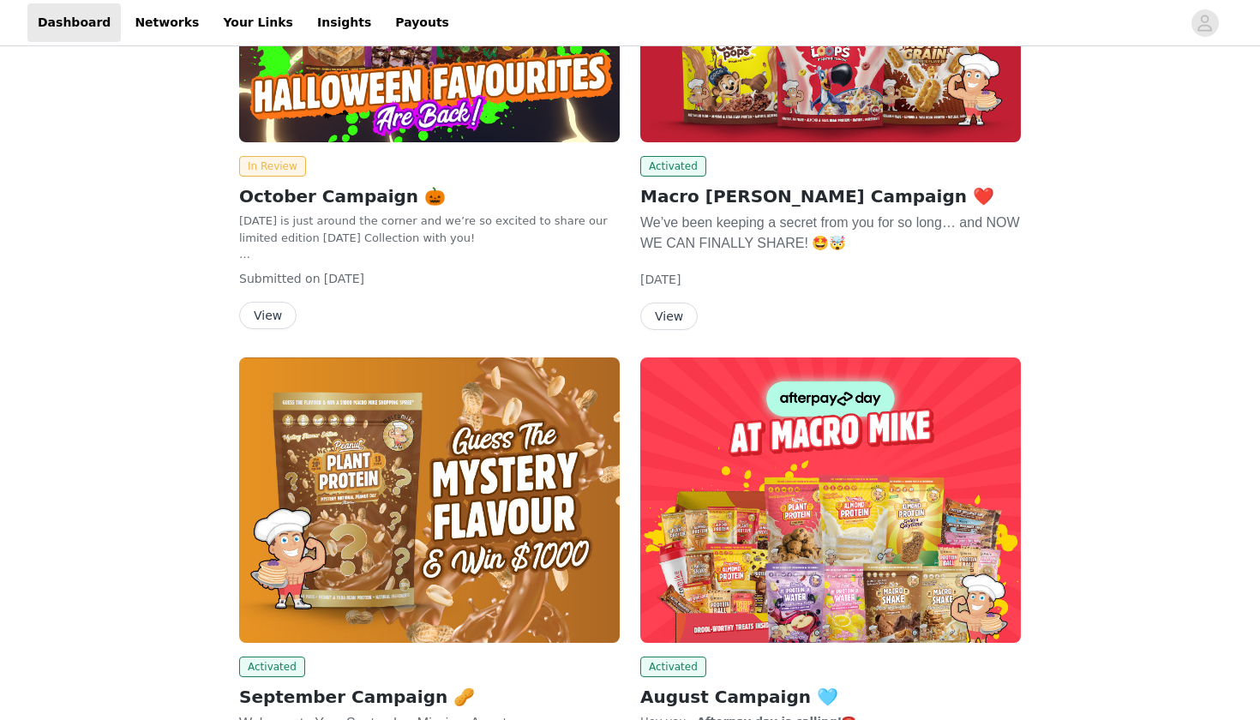
scroll to position [418, 0]
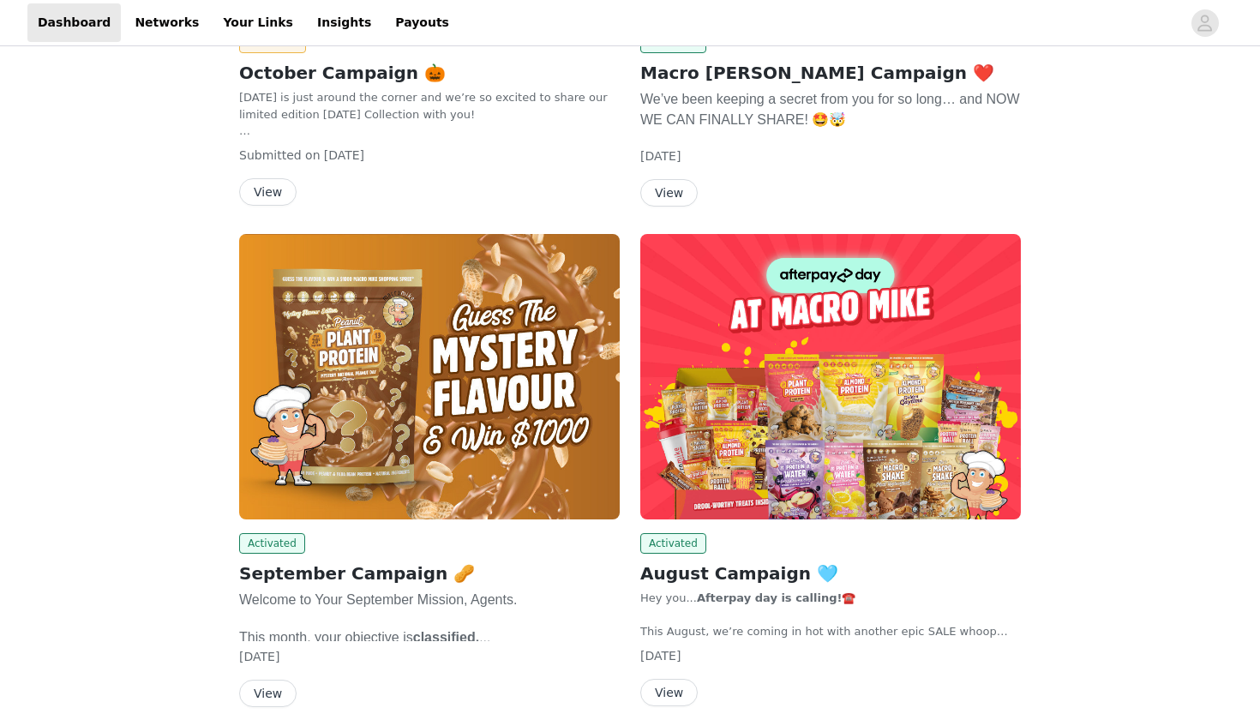
click at [443, 491] on img at bounding box center [429, 377] width 381 height 286
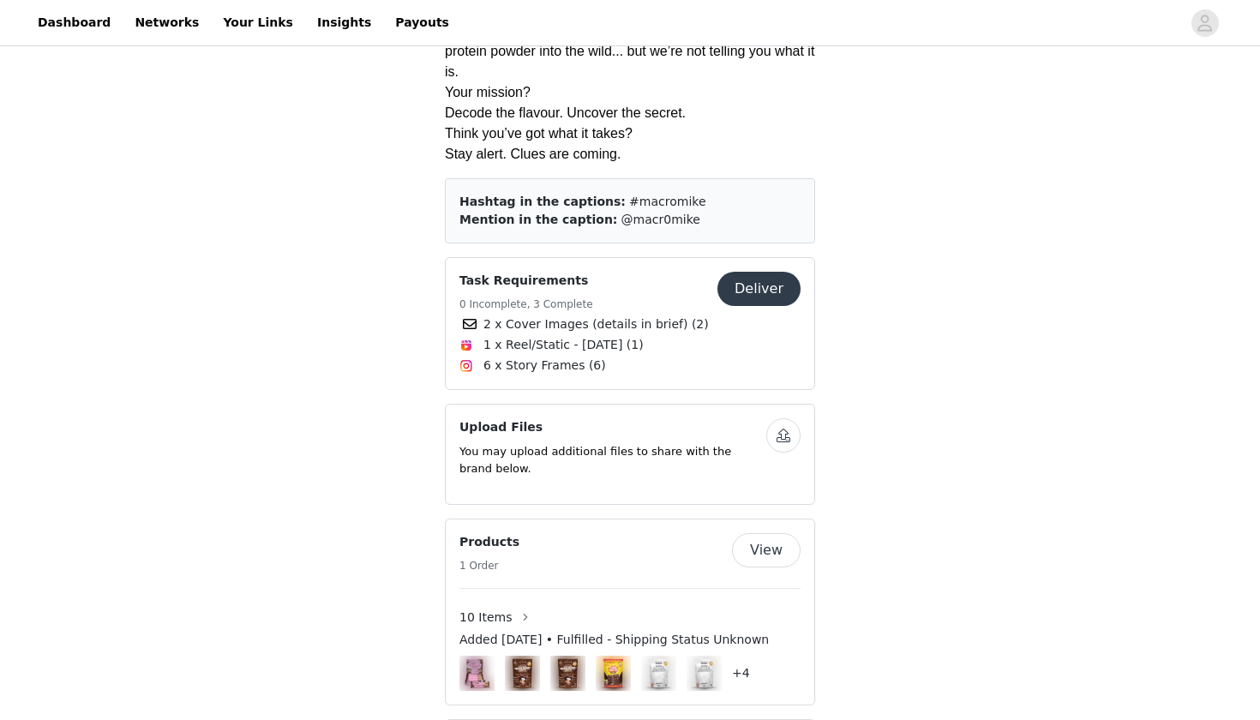
scroll to position [477, 0]
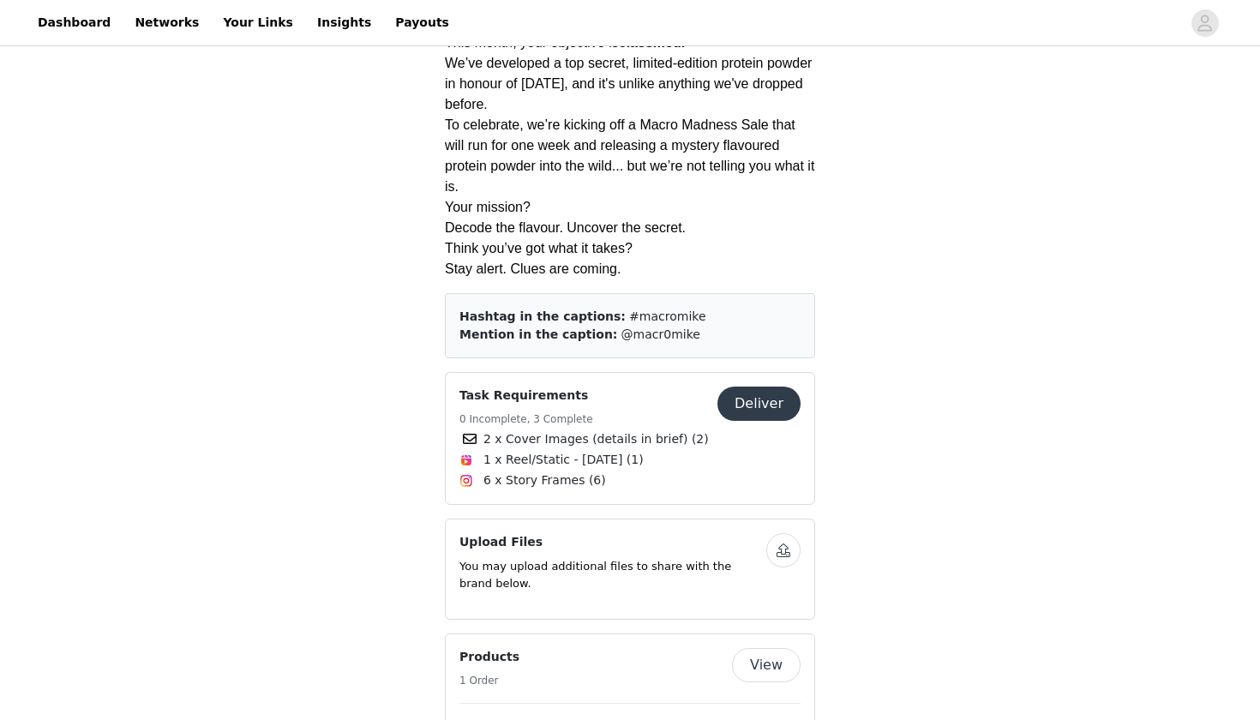
click at [728, 464] on span "1 x Reel/Static - National Peanut Day (1)" at bounding box center [630, 459] width 341 height 21
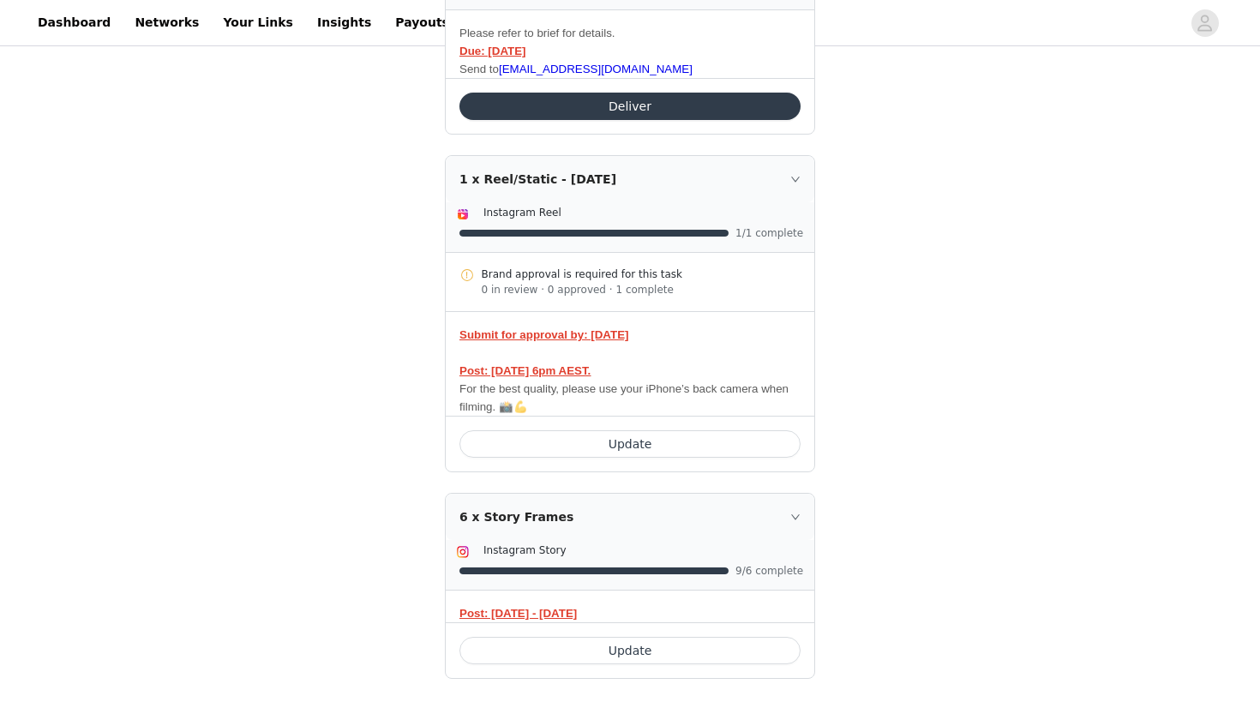
scroll to position [530, 0]
click at [797, 514] on icon "icon: right" at bounding box center [795, 517] width 10 height 10
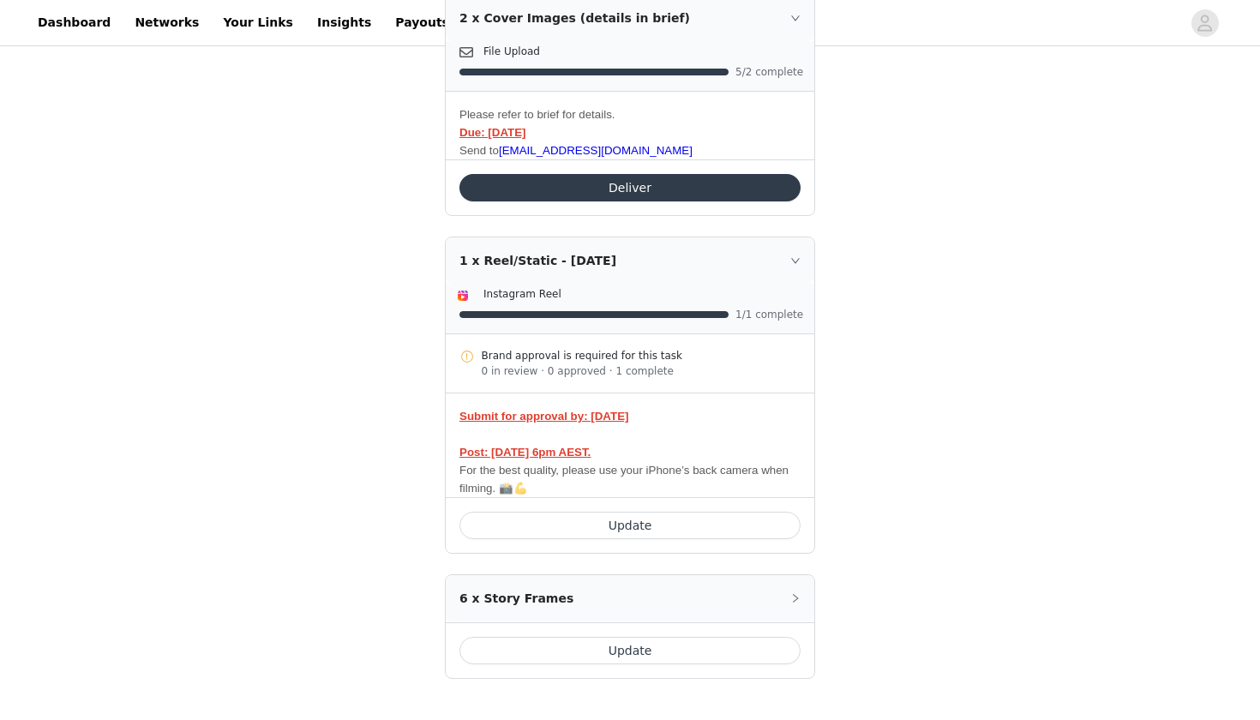
scroll to position [448, 0]
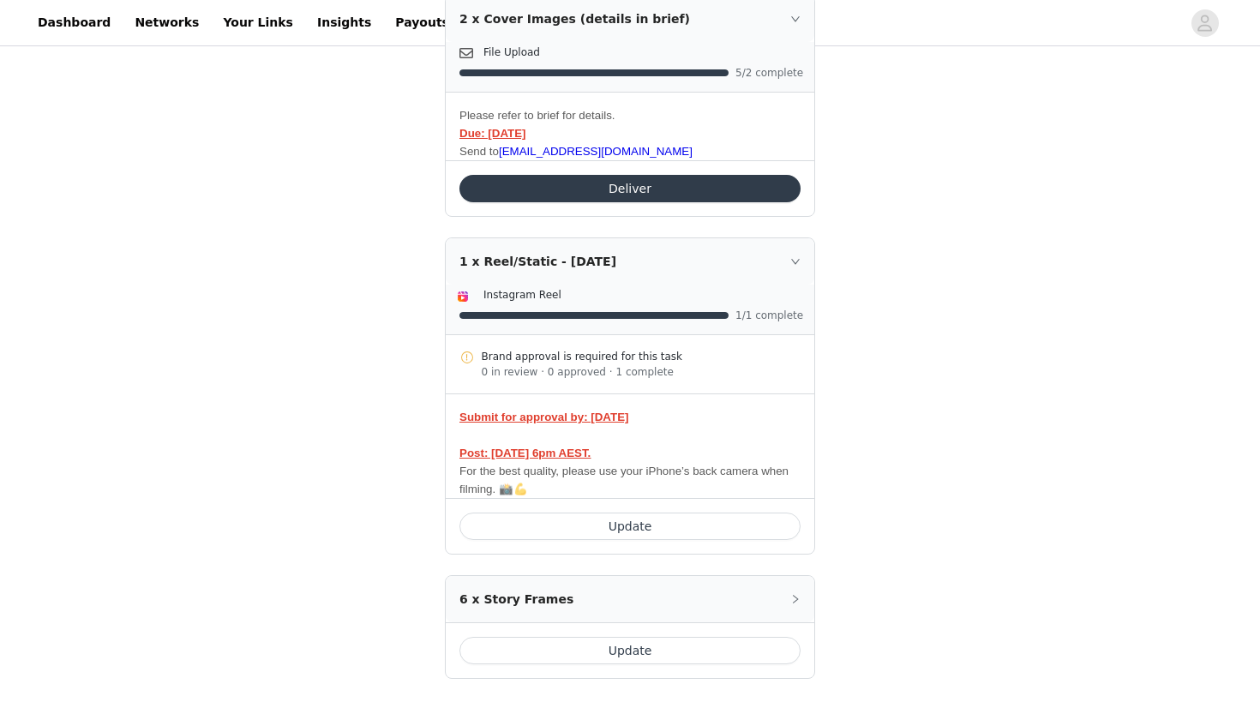
click at [633, 642] on button "Update" at bounding box center [630, 650] width 341 height 27
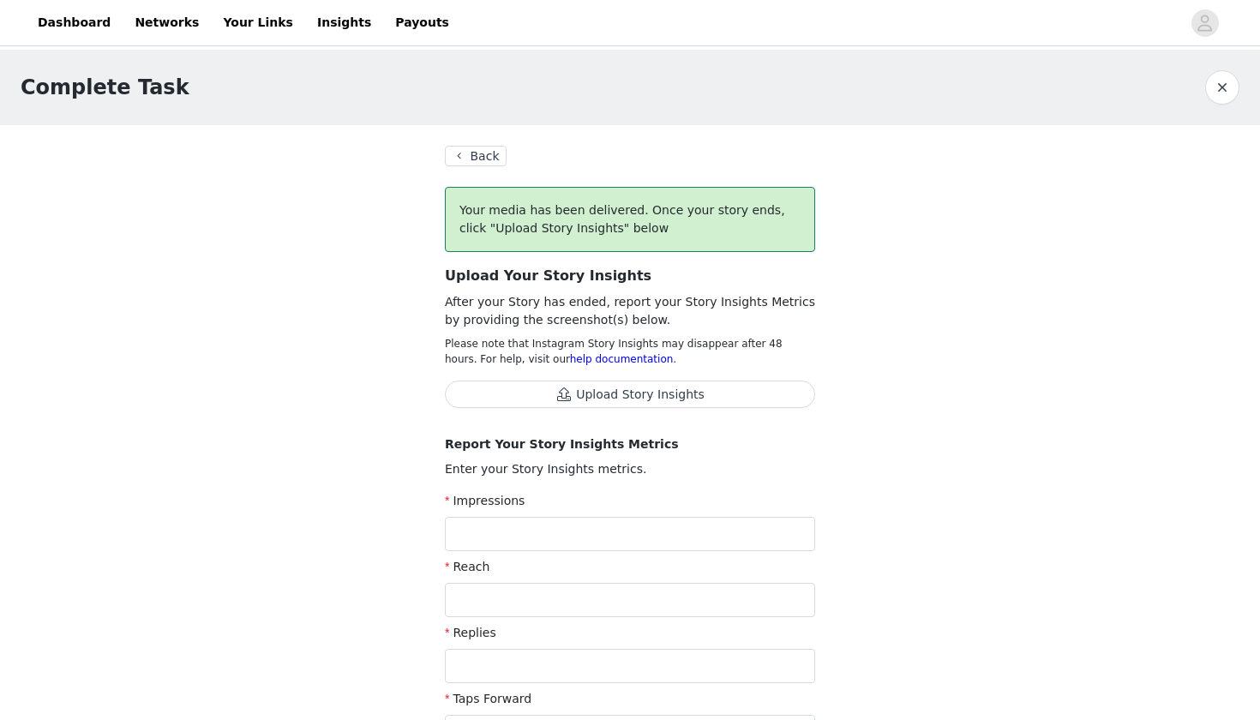
scroll to position [448, 0]
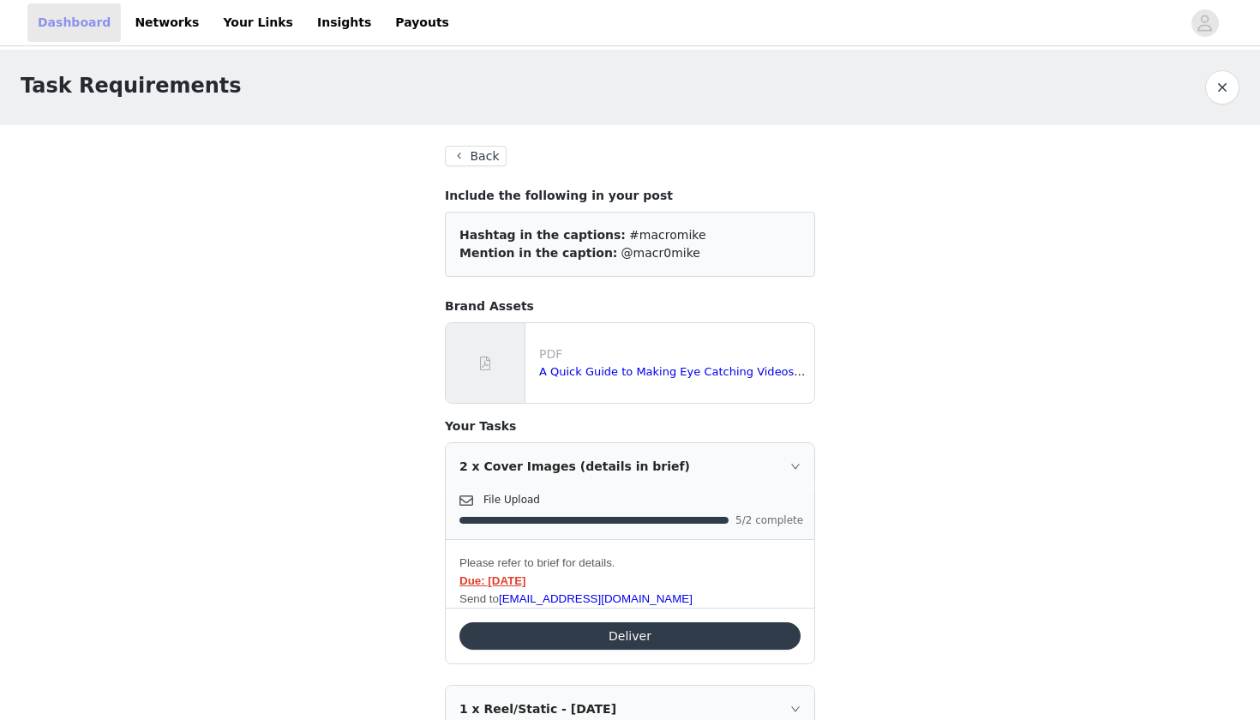
scroll to position [477, 0]
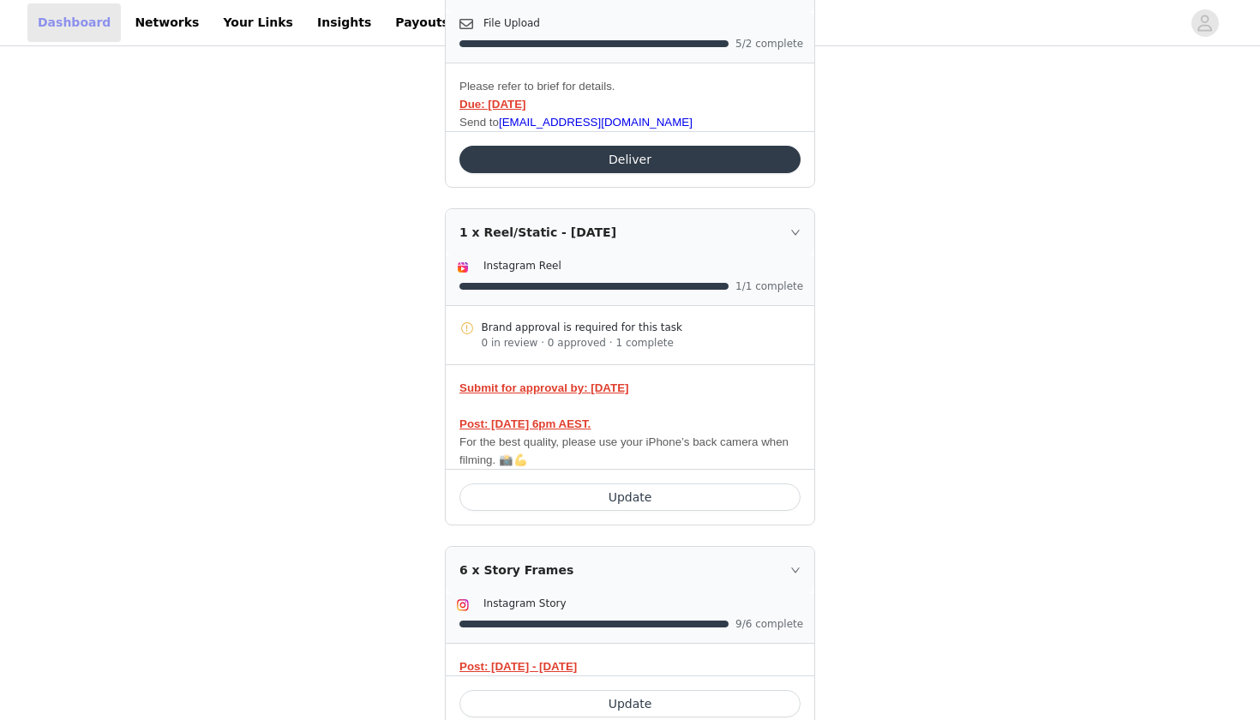
click at [93, 19] on link "Dashboard" at bounding box center [73, 22] width 93 height 39
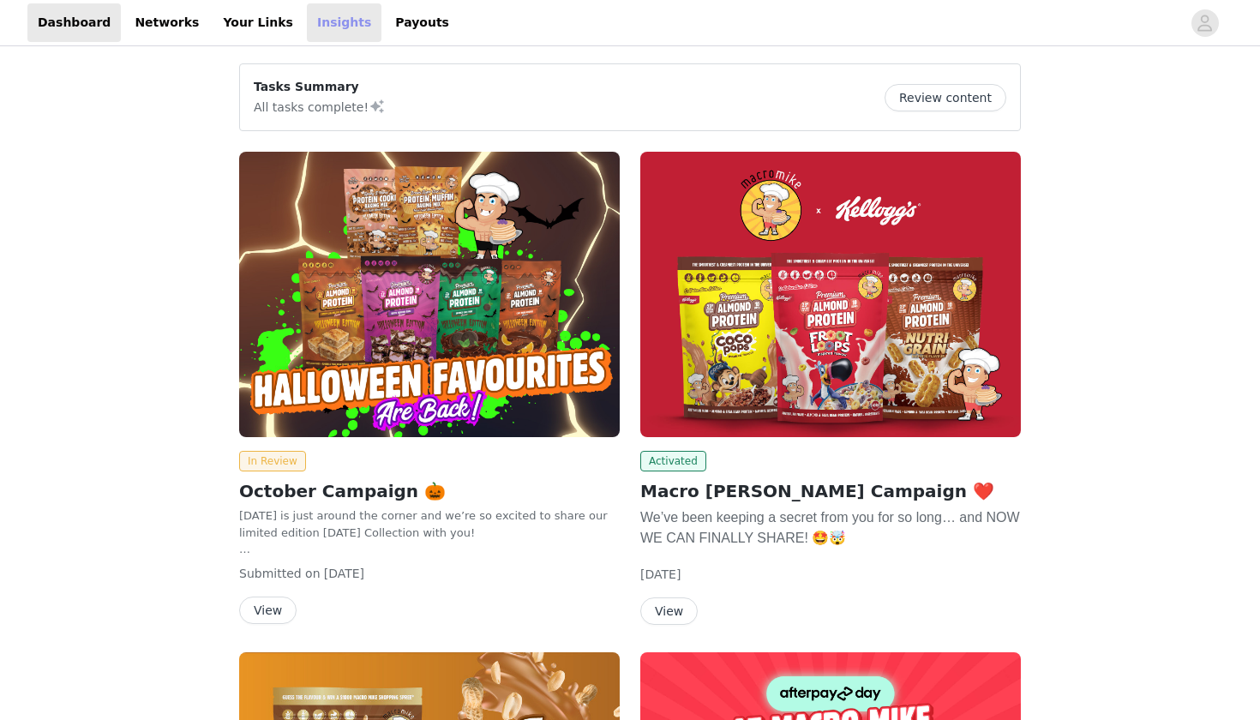
click at [309, 21] on link "Insights" at bounding box center [344, 22] width 75 height 39
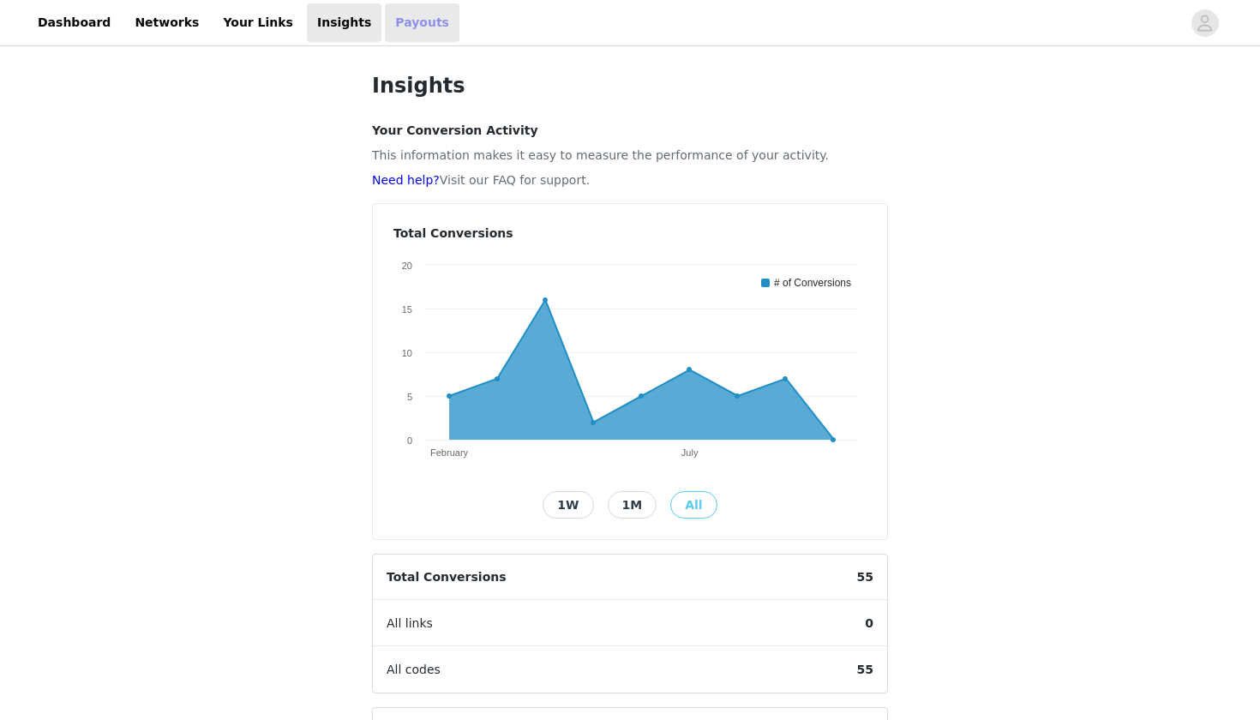
click at [385, 22] on link "Payouts" at bounding box center [422, 22] width 75 height 39
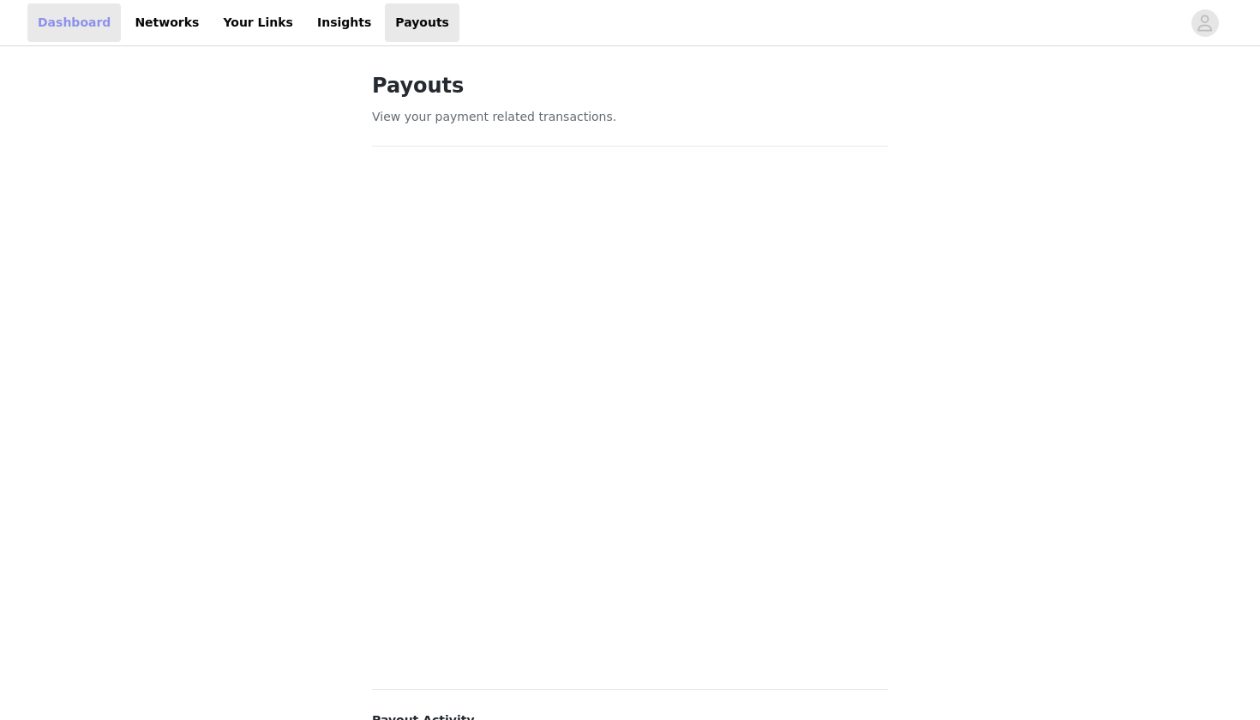
click at [81, 17] on link "Dashboard" at bounding box center [73, 22] width 93 height 39
